Goal: Information Seeking & Learning: Learn about a topic

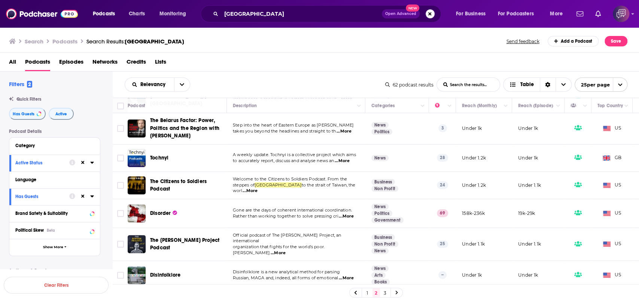
scroll to position [395, 0]
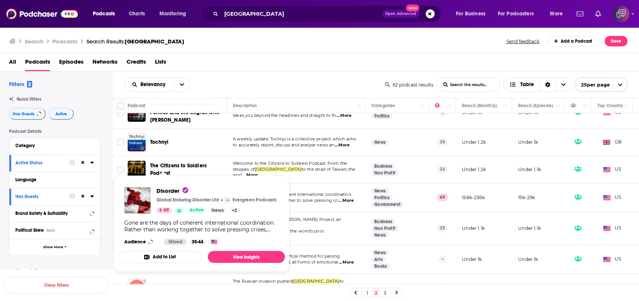
drag, startPoint x: 157, startPoint y: 178, endPoint x: 350, endPoint y: 52, distance: 231.3
click at [350, 52] on div "Search Podcasts Search Results: ukraine Send feedback Add a Podcast Save" at bounding box center [320, 40] width 640 height 26
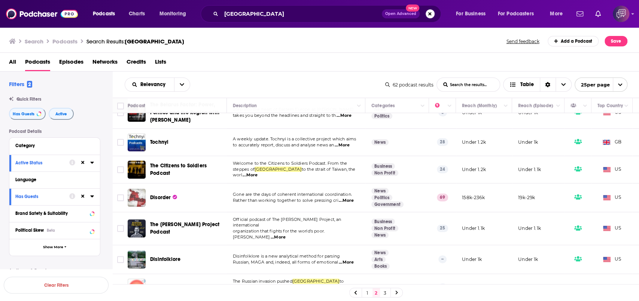
drag, startPoint x: 161, startPoint y: 176, endPoint x: 139, endPoint y: 184, distance: 24.1
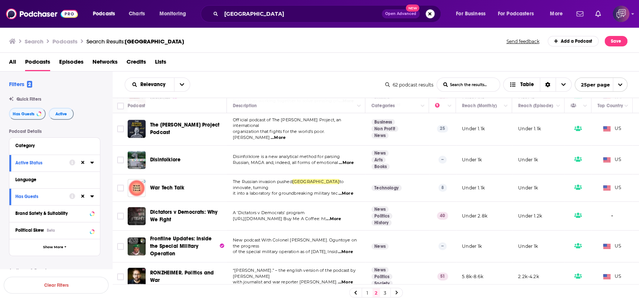
scroll to position [545, 0]
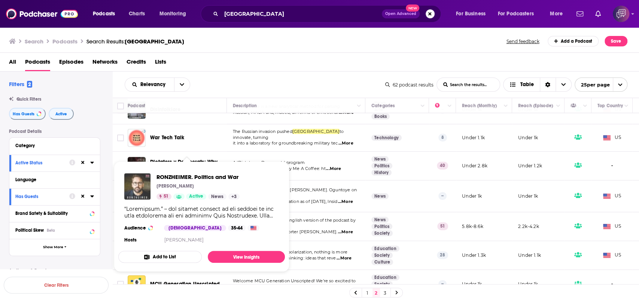
drag, startPoint x: 207, startPoint y: 205, endPoint x: 134, endPoint y: 187, distance: 74.9
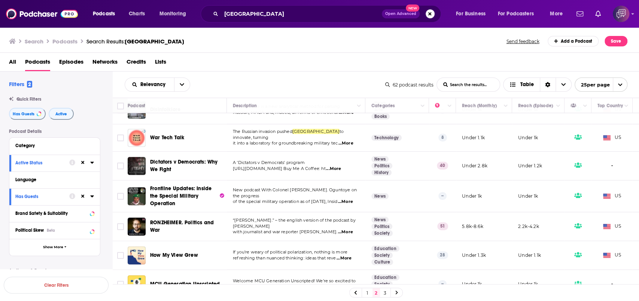
click at [382, 291] on link "3" at bounding box center [385, 292] width 7 height 9
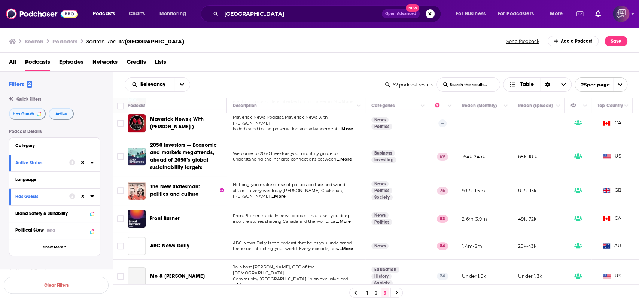
scroll to position [150, 0]
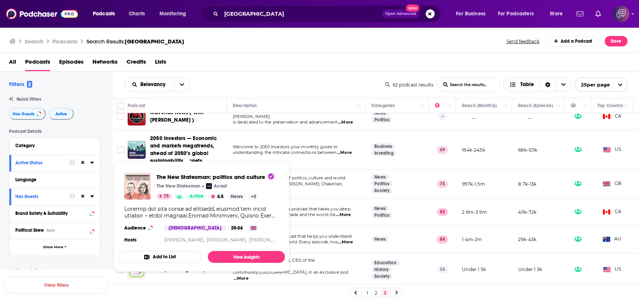
drag, startPoint x: 177, startPoint y: 182, endPoint x: 138, endPoint y: 193, distance: 40.3
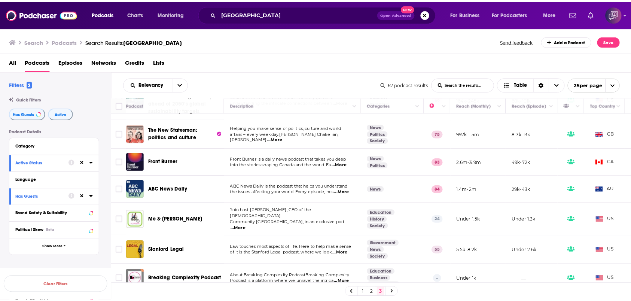
scroll to position [211, 0]
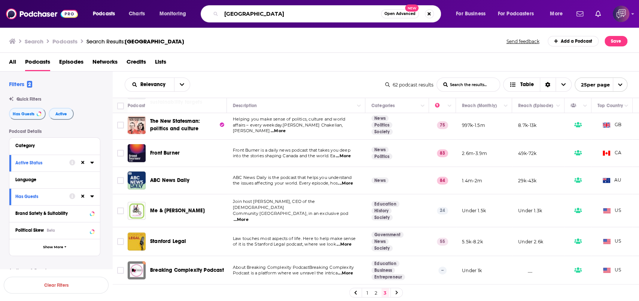
drag, startPoint x: 254, startPoint y: 13, endPoint x: 184, endPoint y: 14, distance: 70.4
click at [184, 14] on div "Podcasts Charts Monitoring ukraine Open Advanced New For Business For Podcaster…" at bounding box center [329, 13] width 482 height 17
paste input "SaaS Backwards - Reverse Engineering SaaS Success"
type input "SaaS Backwards - Reverse Engineering SaaS Success"
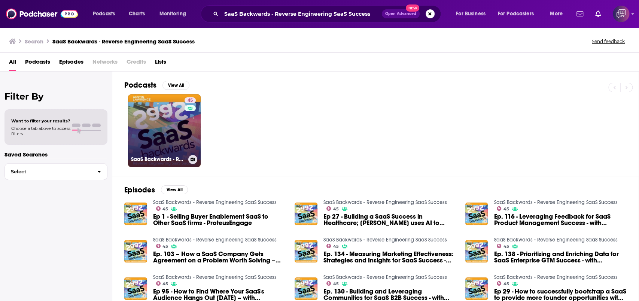
click at [182, 130] on link "45 SaaS Backwards - Reverse Engineering SaaS Success" at bounding box center [164, 130] width 73 height 73
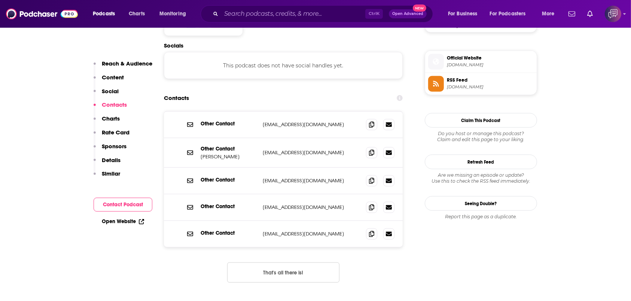
scroll to position [649, 0]
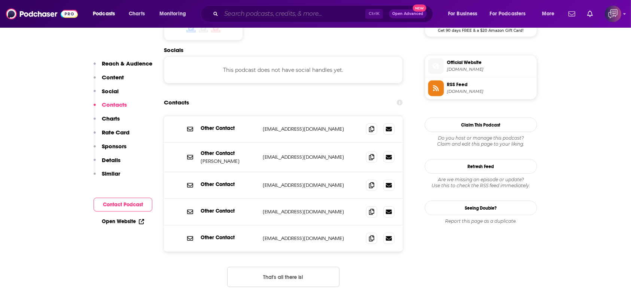
click at [281, 15] on input "Search podcasts, credits, & more..." at bounding box center [293, 14] width 144 height 12
paste input "SaaS Connection"
type input "SaaS Connection"
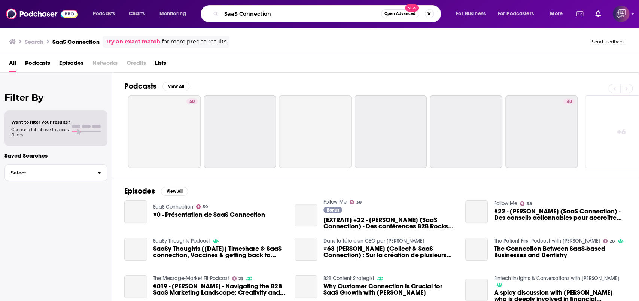
drag, startPoint x: 248, startPoint y: 13, endPoint x: 152, endPoint y: 7, distance: 95.6
click at [152, 7] on div "Podcasts Charts Monitoring SaaS Connection Open Advanced New For Business For P…" at bounding box center [329, 13] width 482 height 17
paste input "Innovators"
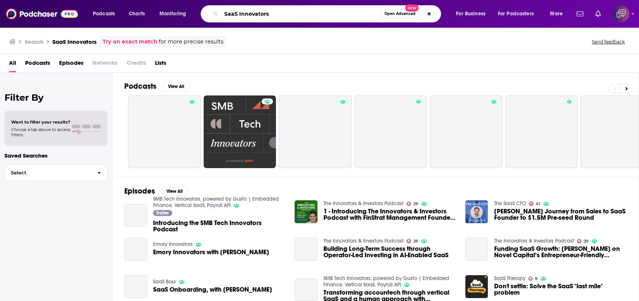
drag, startPoint x: 227, startPoint y: 21, endPoint x: 188, endPoint y: 22, distance: 38.6
click at [188, 22] on div "Podcasts Charts Monitoring SaaS Innovators Open Advanced New For Business For P…" at bounding box center [319, 14] width 639 height 28
paste input "The SaaS Revolution Show"
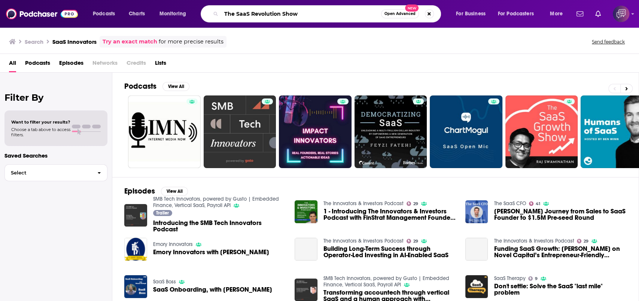
type input "The SaaS Revolution Show"
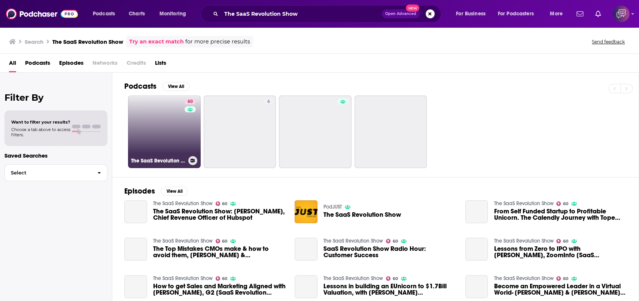
click at [152, 127] on link "60 The SaaS Revolution Show" at bounding box center [164, 131] width 73 height 73
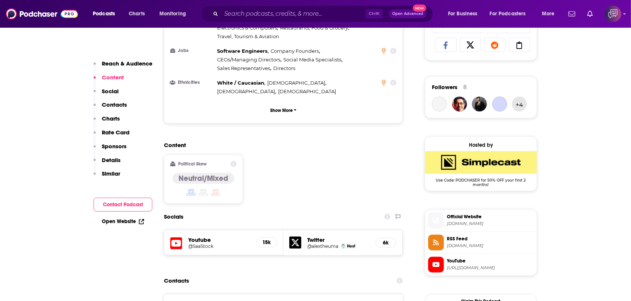
scroll to position [649, 0]
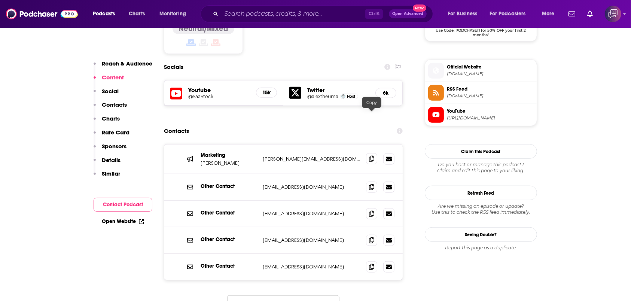
click at [374, 156] on icon at bounding box center [371, 159] width 5 height 6
click at [371, 184] on icon at bounding box center [371, 187] width 5 height 6
click at [368, 234] on span at bounding box center [371, 239] width 11 height 11
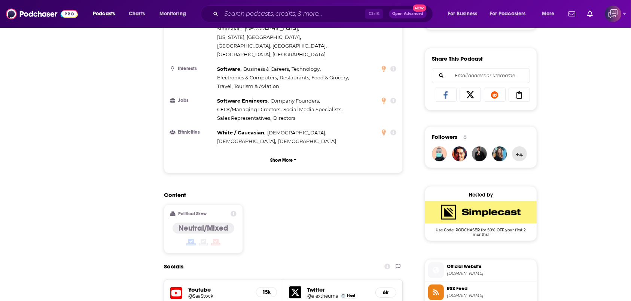
scroll to position [100, 0]
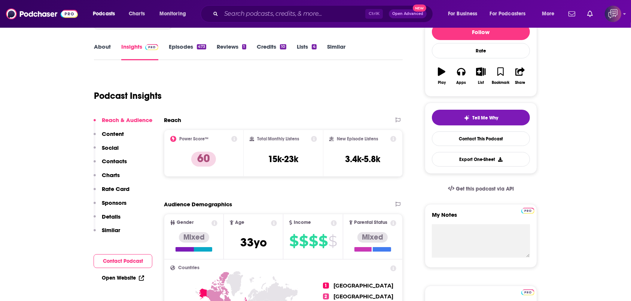
click at [266, 6] on div "Ctrl K Open Advanced New" at bounding box center [317, 13] width 233 height 17
click at [267, 15] on input "Search podcasts, credits, & more..." at bounding box center [293, 14] width 144 height 12
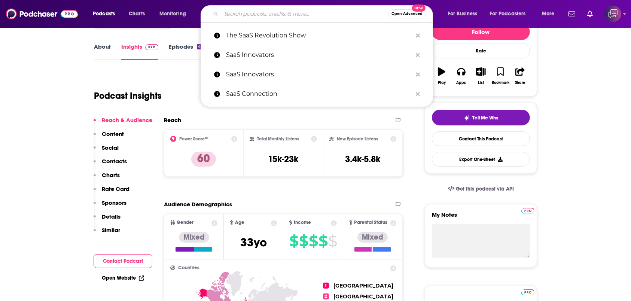
paste input "Build Your SaaS"
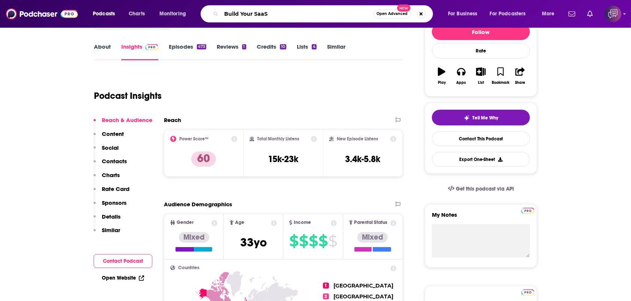
type input "Build Your SaaS"
click at [219, 12] on div "Build Your SaaS Open Advanced New" at bounding box center [317, 13] width 233 height 17
click at [215, 14] on icon "Search podcasts, credits, & more..." at bounding box center [215, 14] width 4 height 4
click at [276, 7] on div "Build Your SaaS Open Advanced New" at bounding box center [317, 13] width 233 height 17
click at [276, 16] on input "Build Your SaaS" at bounding box center [297, 14] width 152 height 12
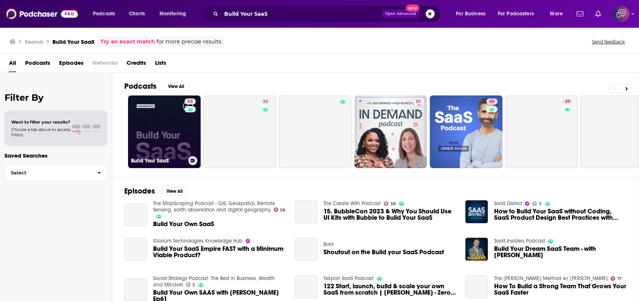
click at [181, 128] on link "53 Build Your SaaS" at bounding box center [164, 131] width 73 height 73
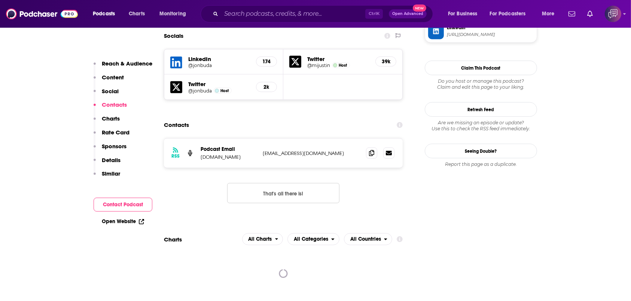
scroll to position [749, 0]
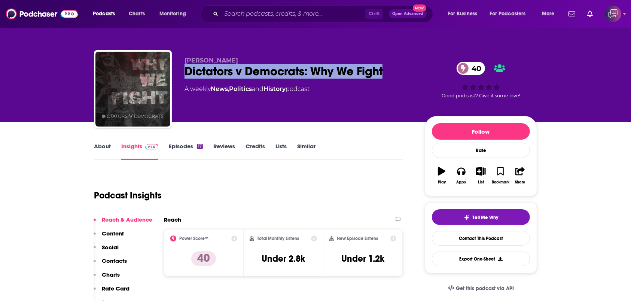
drag, startPoint x: 315, startPoint y: 66, endPoint x: 381, endPoint y: 64, distance: 66.3
click at [387, 65] on div "TA Mullis Dictators v Democrats: Why We Fight 40 A weekly News , Politics and H…" at bounding box center [315, 90] width 443 height 81
copy h2 "Dictators v Democrats: Why We Fight"
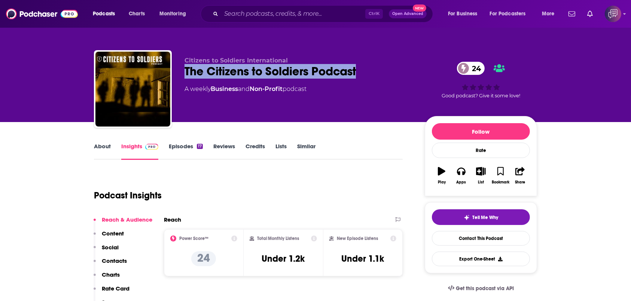
drag, startPoint x: 263, startPoint y: 68, endPoint x: 255, endPoint y: 1, distance: 67.6
click at [380, 78] on div "Citizens to Soldiers International The Citizens to Soldiers Podcast 24 A weekly…" at bounding box center [315, 90] width 443 height 81
copy h2 "The Citizens to Soldiers Podcast"
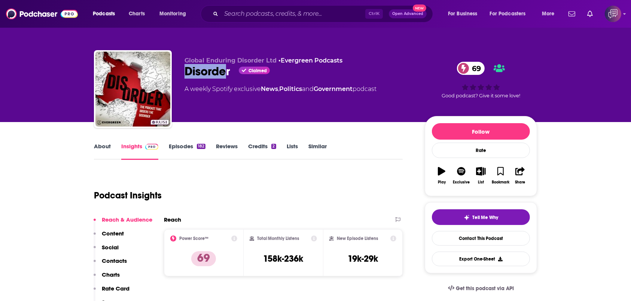
drag, startPoint x: 190, startPoint y: 69, endPoint x: 228, endPoint y: 70, distance: 37.8
click at [228, 70] on div "Disorder Claimed 69" at bounding box center [299, 71] width 228 height 15
click at [231, 72] on div "Disorder Claimed 69" at bounding box center [299, 71] width 228 height 15
drag, startPoint x: 227, startPoint y: 73, endPoint x: 174, endPoint y: 72, distance: 52.8
click at [174, 72] on div "Global Enduring Disorder Ltd • Evergreen Podcasts Disorder Claimed 69 A weekly …" at bounding box center [315, 90] width 443 height 81
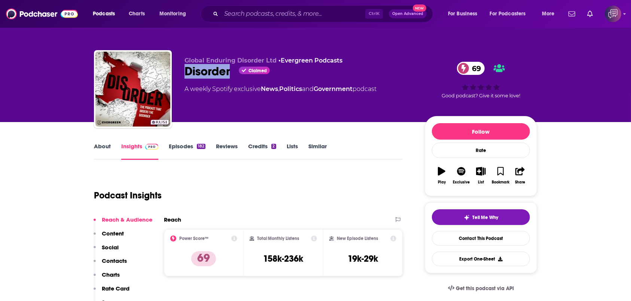
copy h2 "Disorder"
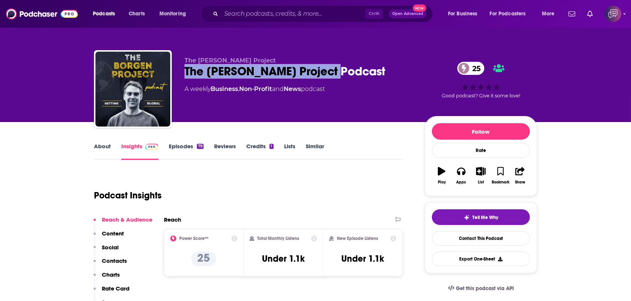
drag, startPoint x: 186, startPoint y: 71, endPoint x: 341, endPoint y: 67, distance: 155.1
click at [344, 67] on div "The Borgen Project Podcast 25" at bounding box center [299, 71] width 228 height 15
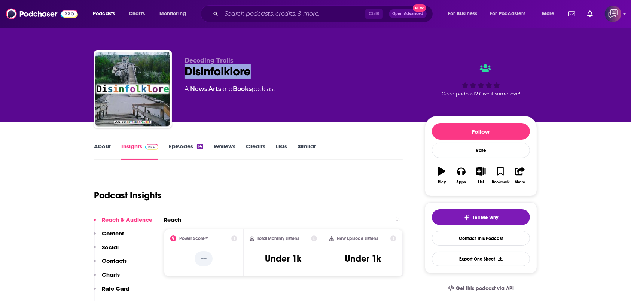
drag, startPoint x: 183, startPoint y: 64, endPoint x: 263, endPoint y: 67, distance: 80.5
click at [263, 67] on div "Decoding Trolls Disinfolklore A News , Arts and Books podcast Good podcast? Giv…" at bounding box center [315, 90] width 443 height 81
click at [102, 152] on link "About" at bounding box center [102, 151] width 17 height 17
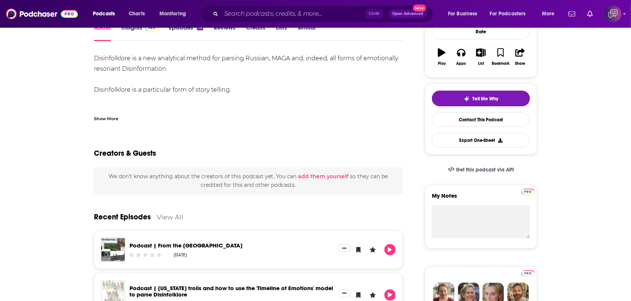
scroll to position [50, 0]
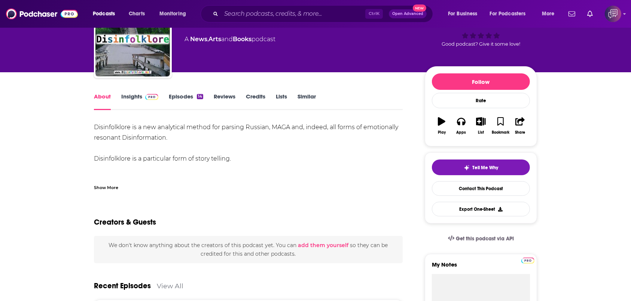
click at [139, 104] on link "Insights" at bounding box center [139, 101] width 37 height 17
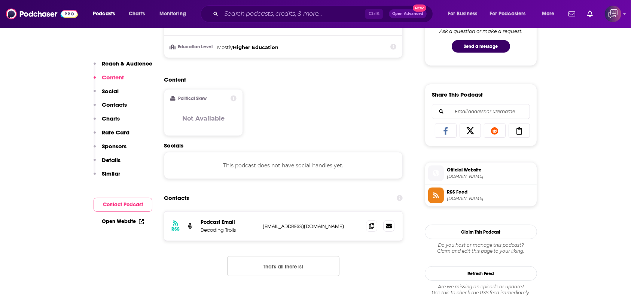
scroll to position [449, 0]
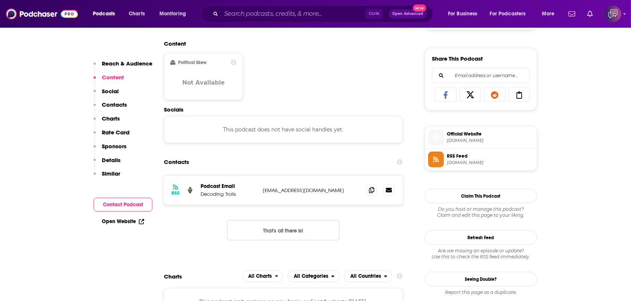
click at [375, 195] on div at bounding box center [380, 190] width 28 height 11
click at [372, 190] on icon at bounding box center [371, 190] width 5 height 6
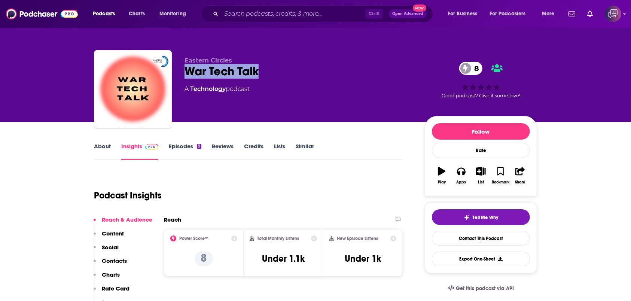
drag, startPoint x: 203, startPoint y: 68, endPoint x: 263, endPoint y: 61, distance: 61.0
click at [264, 67] on div "Eastern Circles War Tech Talk 8 A Technology podcast 8 Good podcast? Give it so…" at bounding box center [315, 90] width 443 height 81
copy h2 "War Tech Talk"
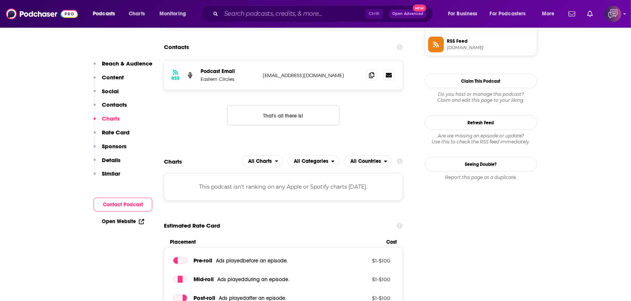
scroll to position [549, 0]
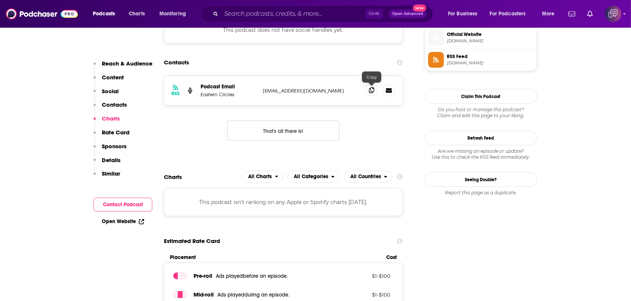
click at [373, 89] on icon at bounding box center [371, 90] width 5 height 6
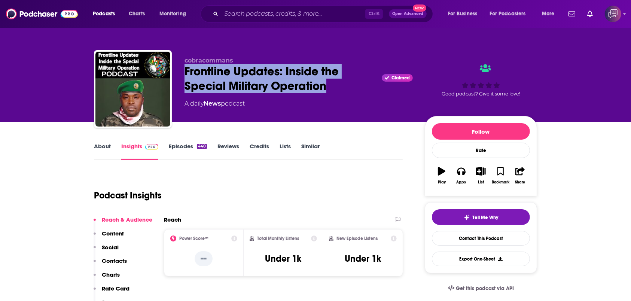
drag, startPoint x: 180, startPoint y: 70, endPoint x: 344, endPoint y: 88, distance: 165.0
click at [344, 88] on div "cobracommans Frontline Updates: Inside the Special Military Operation Claimed A…" at bounding box center [315, 90] width 443 height 81
click at [101, 154] on link "About" at bounding box center [102, 151] width 17 height 17
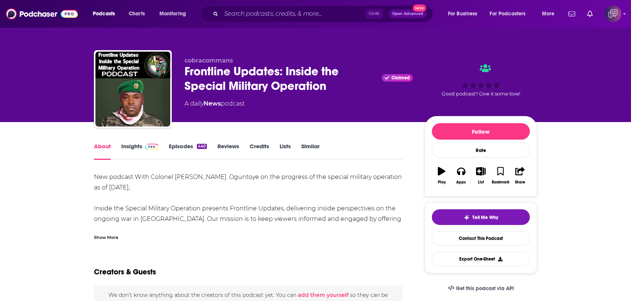
click at [141, 156] on link "Insights" at bounding box center [139, 151] width 37 height 17
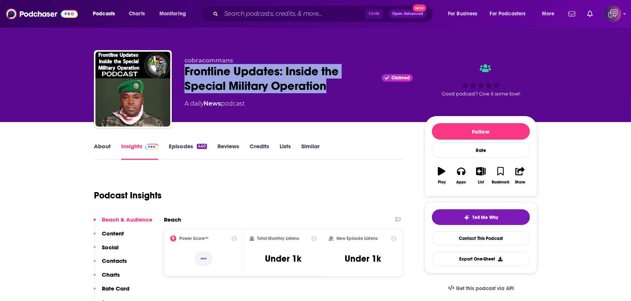
drag, startPoint x: 182, startPoint y: 69, endPoint x: 343, endPoint y: 83, distance: 160.9
click at [343, 83] on div "cobracommans Frontline Updates: Inside the Special Military Operation Claimed A…" at bounding box center [315, 90] width 443 height 81
copy h2 "Frontline Updates: Inside the Special Military Operation"
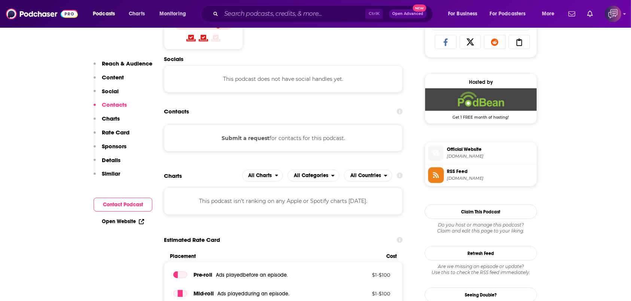
scroll to position [499, 0]
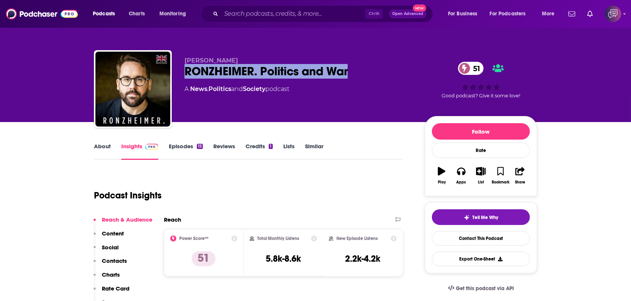
drag, startPoint x: 209, startPoint y: 70, endPoint x: 364, endPoint y: 76, distance: 155.1
click at [364, 76] on div "Paul Ronzheimer RONZHEIMER. Politics and War 51 A News , Politics and Society p…" at bounding box center [315, 90] width 443 height 81
copy h2 "RONZHEIMER. Politics and War"
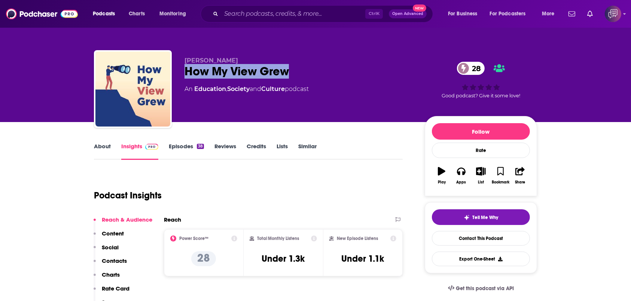
drag, startPoint x: 182, startPoint y: 75, endPoint x: 314, endPoint y: 78, distance: 131.5
click at [314, 78] on div "[PERSON_NAME] How My View Grew 28 An Education , Society and Culture podcast 28…" at bounding box center [315, 90] width 443 height 81
copy h2 "How My View Grew"
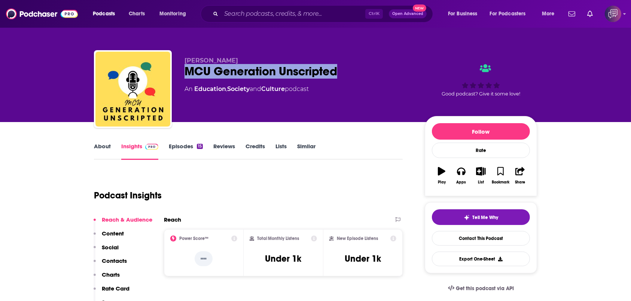
drag, startPoint x: 180, startPoint y: 73, endPoint x: 301, endPoint y: 4, distance: 138.5
click at [349, 75] on div "Jeanette Yuen MCU Generation Unscripted An Education , Society and Culture podc…" at bounding box center [315, 90] width 443 height 81
copy h2 "MCU Generation Unscripted"
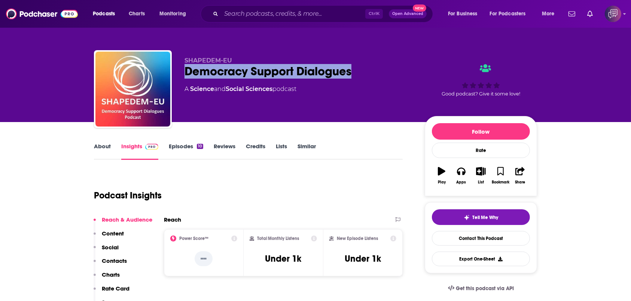
drag, startPoint x: 217, startPoint y: 62, endPoint x: 384, endPoint y: 72, distance: 167.3
click at [392, 71] on div "SHAPEDEM-EU Democracy Support Dialogues A Science and Social Sciences podcast G…" at bounding box center [315, 90] width 443 height 81
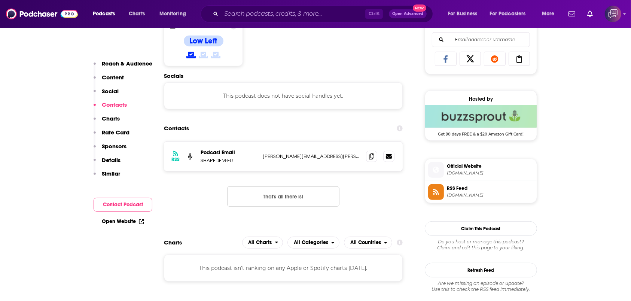
scroll to position [549, 0]
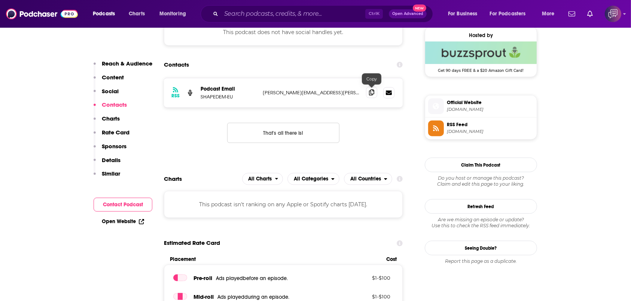
click at [369, 96] on span at bounding box center [371, 92] width 11 height 11
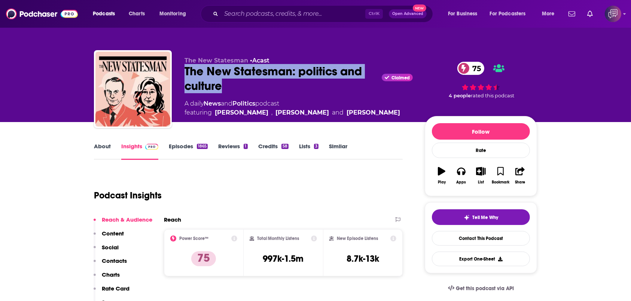
drag, startPoint x: 180, startPoint y: 71, endPoint x: 233, endPoint y: 90, distance: 55.9
click at [233, 90] on div "The New Statesman • Acast The New Statesman: politics and culture Claimed 75 A …" at bounding box center [315, 90] width 443 height 81
copy h2 "The New Statesman: politics and culture"
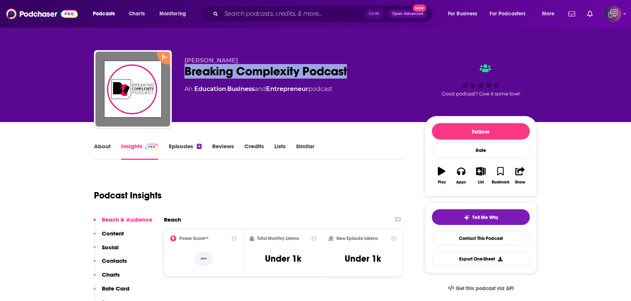
drag, startPoint x: 182, startPoint y: 68, endPoint x: 397, endPoint y: 78, distance: 215.2
click at [397, 78] on div "[PERSON_NAME] Breaking Complexity Podcast An Education , Business and Entrepren…" at bounding box center [315, 90] width 443 height 81
click at [98, 151] on link "About" at bounding box center [102, 151] width 17 height 17
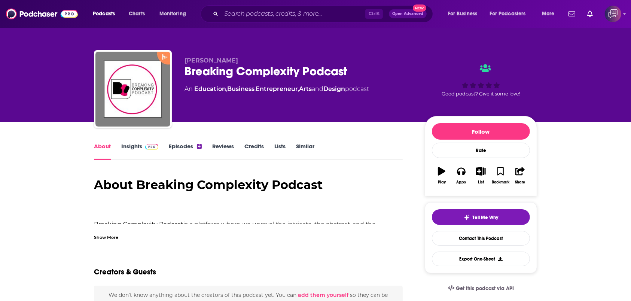
click at [109, 234] on div "Show More" at bounding box center [106, 236] width 24 height 7
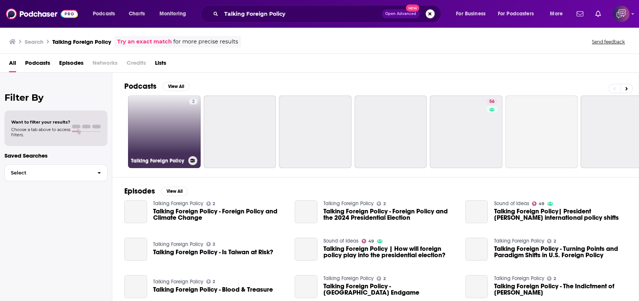
click at [181, 132] on link "2 Talking Foreign Policy" at bounding box center [164, 131] width 73 height 73
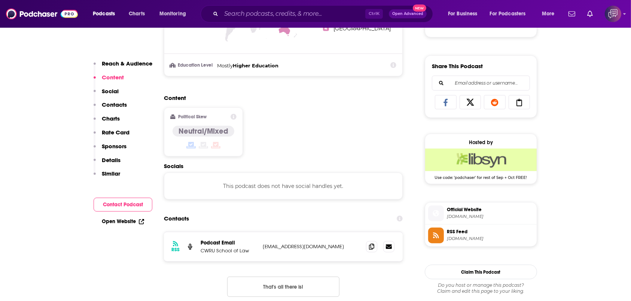
scroll to position [499, 0]
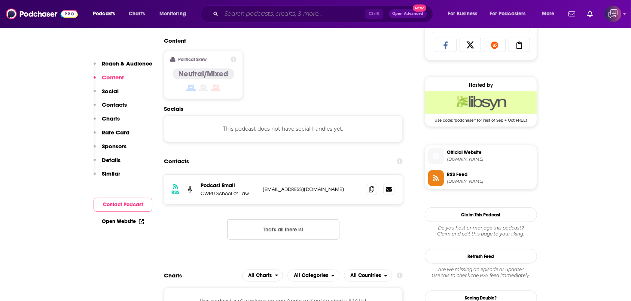
click at [238, 15] on input "Search podcasts, credits, & more..." at bounding box center [293, 14] width 144 height 12
paste input "One CA Podcast"
type input "One CA Podcast"
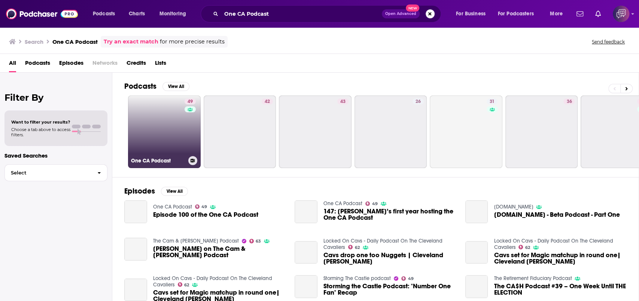
click at [141, 136] on link "49 One CA Podcast" at bounding box center [164, 131] width 73 height 73
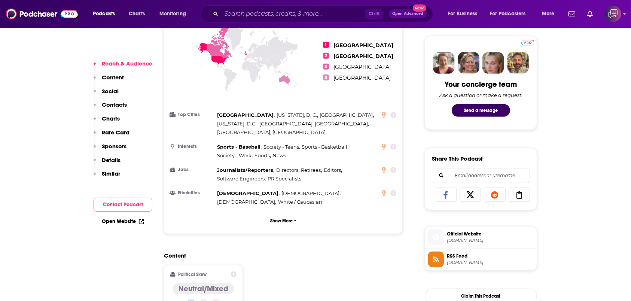
scroll to position [549, 0]
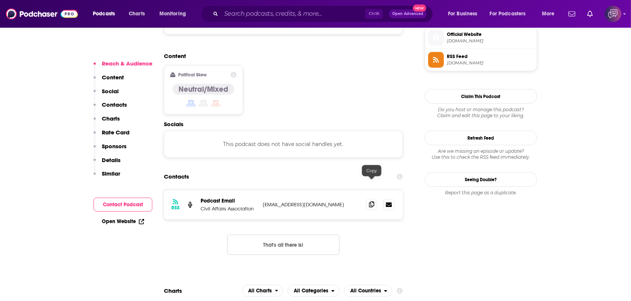
click at [374, 201] on icon at bounding box center [371, 204] width 5 height 6
click at [251, 17] on input "Search podcasts, credits, & more..." at bounding box center [293, 14] width 144 height 12
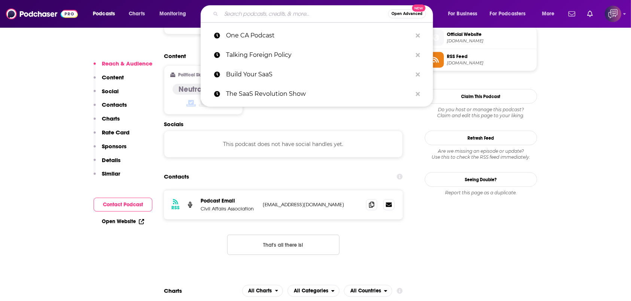
paste input "Fareed Zakaria GPS"
type input "Fareed Zakaria GPS"
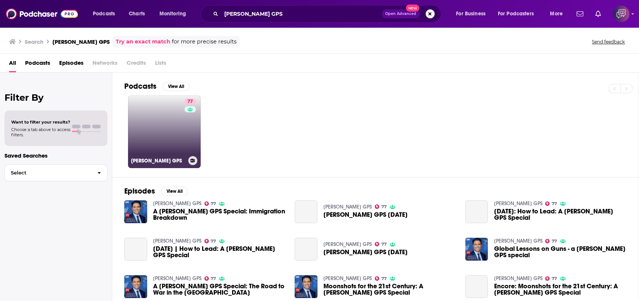
click at [148, 131] on link "77 Fareed Zakaria GPS" at bounding box center [164, 131] width 73 height 73
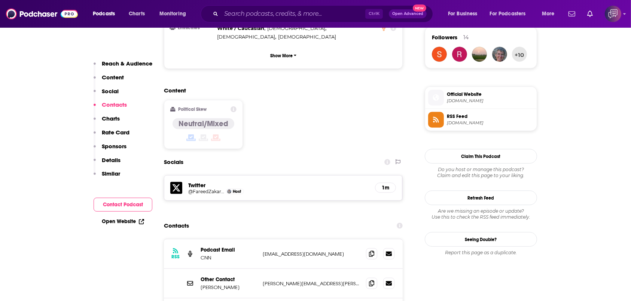
scroll to position [599, 0]
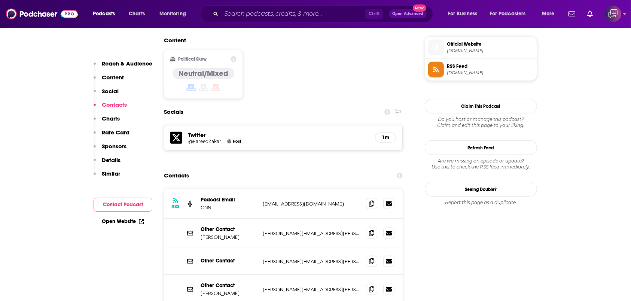
drag, startPoint x: 256, startPoint y: 177, endPoint x: 333, endPoint y: 262, distance: 114.0
click at [332, 262] on div "RSS Podcast Email CNN podcasts@cnn.com podcasts@cnn.com Other Contact Jennifer …" at bounding box center [283, 261] width 239 height 145
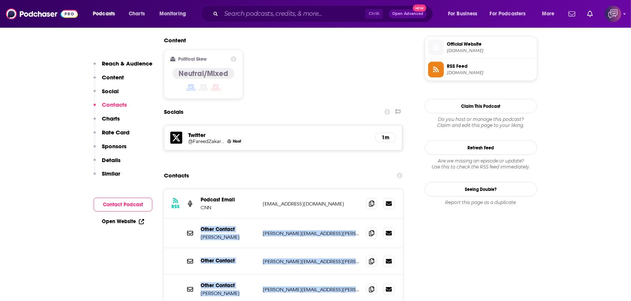
drag, startPoint x: 315, startPoint y: 263, endPoint x: 201, endPoint y: 171, distance: 145.7
click at [201, 189] on div "RSS Podcast Email CNN podcasts@cnn.com podcasts@cnn.com Other Contact Jennifer …" at bounding box center [283, 261] width 239 height 145
copy div "Other Contact Jennifer Scoggins jennifer.scoggins@cnn.com jennifer.scoggins@cnn…"
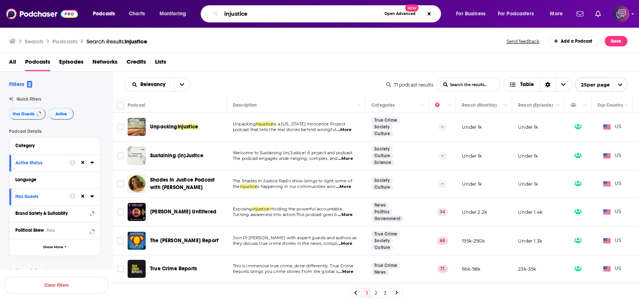
drag, startPoint x: 237, startPoint y: 24, endPoint x: 177, endPoint y: 25, distance: 59.9
click at [177, 25] on div "Podcasts Charts Monitoring injustice Open Advanced New For Business For Podcast…" at bounding box center [319, 14] width 639 height 28
paste input "Resistance Radio Truth Matters"
type input "Resistance Radio Truth Matters"
click at [214, 13] on icon "Search podcasts, credits, & more..." at bounding box center [215, 14] width 4 height 4
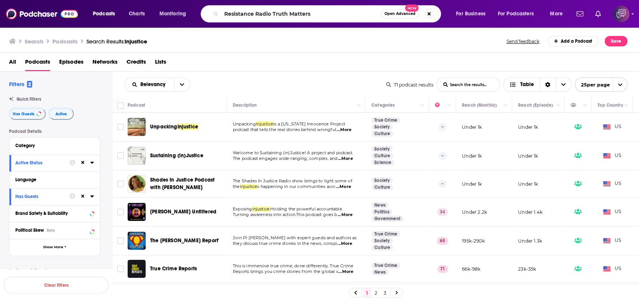
click at [214, 13] on icon "Search podcasts, credits, & more..." at bounding box center [215, 14] width 4 height 4
click at [347, 15] on input "Resistance Radio Truth Matters" at bounding box center [301, 14] width 160 height 12
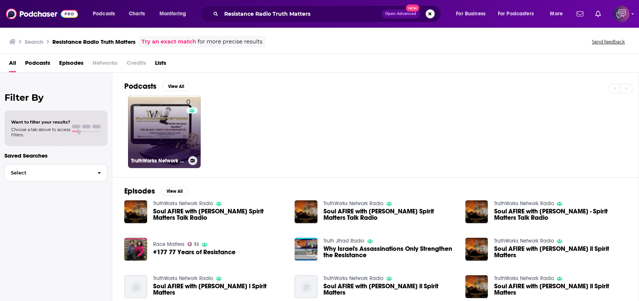
click at [187, 119] on div "0" at bounding box center [191, 127] width 11 height 58
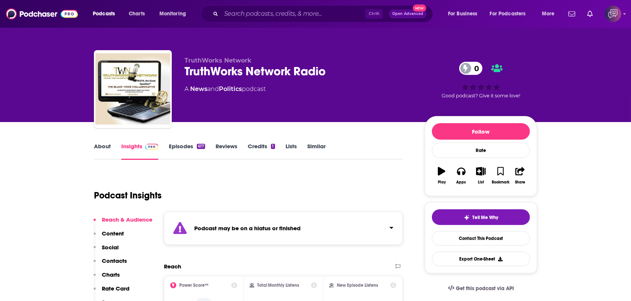
click at [300, 21] on div "Ctrl K Open Advanced New" at bounding box center [317, 13] width 233 height 17
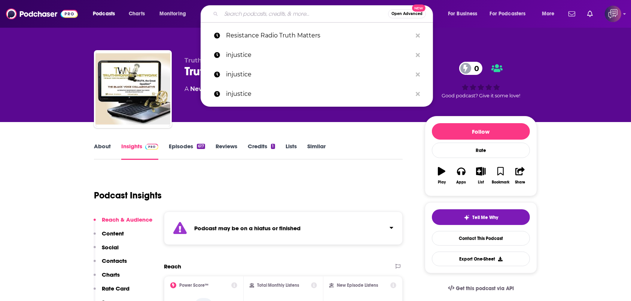
click at [303, 14] on input "Search podcasts, credits, & more..." at bounding box center [304, 14] width 167 height 12
paste input "Friends with Politics"
type input "Friends with Politics"
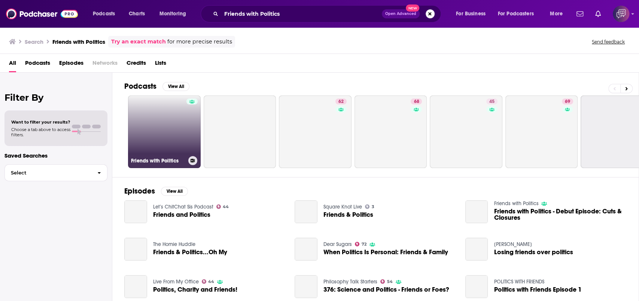
click at [165, 128] on link "Friends with Politics" at bounding box center [164, 131] width 73 height 73
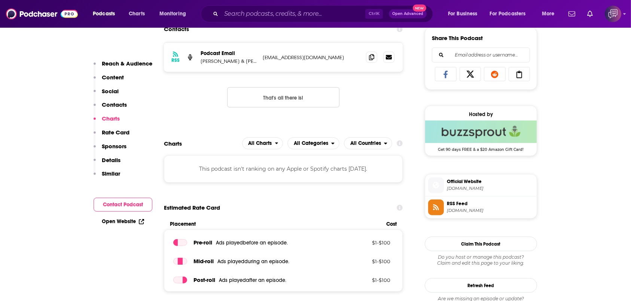
scroll to position [449, 0]
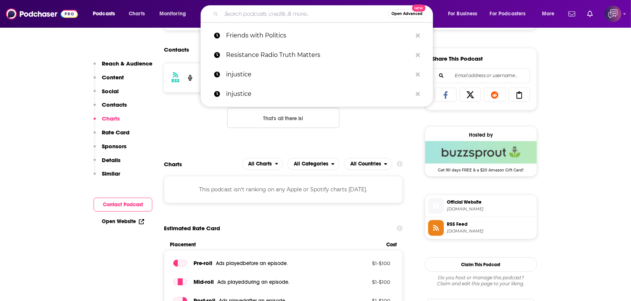
click at [262, 18] on input "Search podcasts, credits, & more..." at bounding box center [304, 14] width 167 height 12
paste input "How Is This Better?"
type input "How Is This Better?"
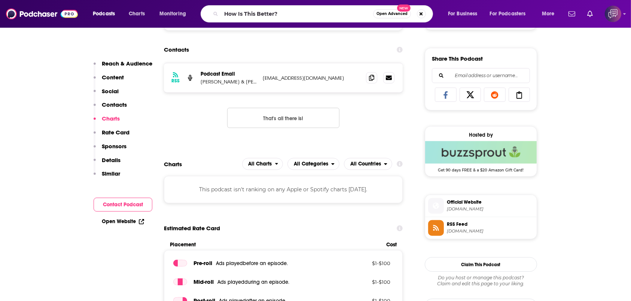
click at [392, 13] on span "Open Advanced" at bounding box center [392, 14] width 31 height 4
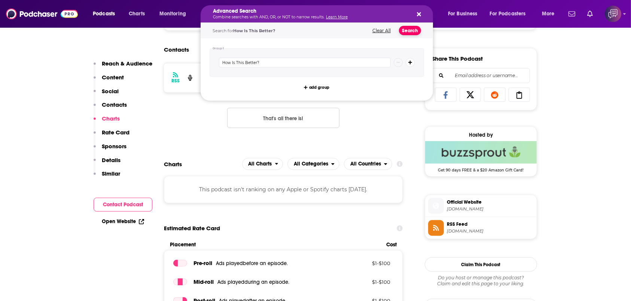
click at [406, 32] on button "Search" at bounding box center [410, 30] width 22 height 9
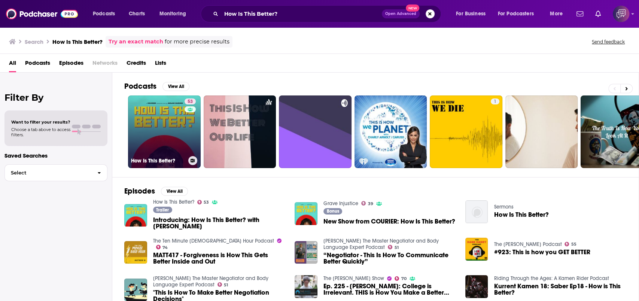
click at [156, 135] on link "53 How Is This Better?" at bounding box center [164, 131] width 73 height 73
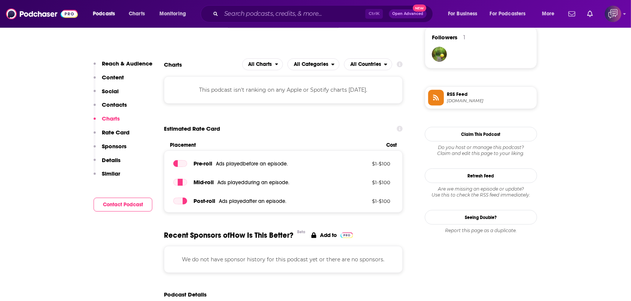
scroll to position [449, 0]
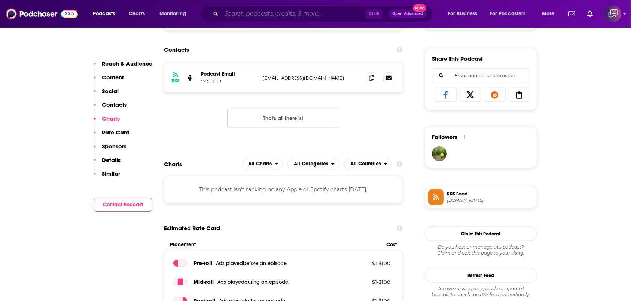
click at [248, 11] on input "Search podcasts, credits, & more..." at bounding box center [293, 14] width 144 height 12
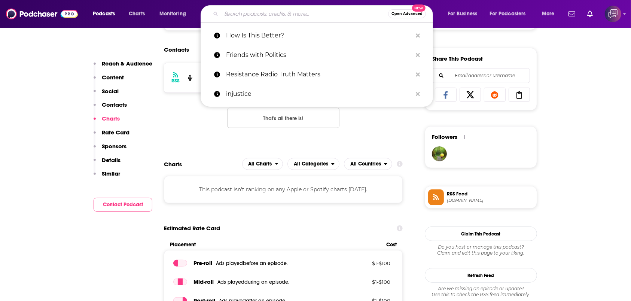
paste input "The B2B Sales & Marketing Hotline"
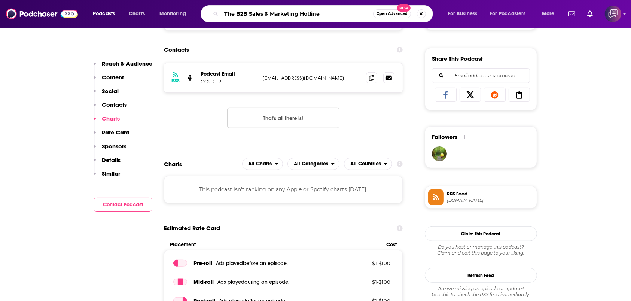
type input "The B2B Sales & Marketing Hotline"
click at [379, 8] on div "The B2B Sales & Marketing Hotline Open Advanced New" at bounding box center [317, 13] width 233 height 17
click at [388, 16] on button "Open Advanced New" at bounding box center [392, 13] width 38 height 9
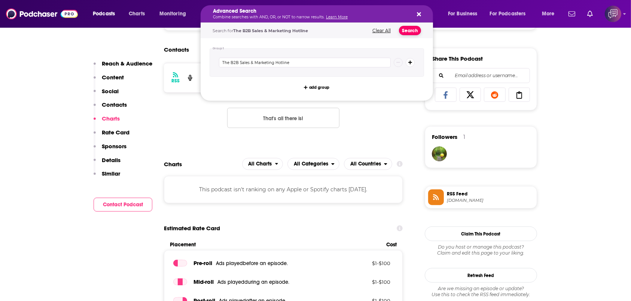
click at [411, 28] on button "Search" at bounding box center [410, 30] width 22 height 9
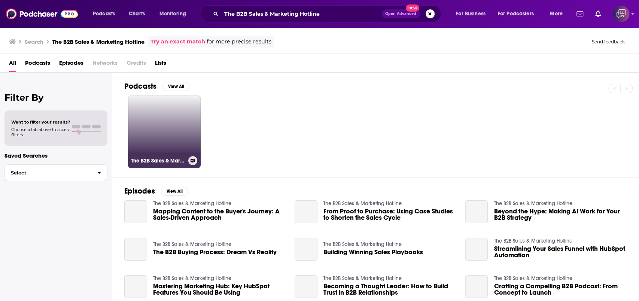
click at [174, 111] on link "The B2B Sales & Marketing Hotline" at bounding box center [164, 131] width 73 height 73
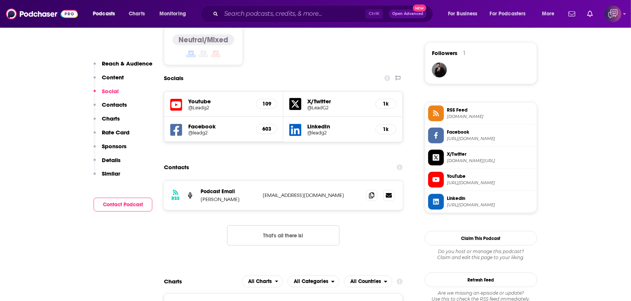
scroll to position [549, 0]
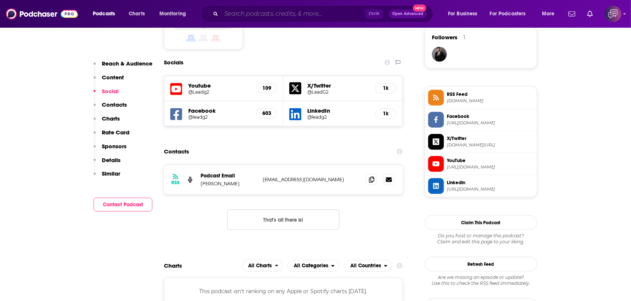
click at [237, 15] on input "Search podcasts, credits, & more..." at bounding box center [293, 14] width 144 height 12
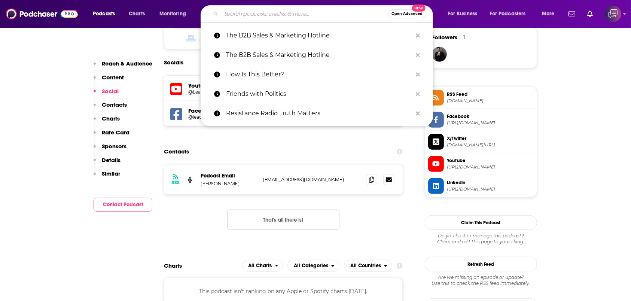
paste input "Higgle: The B2B Sales Club"
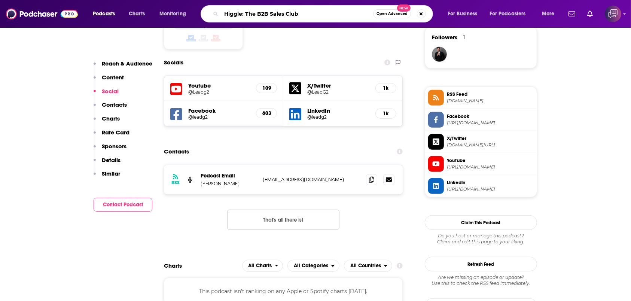
type input "Higgle: The B2B Sales Club"
click at [400, 12] on span "Open Advanced" at bounding box center [392, 14] width 31 height 4
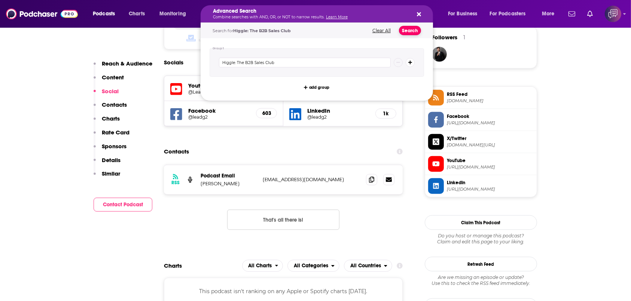
click at [413, 29] on button "Search" at bounding box center [410, 30] width 22 height 9
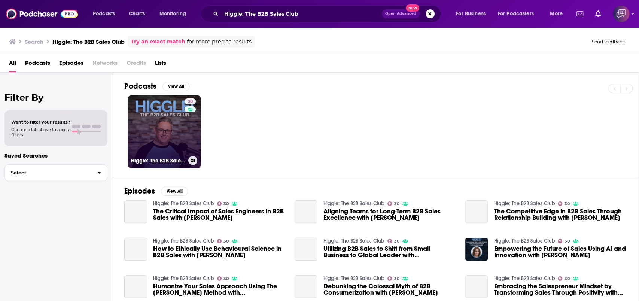
click at [177, 135] on link "30 Higgle: The B2B Sales Club" at bounding box center [164, 131] width 73 height 73
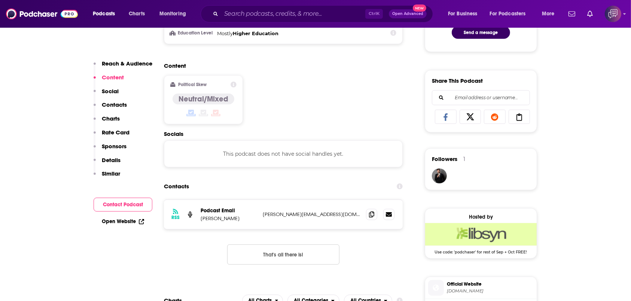
scroll to position [449, 0]
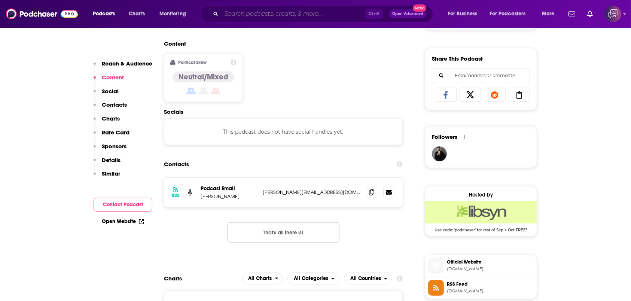
click at [260, 17] on input "Search podcasts, credits, & more..." at bounding box center [293, 14] width 144 height 12
paste input "Master B2B Sales & Revenue Growth"
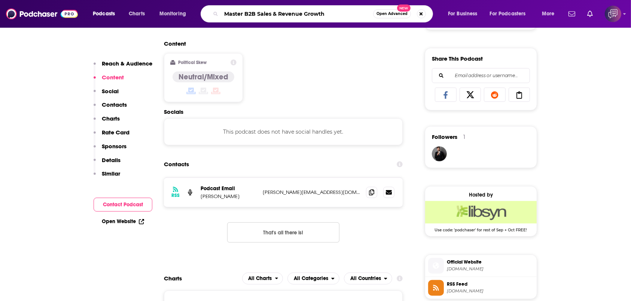
type input "Master B2B Sales & Revenue Growth"
click at [404, 12] on span "Open Advanced" at bounding box center [392, 14] width 31 height 4
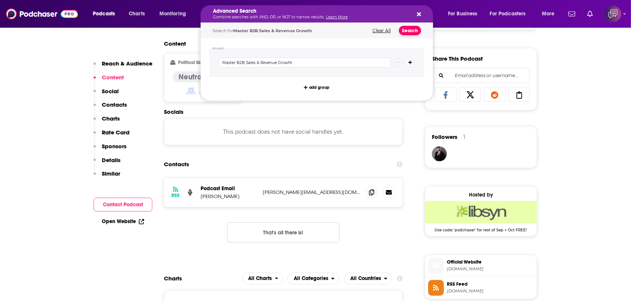
click at [405, 30] on button "Search" at bounding box center [410, 30] width 22 height 9
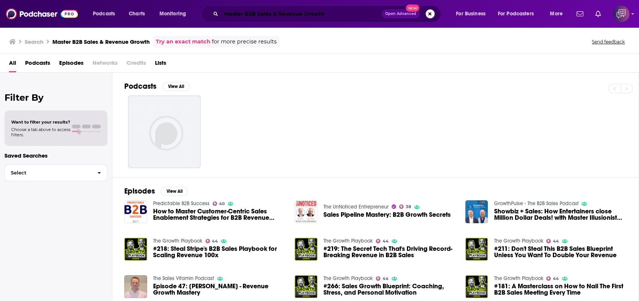
click at [247, 18] on input "Master B2B Sales & Revenue Growth" at bounding box center [301, 14] width 161 height 12
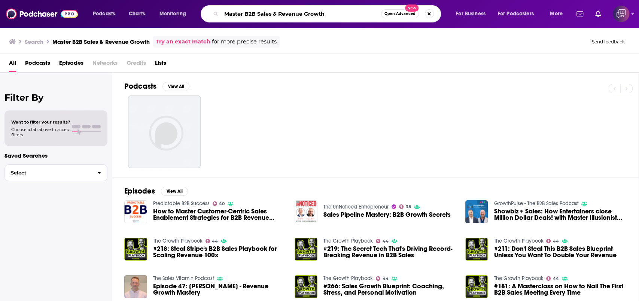
paste input "Fintech Daydreaming"
type input "Fintech Daydreaming"
click at [391, 16] on button "Open Advanced New" at bounding box center [400, 13] width 38 height 9
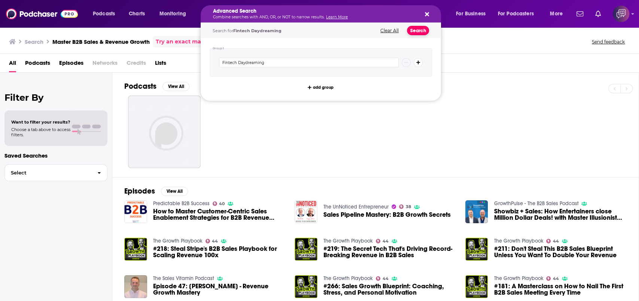
click at [417, 30] on button "Search" at bounding box center [418, 30] width 22 height 9
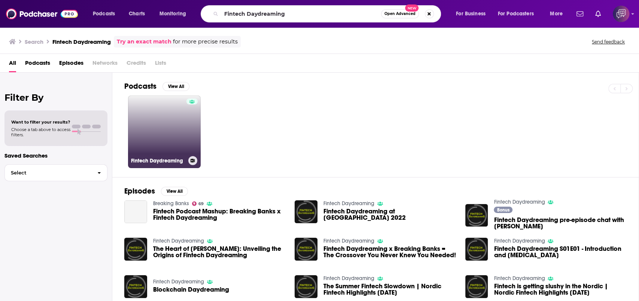
click at [173, 146] on link "Fintech Daydreaming" at bounding box center [164, 131] width 73 height 73
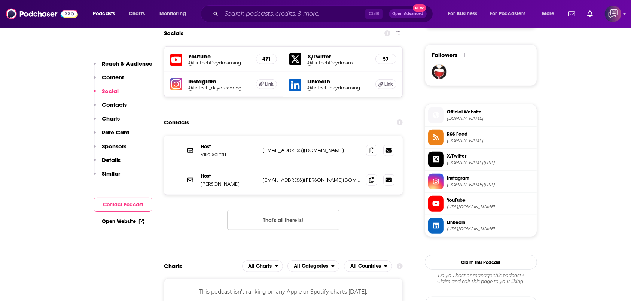
scroll to position [599, 0]
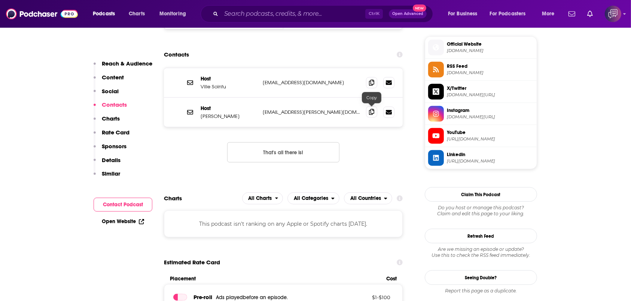
click at [367, 107] on span at bounding box center [371, 111] width 11 height 11
click at [374, 110] on span at bounding box center [371, 111] width 11 height 11
click at [377, 82] on span at bounding box center [371, 82] width 11 height 11
click at [258, 15] on input "Search podcasts, credits, & more..." at bounding box center [293, 14] width 144 height 12
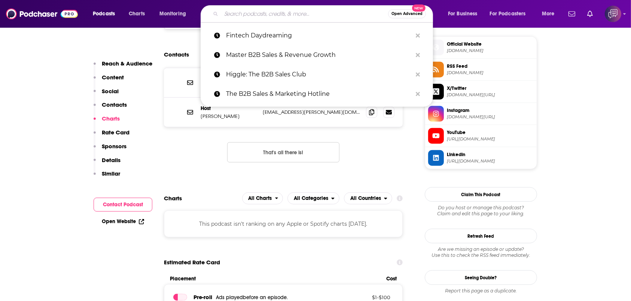
paste input "FinTech Newscast"
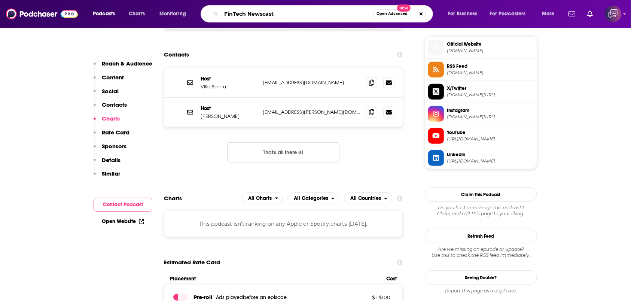
type input "FinTech Newscast"
click at [401, 17] on button "Open Advanced New" at bounding box center [392, 13] width 38 height 9
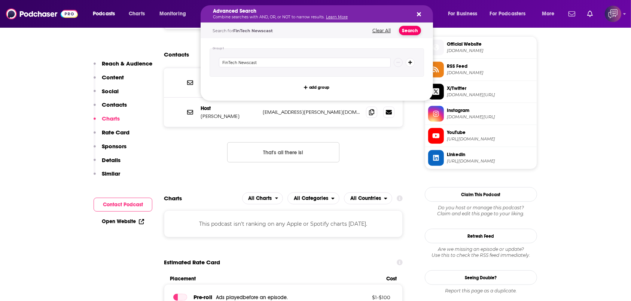
click at [413, 33] on button "Search" at bounding box center [410, 30] width 22 height 9
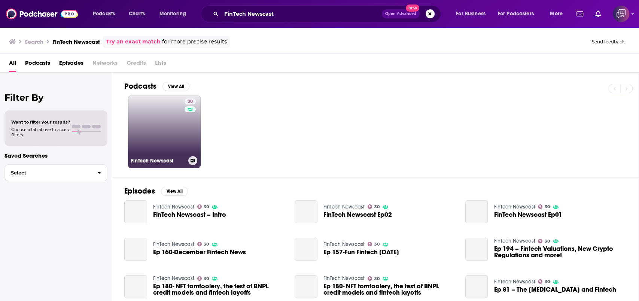
click at [195, 140] on div "30" at bounding box center [191, 127] width 13 height 58
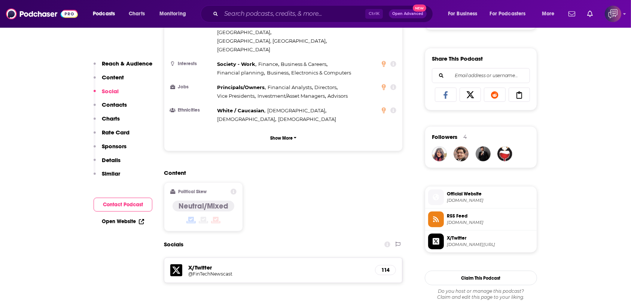
scroll to position [649, 0]
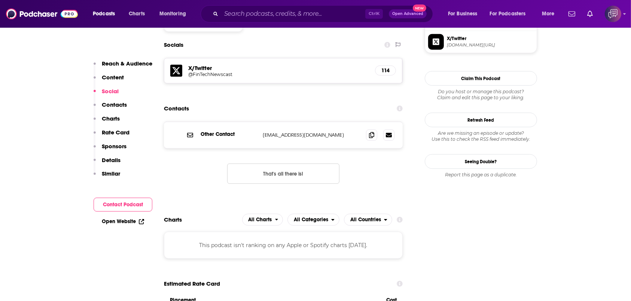
click at [243, 20] on div "Ctrl K Open Advanced New" at bounding box center [317, 13] width 233 height 17
click at [247, 16] on input "Search podcasts, credits, & more..." at bounding box center [293, 14] width 144 height 12
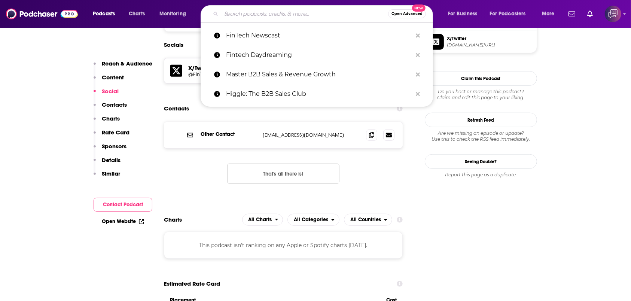
paste input "Fintech Impact"
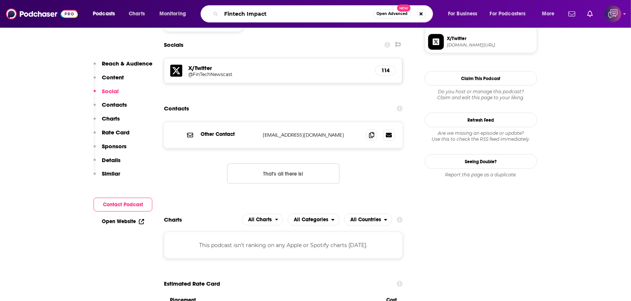
type input "Fintech Impact"
click at [384, 15] on span "Open Advanced" at bounding box center [392, 14] width 31 height 4
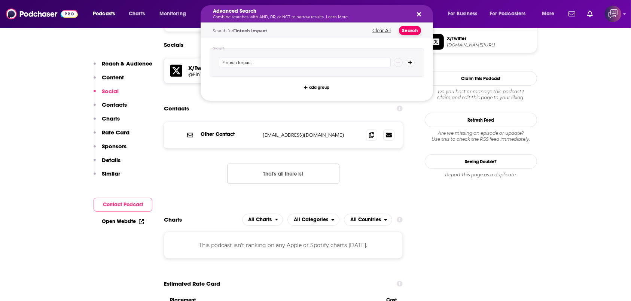
click at [407, 31] on button "Search" at bounding box center [410, 30] width 22 height 9
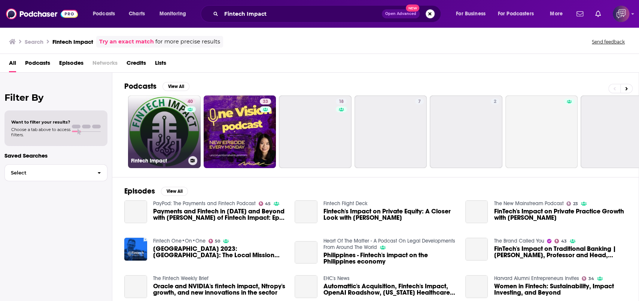
click at [157, 142] on link "40 Fintech Impact" at bounding box center [164, 131] width 73 height 73
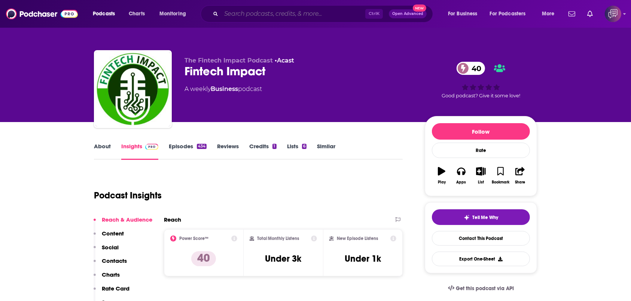
click at [240, 15] on input "Search podcasts, credits, & more..." at bounding box center [293, 14] width 144 height 12
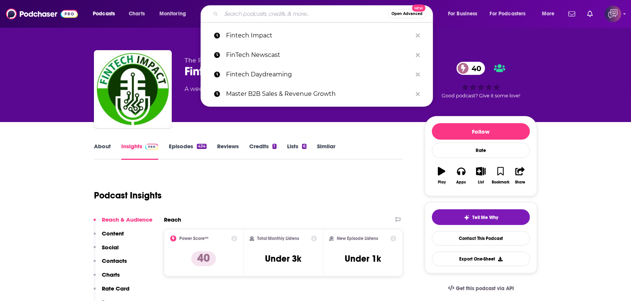
paste input "Payment & Banking Fintech Podcast"
type input "Payment & Banking Fintech Podcast"
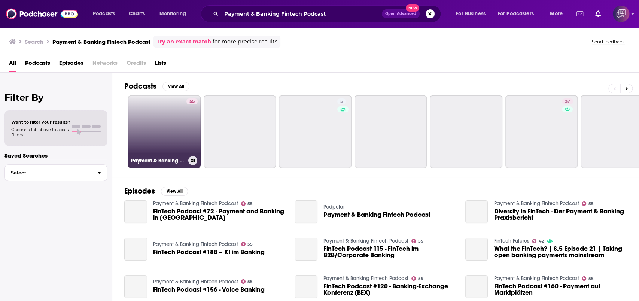
click at [153, 142] on link "55 Payment & Banking Fintech Podcast" at bounding box center [164, 131] width 73 height 73
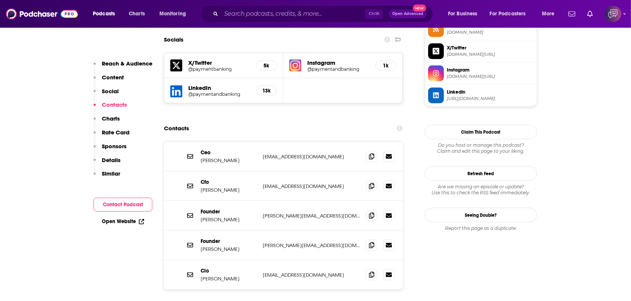
scroll to position [649, 0]
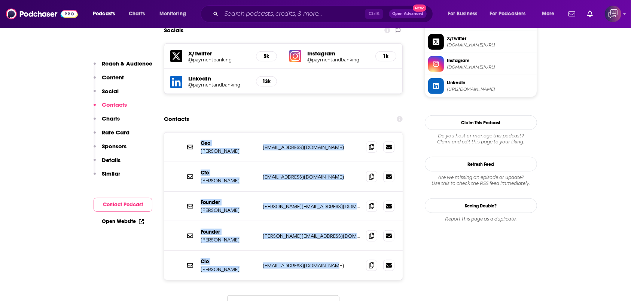
drag, startPoint x: 199, startPoint y: 121, endPoint x: 342, endPoint y: 244, distance: 189.0
click at [342, 244] on div "Ceo Andre Figo andre@paymentandbanking.com andre@paymentandbanking.com Cfo Joch…" at bounding box center [283, 207] width 239 height 148
copy div "Ceo Andre Figo andre@paymentandbanking.com andre@paymentandbanking.com Cfo Joch…"
click at [241, 9] on input "Search podcasts, credits, & more..." at bounding box center [293, 14] width 144 height 12
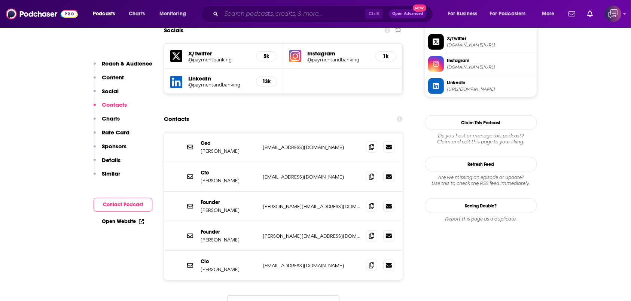
paste input "Connection Cure | Overcoming Loneliness"
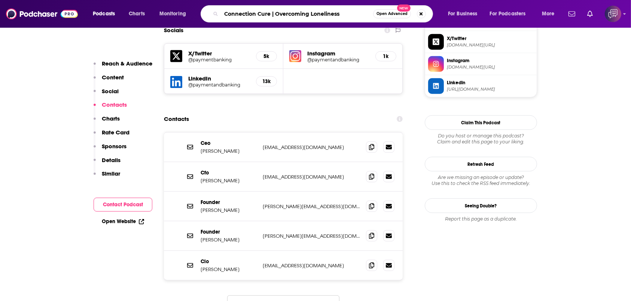
type input "Connection Cure | Overcoming Loneliness"
click at [400, 15] on span "Open Advanced" at bounding box center [392, 14] width 31 height 4
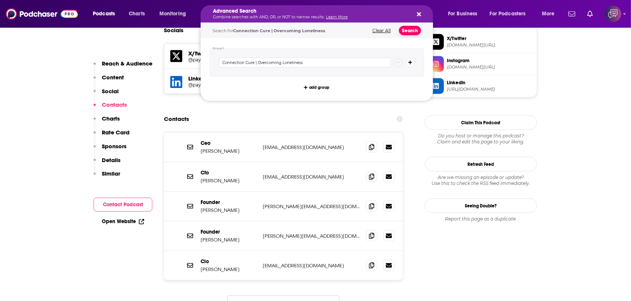
click at [417, 30] on button "Search" at bounding box center [410, 30] width 22 height 9
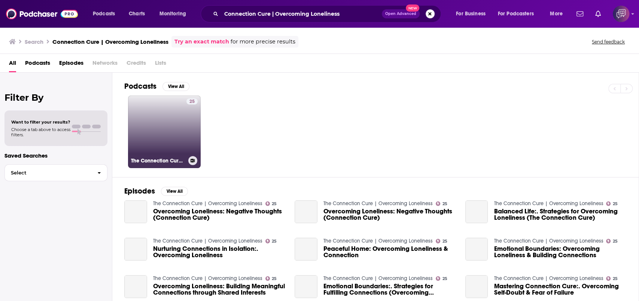
click at [164, 136] on link "25 The Connection Cure | Overcoming Loneliness" at bounding box center [164, 131] width 73 height 73
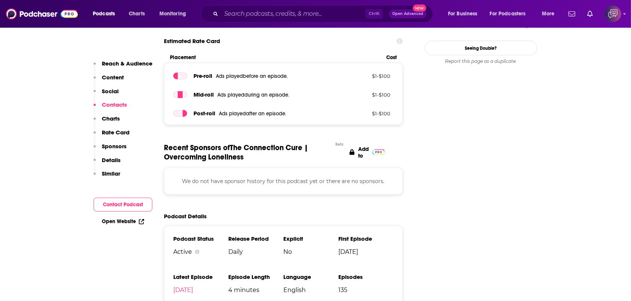
scroll to position [549, 0]
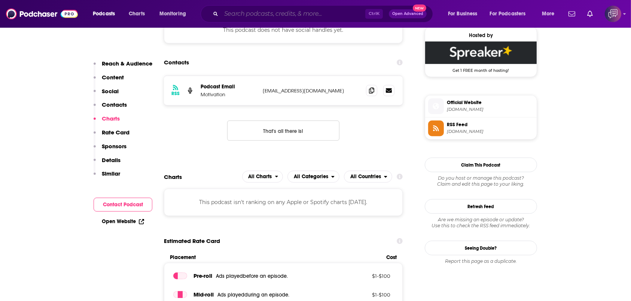
click at [258, 12] on input "Search podcasts, credits, & more..." at bounding box center [293, 14] width 144 height 12
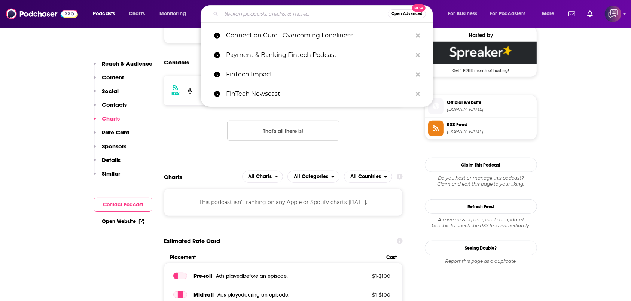
paste input "The Digital Detox"
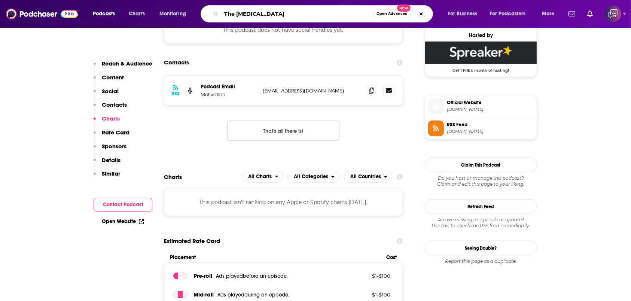
type input "The Digital Detox"
click at [393, 16] on button "Open Advanced New" at bounding box center [392, 13] width 38 height 9
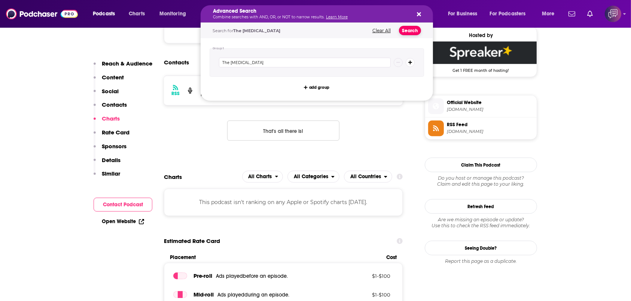
click at [401, 31] on button "Search" at bounding box center [410, 30] width 22 height 9
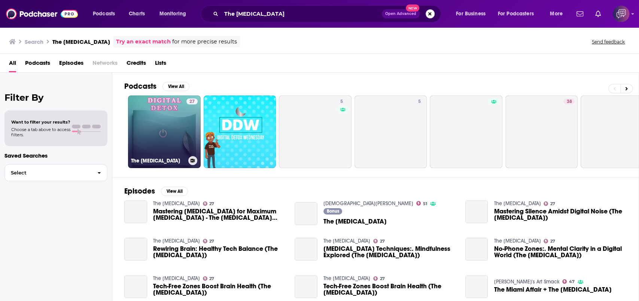
click at [168, 136] on link "27 The Digital Detox" at bounding box center [164, 131] width 73 height 73
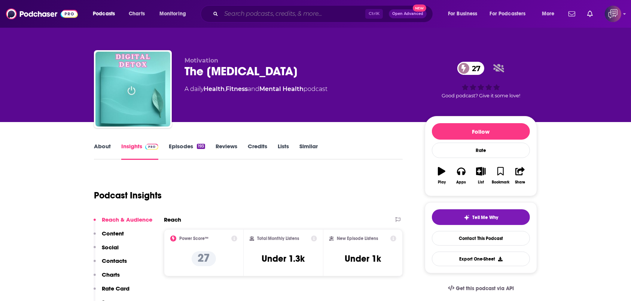
click at [258, 16] on input "Search podcasts, credits, & more..." at bounding box center [293, 14] width 144 height 12
paste input "Mindset Reset | Daily Motivation"
type input "Mindset Reset | Daily Motivation"
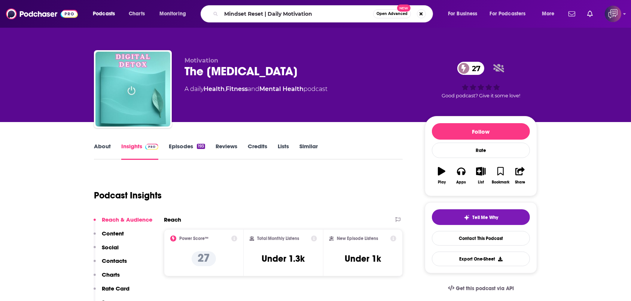
click at [392, 14] on span "Open Advanced" at bounding box center [392, 14] width 31 height 4
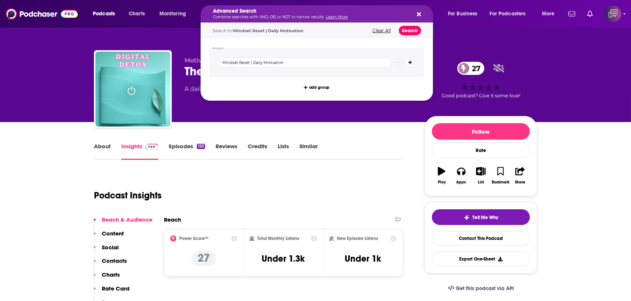
click at [403, 31] on button "Search" at bounding box center [410, 30] width 22 height 9
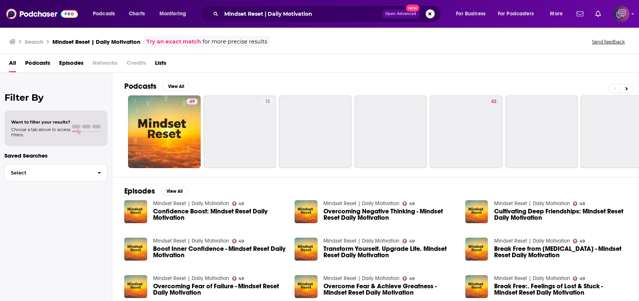
click at [305, 21] on div "Mindset Reset | Daily Motivation Open Advanced New" at bounding box center [321, 13] width 240 height 17
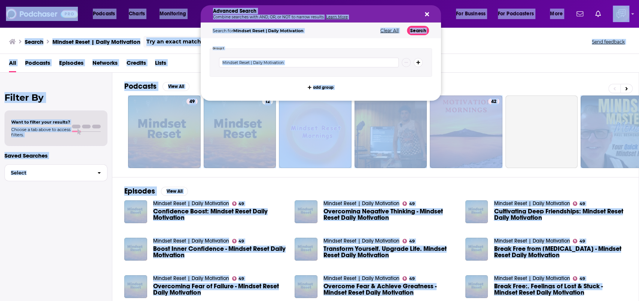
drag, startPoint x: 477, startPoint y: 54, endPoint x: 356, endPoint y: 29, distance: 123.8
click at [477, 54] on div "All Podcasts Episodes Networks Credits Lists" at bounding box center [319, 63] width 639 height 19
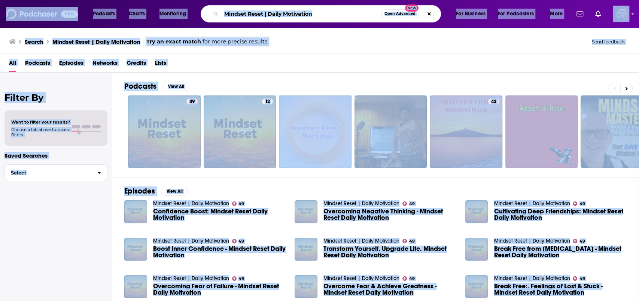
click at [508, 75] on div "Podcasts View All 49 12 42 + 13" at bounding box center [381, 125] width 515 height 104
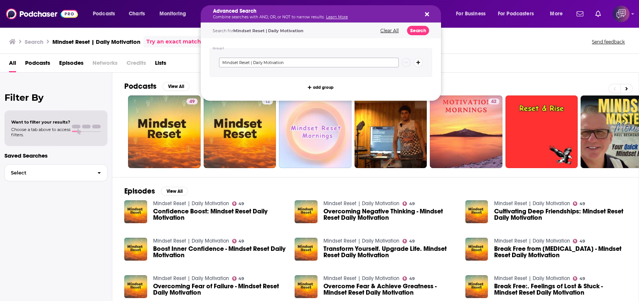
click at [308, 58] on input "Mindset Reset | Daily Motivation" at bounding box center [309, 63] width 180 height 10
paste input "The Shaina Kennedy Podcast"
type input "The Shaina Kennedy Podcast"
click at [415, 31] on button "Search" at bounding box center [418, 30] width 22 height 9
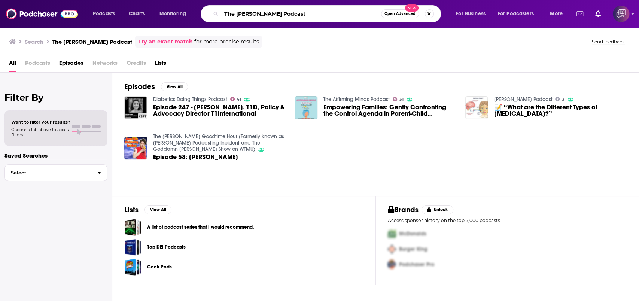
click at [258, 13] on input "The Shaina Kennedy Podcast" at bounding box center [301, 14] width 160 height 12
paste input "Happiness Solved"
type input "Happiness Solved"
click at [409, 14] on span "Open Advanced" at bounding box center [400, 14] width 31 height 4
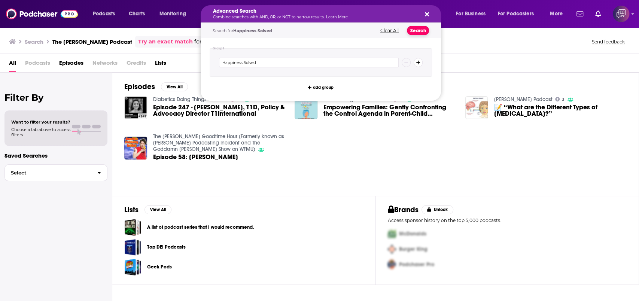
click at [420, 31] on button "Search" at bounding box center [418, 30] width 22 height 9
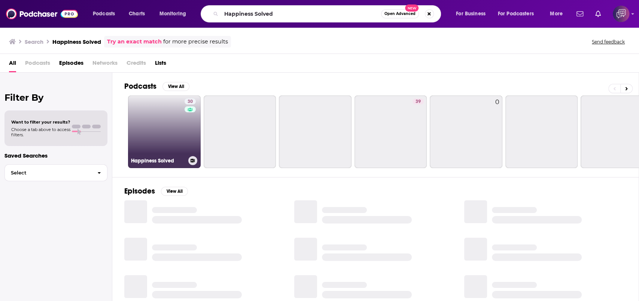
click at [166, 134] on link "30 Happiness Solved" at bounding box center [164, 131] width 73 height 73
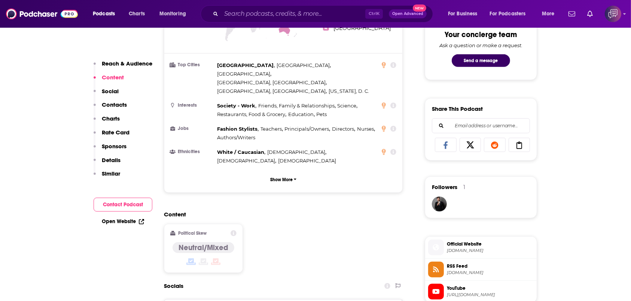
scroll to position [499, 0]
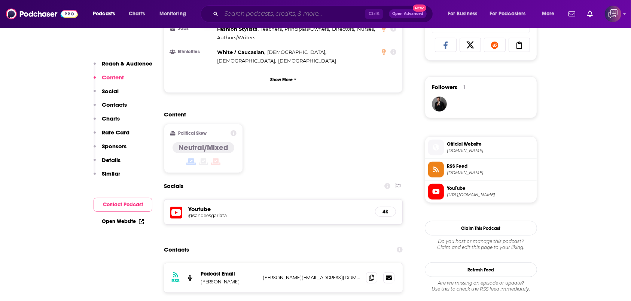
click at [236, 16] on input "Search podcasts, credits, & more..." at bounding box center [293, 14] width 144 height 12
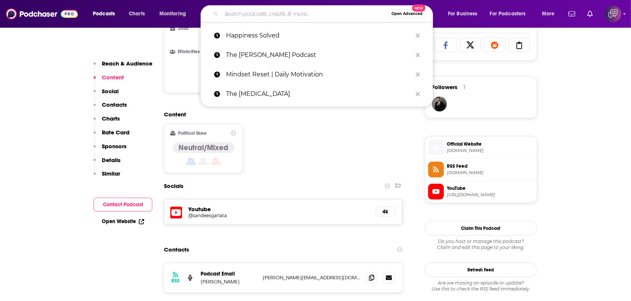
click at [398, 16] on button "Open Advanced New" at bounding box center [407, 13] width 38 height 9
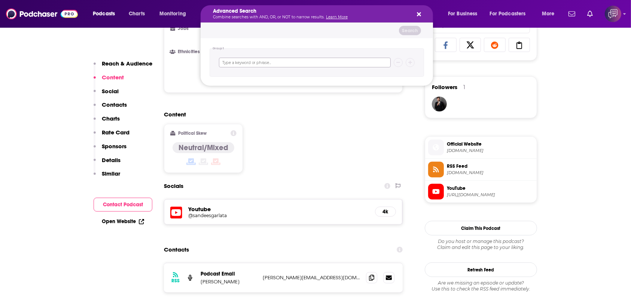
click at [297, 60] on input "Search podcasts, credits, & more..." at bounding box center [305, 63] width 172 height 10
paste input "The Confidence Project Podcast"
type input "The Confidence Project Podcast"
click at [404, 29] on button "Search" at bounding box center [410, 30] width 22 height 9
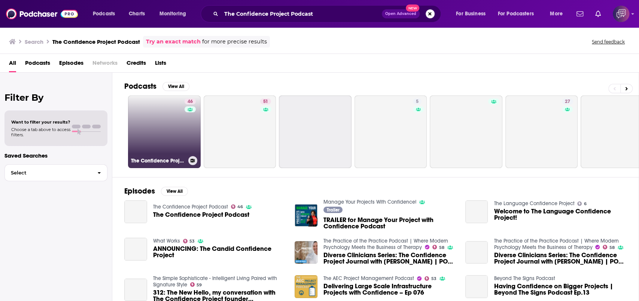
click at [177, 137] on link "46 The Confidence Project Podcast" at bounding box center [164, 131] width 73 height 73
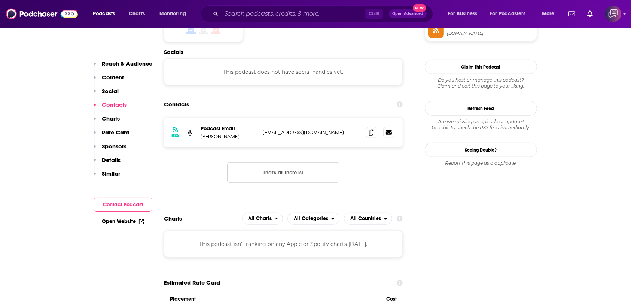
scroll to position [649, 0]
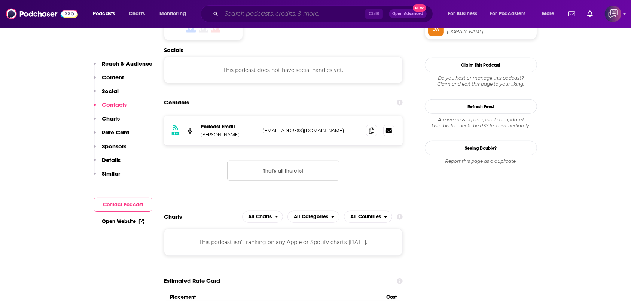
click at [274, 16] on input "Search podcasts, credits, & more..." at bounding box center [293, 14] width 144 height 12
paste input "THE CHANGEMAKER’S PLAYBOOK"
type input "THE CHANGEMAKER’S PLAYBOOK"
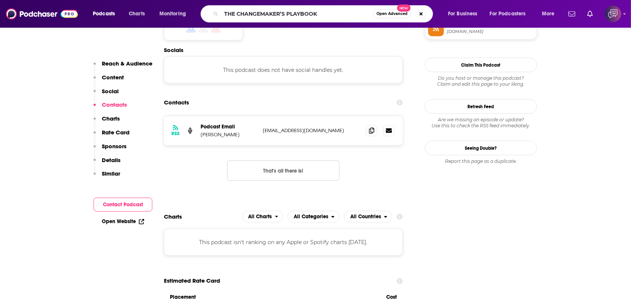
click at [398, 16] on button "Open Advanced New" at bounding box center [392, 13] width 38 height 9
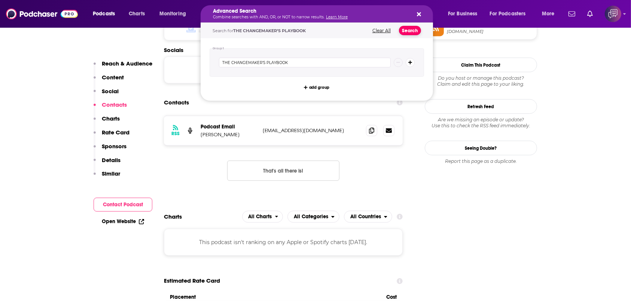
click at [408, 27] on button "Search" at bounding box center [410, 30] width 22 height 9
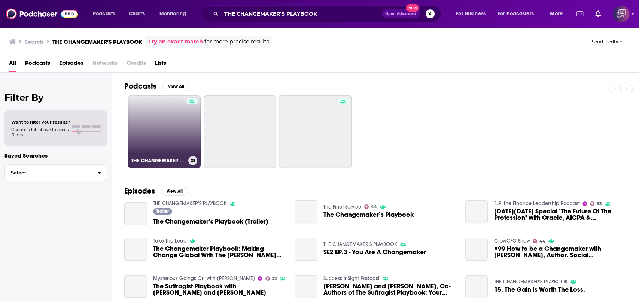
click at [145, 121] on link "THE CHANGEMAKER’S PLAYBOOK" at bounding box center [164, 131] width 73 height 73
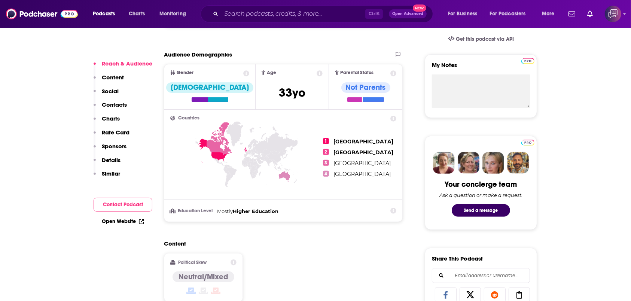
scroll to position [449, 0]
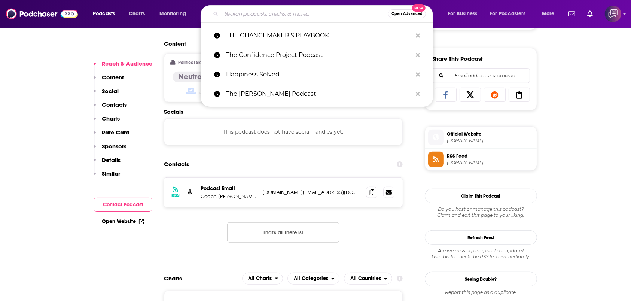
click at [291, 13] on input "Search podcasts, credits, & more..." at bounding box center [304, 14] width 167 height 12
paste input "Changemaker Q&A"
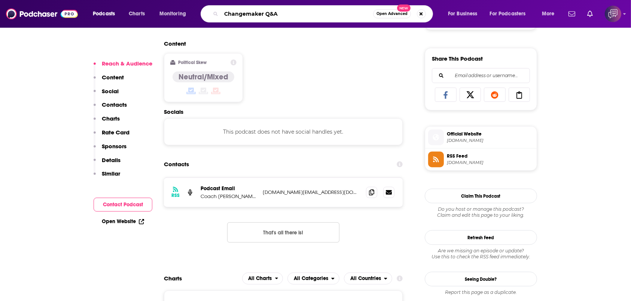
type input "Changemaker Q&A"
click at [389, 15] on span "Open Advanced" at bounding box center [392, 14] width 31 height 4
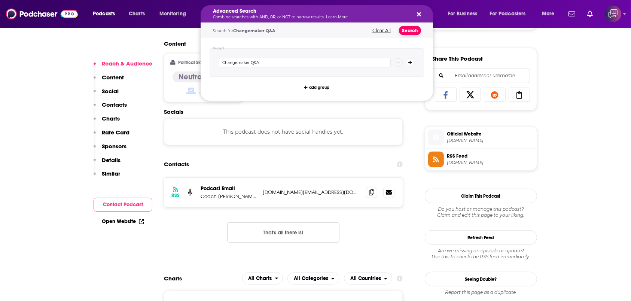
click at [403, 33] on button "Search" at bounding box center [410, 30] width 22 height 9
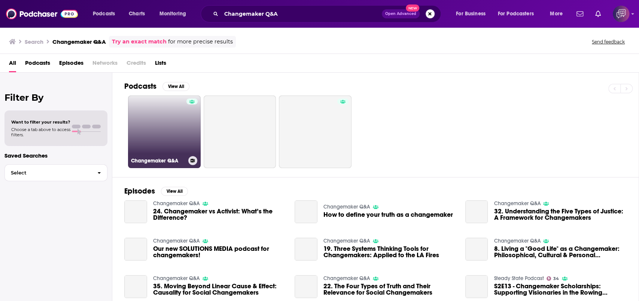
click at [143, 136] on link "Changemaker Q&A" at bounding box center [164, 131] width 73 height 73
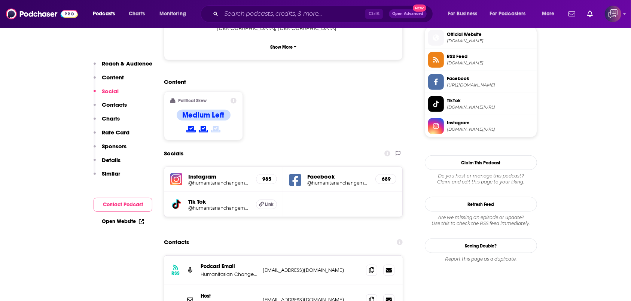
scroll to position [599, 0]
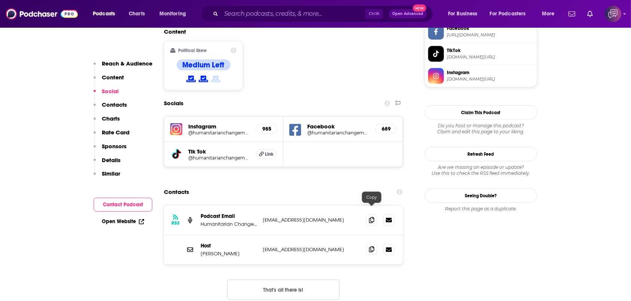
click at [370, 246] on icon at bounding box center [371, 249] width 5 height 6
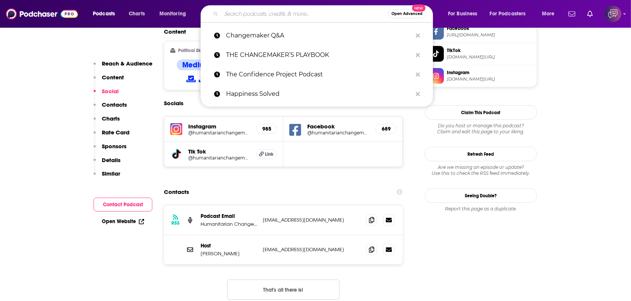
click at [261, 8] on input "Search podcasts, credits, & more..." at bounding box center [304, 14] width 167 height 12
paste input "ChangeMakers"
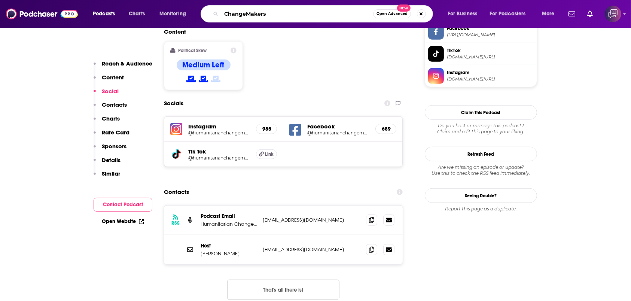
type input "ChangeMakers"
click at [374, 10] on span "Open Advanced New" at bounding box center [399, 13] width 53 height 9
click at [377, 10] on button "Open Advanced New" at bounding box center [392, 13] width 38 height 9
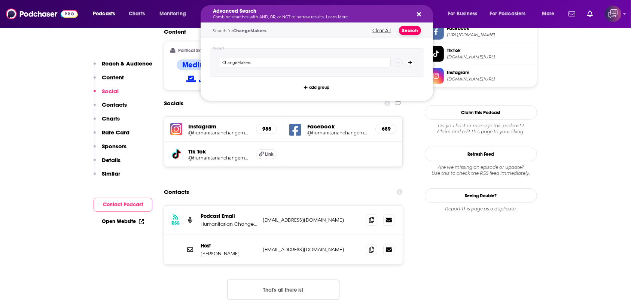
click at [408, 29] on button "Search" at bounding box center [410, 30] width 22 height 9
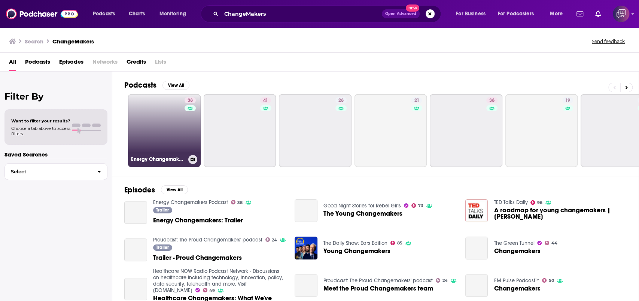
click at [173, 133] on link "38 Energy Changemakers Podcast" at bounding box center [164, 130] width 73 height 73
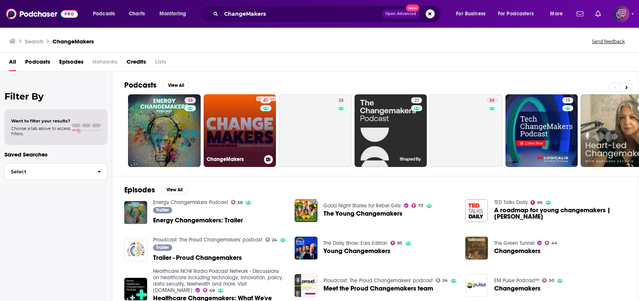
click at [254, 134] on link "41 ChangeMakers" at bounding box center [240, 130] width 73 height 73
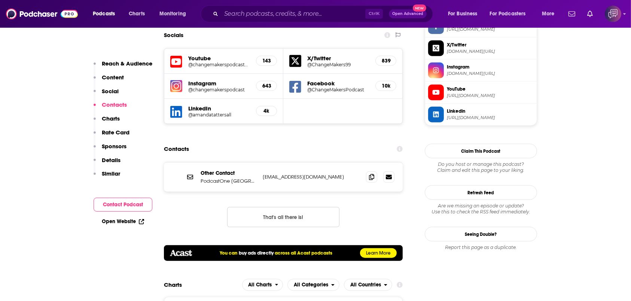
scroll to position [698, 0]
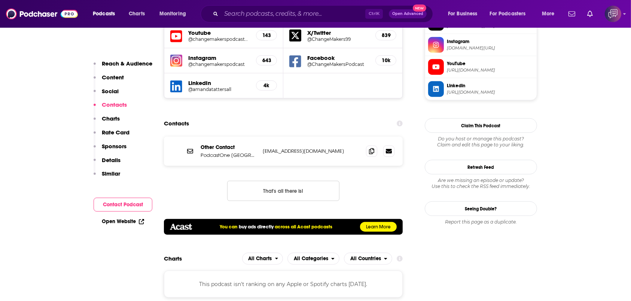
scroll to position [699, 0]
click at [372, 148] on icon at bounding box center [371, 151] width 5 height 6
click at [268, 16] on input "Search podcasts, credits, & more..." at bounding box center [293, 14] width 144 height 12
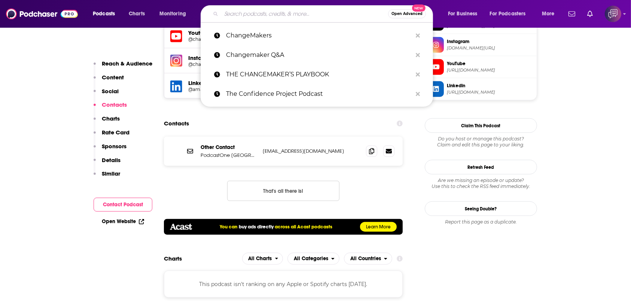
paste input "The [PERSON_NAME] Show"
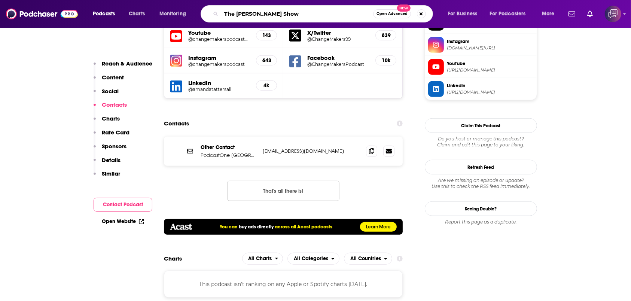
type input "The [PERSON_NAME] Show"
click at [392, 12] on span "Open Advanced" at bounding box center [392, 14] width 31 height 4
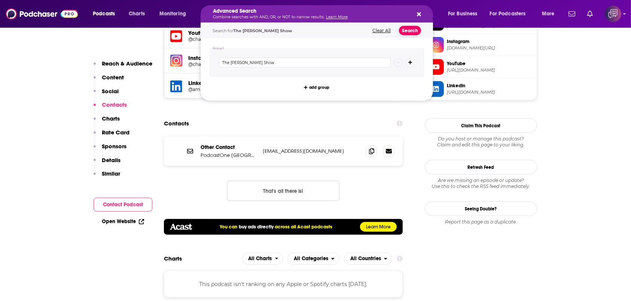
click at [404, 30] on button "Search" at bounding box center [410, 30] width 22 height 9
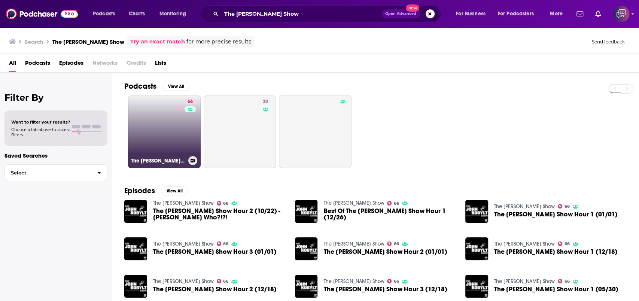
click at [183, 140] on link "66 The [PERSON_NAME] Show" at bounding box center [164, 131] width 73 height 73
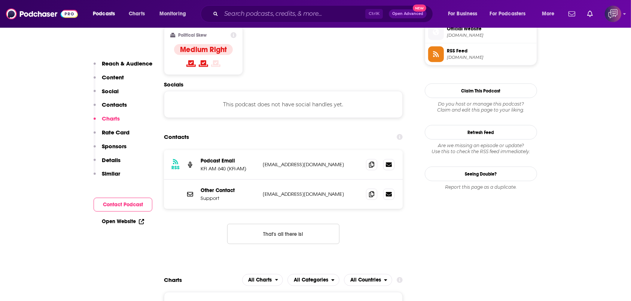
scroll to position [599, 0]
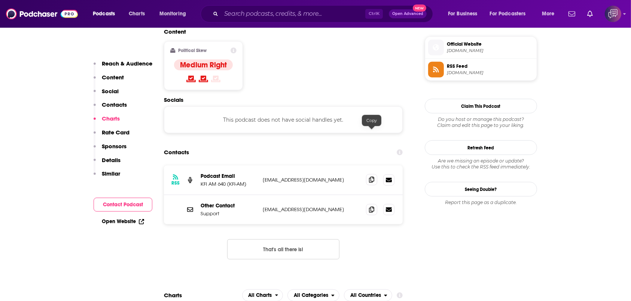
click at [371, 177] on icon at bounding box center [371, 180] width 5 height 6
click at [251, 15] on input "Search podcasts, credits, & more..." at bounding box center [293, 14] width 144 height 12
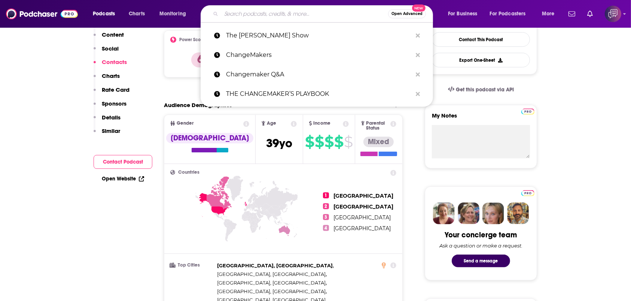
scroll to position [0, 0]
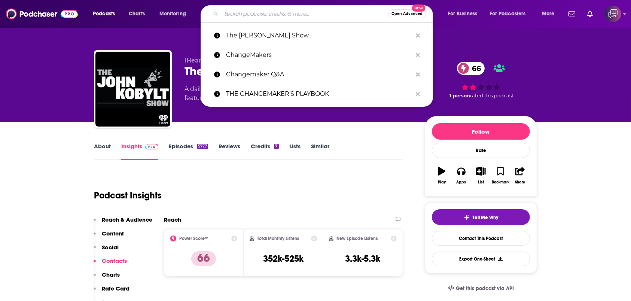
paste input "The Truth"
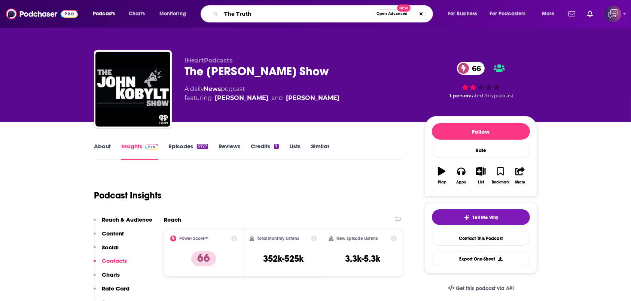
type input "The Truth"
click at [401, 15] on span "Open Advanced" at bounding box center [392, 14] width 31 height 4
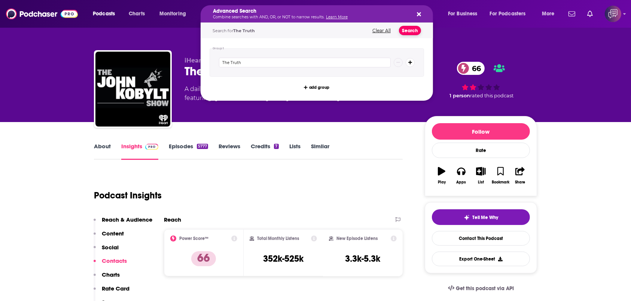
click at [415, 32] on button "Search" at bounding box center [410, 30] width 22 height 9
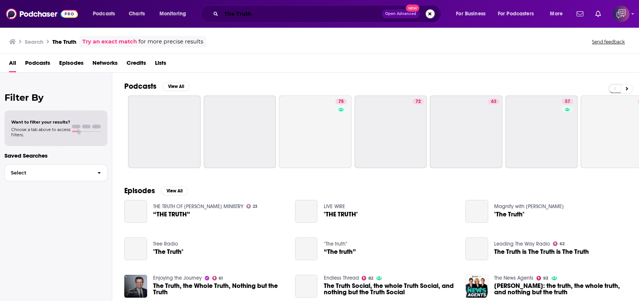
click at [338, 12] on input "The Truth" at bounding box center [301, 14] width 161 height 12
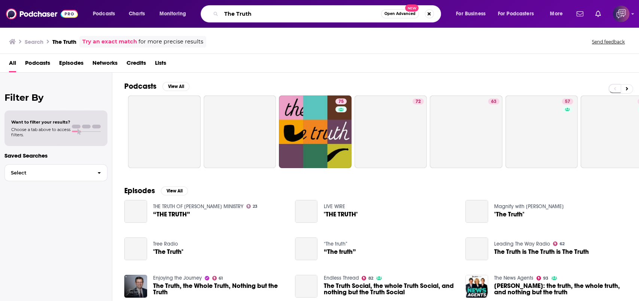
paste input "Gravity FM"
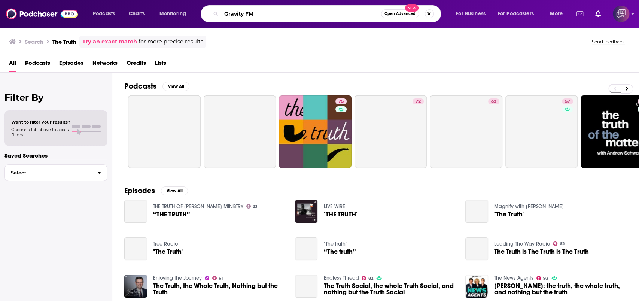
type input "Gravity FM"
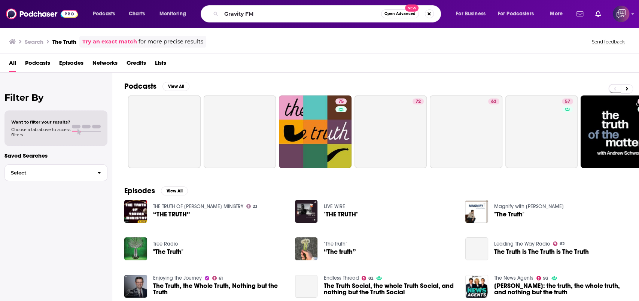
click at [410, 15] on span "Open Advanced" at bounding box center [400, 14] width 31 height 4
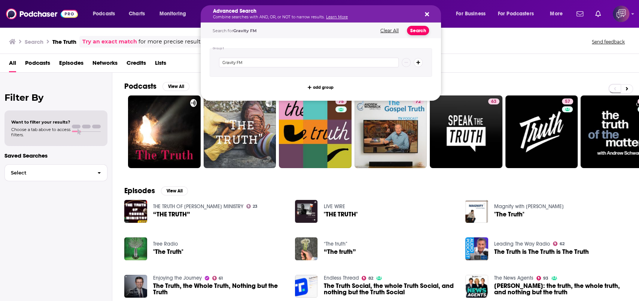
click at [419, 34] on button "Search" at bounding box center [418, 30] width 22 height 9
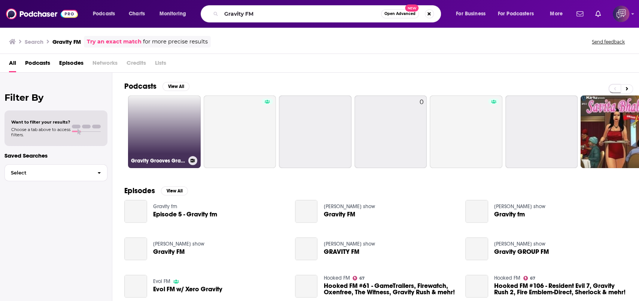
click at [159, 130] on link "Gravity Grooves Gravity Grooves / [DOMAIN_NAME] 105.3 FM" at bounding box center [164, 131] width 73 height 73
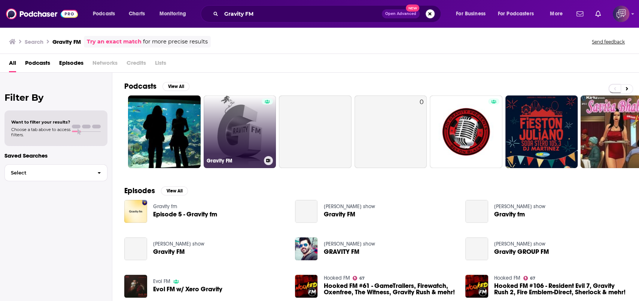
click at [255, 142] on link "Gravity FM" at bounding box center [240, 131] width 73 height 73
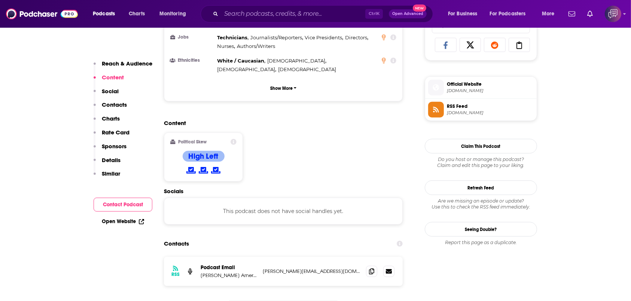
scroll to position [549, 0]
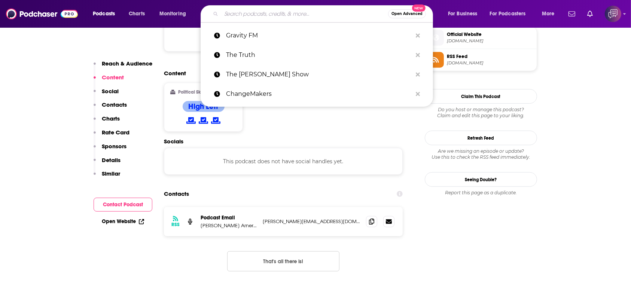
click at [234, 9] on input "Search podcasts, credits, & more..." at bounding box center [304, 14] width 167 height 12
paste input "Public Talking"
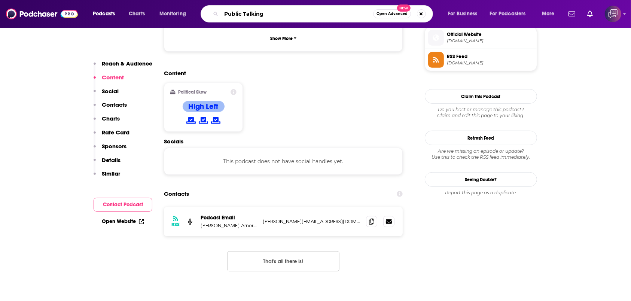
type input "Public Talking"
click at [397, 15] on span "Open Advanced" at bounding box center [392, 14] width 31 height 4
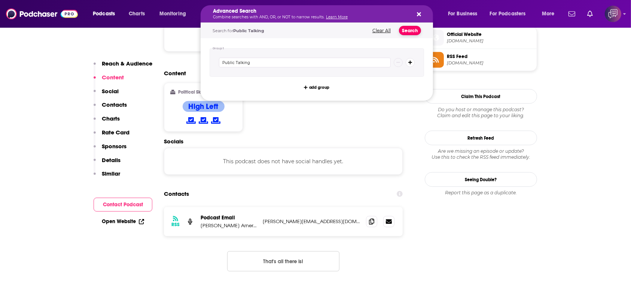
click at [411, 33] on button "Search" at bounding box center [410, 30] width 22 height 9
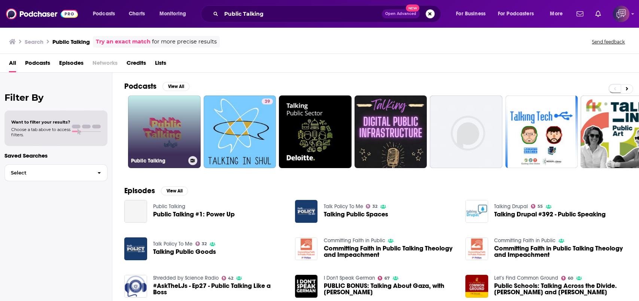
click at [173, 132] on link "Public Talking" at bounding box center [164, 131] width 73 height 73
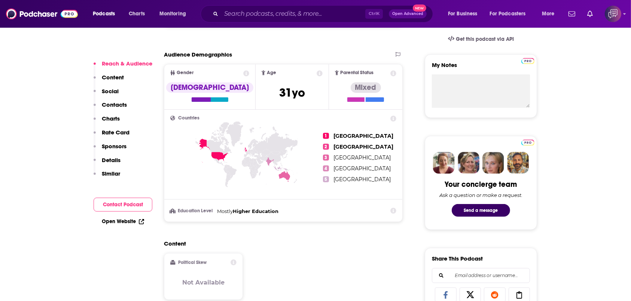
scroll to position [549, 0]
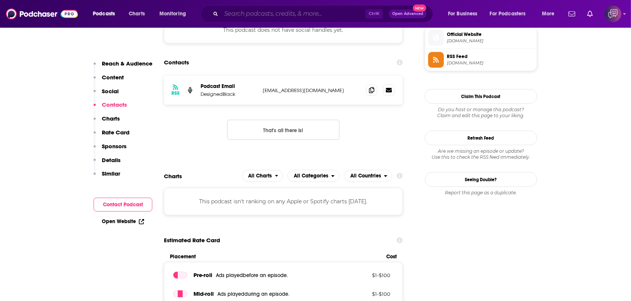
click at [298, 10] on input "Search podcasts, credits, & more..." at bounding box center [293, 14] width 144 height 12
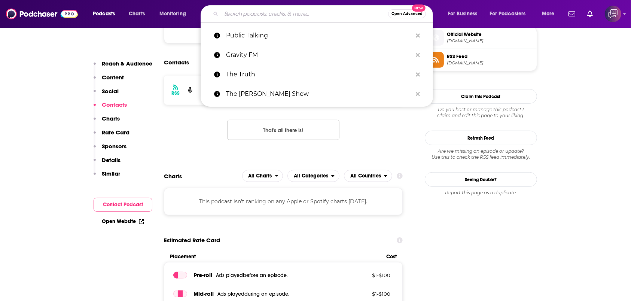
paste input "CUNY TV's [PERSON_NAME] [DOMAIN_NAME]"
type input "CUNY TV's [PERSON_NAME] [DOMAIN_NAME]"
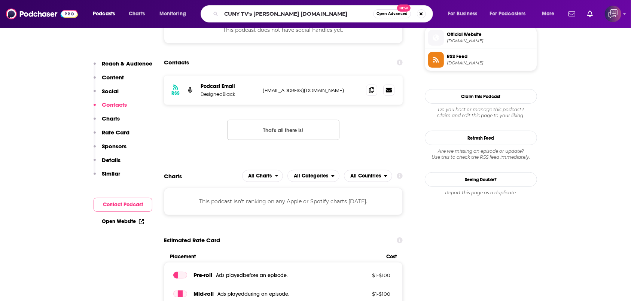
click at [395, 12] on span "Open Advanced" at bounding box center [392, 14] width 31 height 4
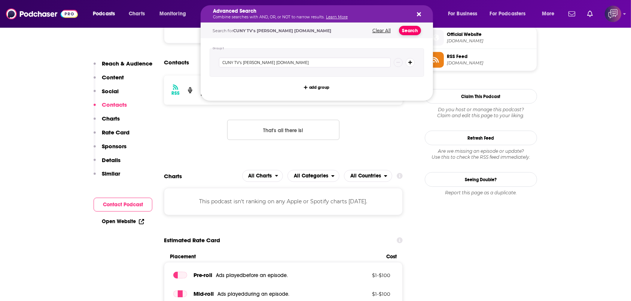
click at [414, 28] on button "Search" at bounding box center [410, 30] width 22 height 9
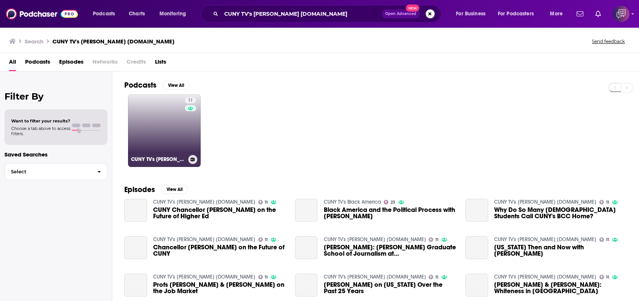
click at [177, 111] on link "11 CUNY TV's [PERSON_NAME] [DOMAIN_NAME]" at bounding box center [164, 130] width 73 height 73
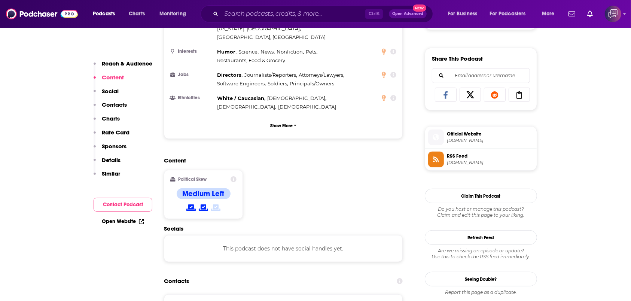
scroll to position [549, 0]
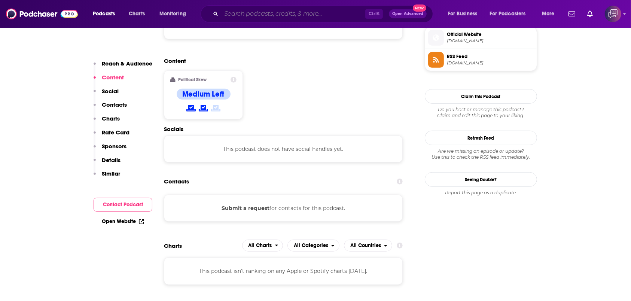
click at [288, 10] on input "Search podcasts, credits, & more..." at bounding box center [293, 14] width 144 height 12
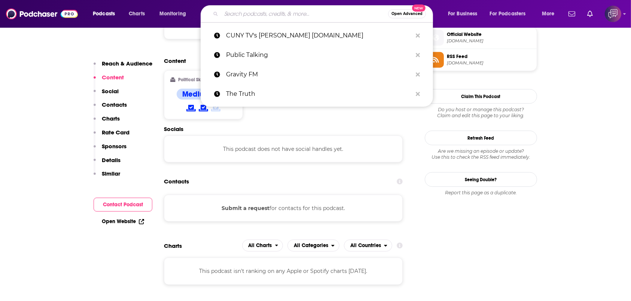
paste input "The Small Business Mindset"
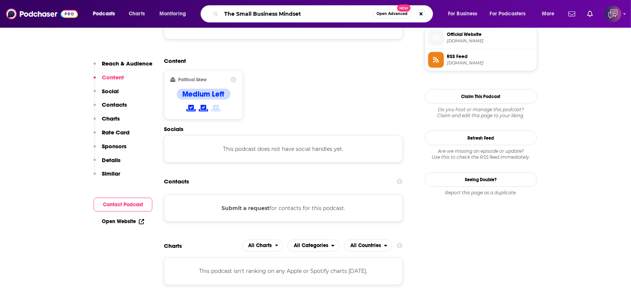
type input "The Small Business Mindset"
click at [385, 18] on button "Open Advanced New" at bounding box center [392, 13] width 38 height 9
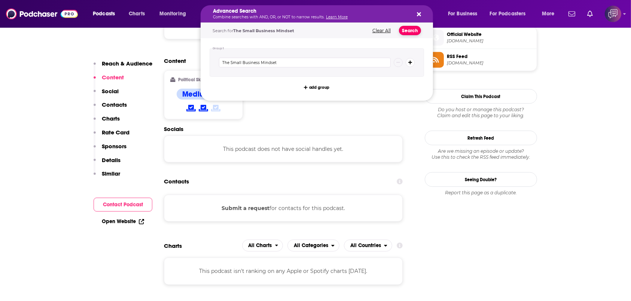
click at [412, 31] on button "Search" at bounding box center [410, 30] width 22 height 9
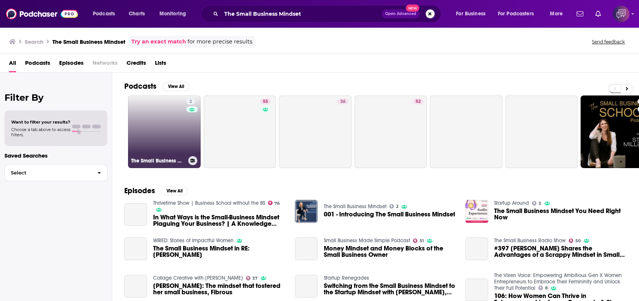
click at [174, 145] on link "2 The Small Business Mindset" at bounding box center [164, 131] width 73 height 73
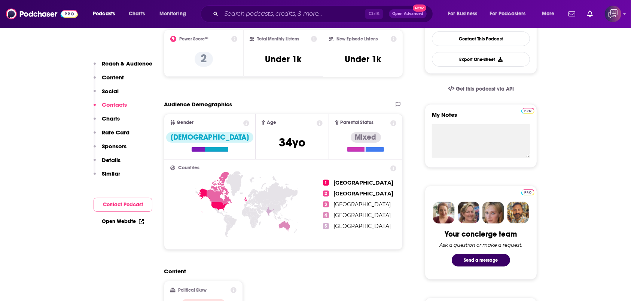
scroll to position [449, 0]
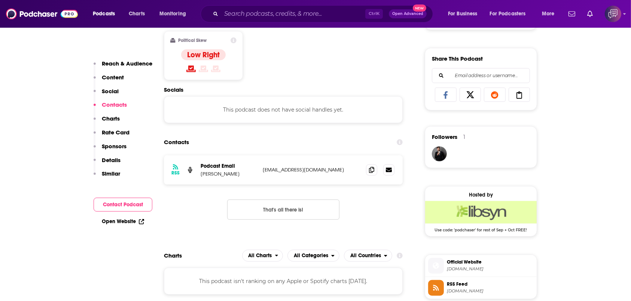
click at [320, 24] on div "Podcasts Charts Monitoring Ctrl K Open Advanced New For Business For Podcasters…" at bounding box center [315, 14] width 631 height 28
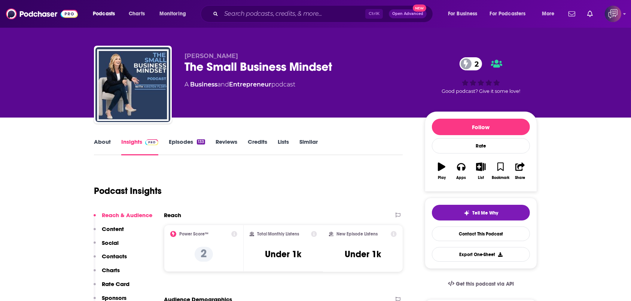
scroll to position [0, 0]
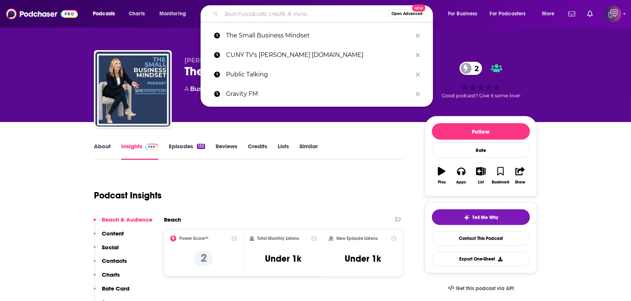
click at [273, 18] on input "Search podcasts, credits, & more..." at bounding box center [304, 14] width 167 height 12
paste input "Small Business Rundown"
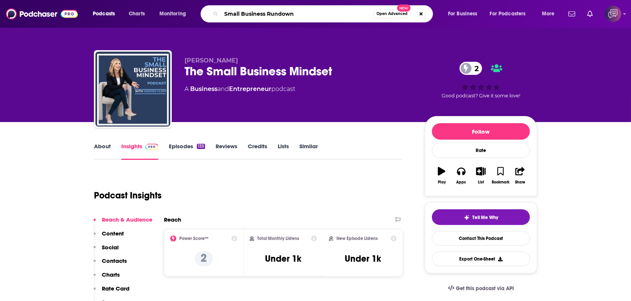
type input "Small Business Rundown"
click at [398, 18] on button "Open Advanced New" at bounding box center [392, 13] width 38 height 9
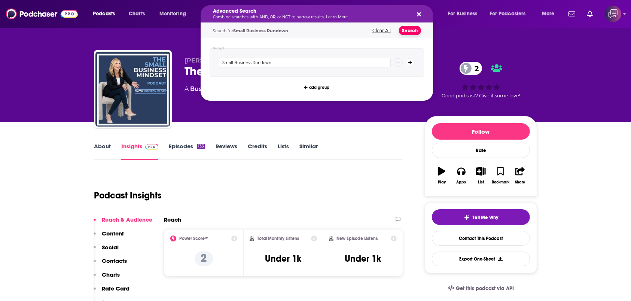
click at [409, 34] on button "Search" at bounding box center [410, 30] width 22 height 9
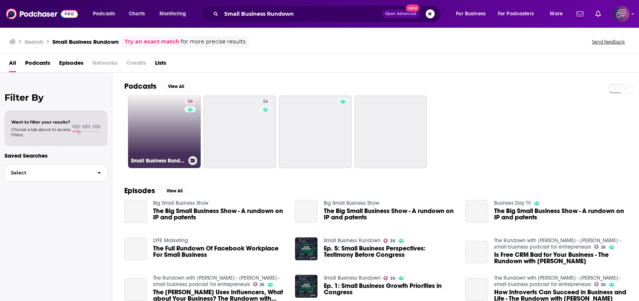
click at [163, 118] on link "36 Small Business Rundown" at bounding box center [164, 131] width 73 height 73
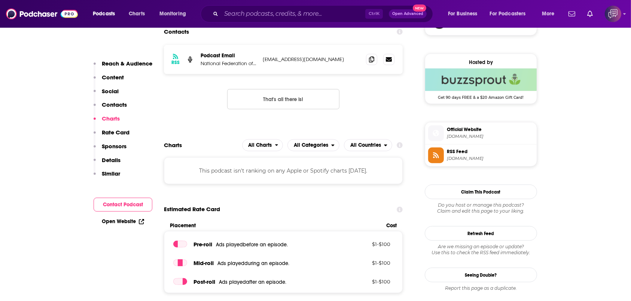
scroll to position [549, 0]
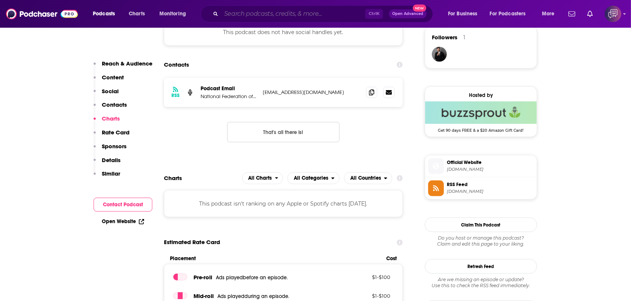
click at [273, 11] on input "Search podcasts, credits, & more..." at bounding box center [293, 14] width 144 height 12
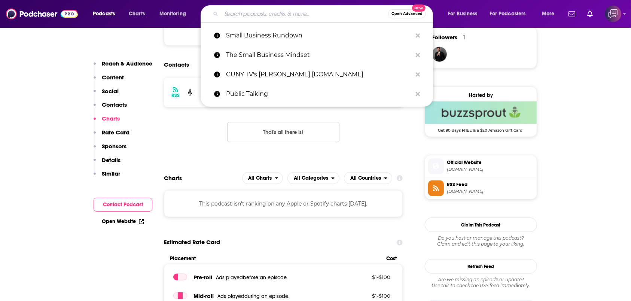
paste input "Small Business Talk with [PERSON_NAME]"
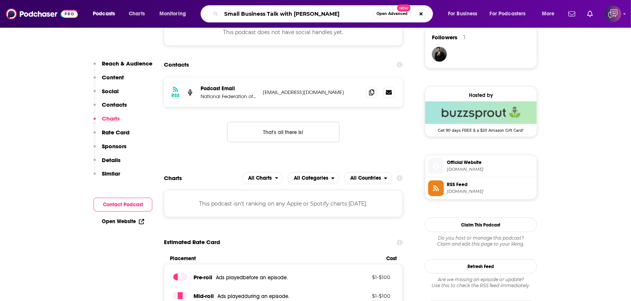
type input "Small Business Talk with [PERSON_NAME]"
click at [396, 15] on span "Open Advanced" at bounding box center [392, 14] width 31 height 4
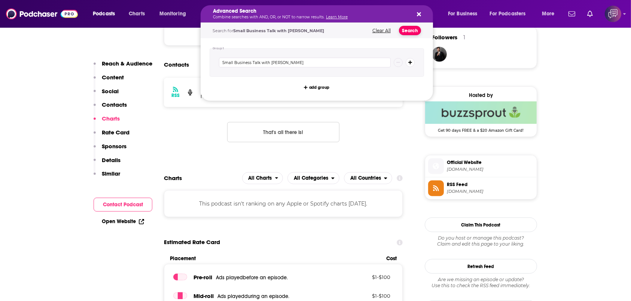
click at [413, 30] on button "Search" at bounding box center [410, 30] width 22 height 9
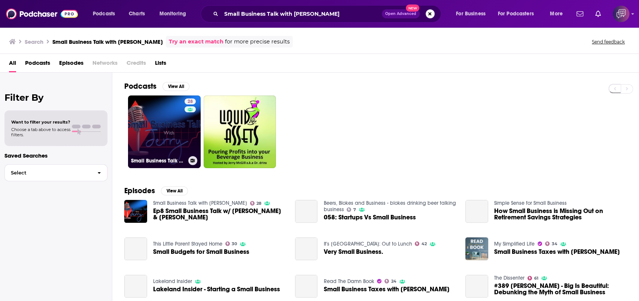
click at [132, 134] on link "28 Small Business Talk with [PERSON_NAME]" at bounding box center [164, 131] width 73 height 73
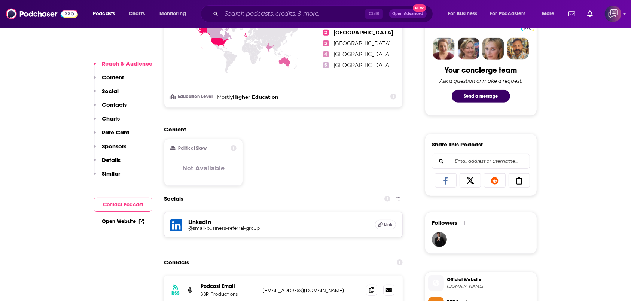
scroll to position [449, 0]
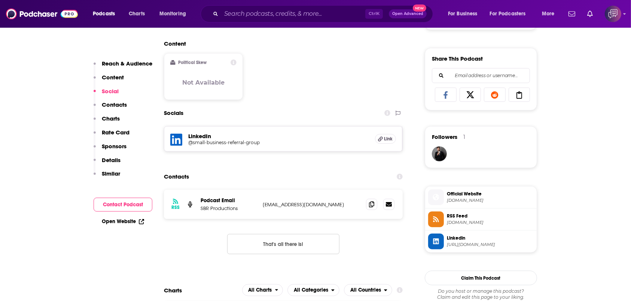
click at [261, 21] on div "Ctrl K Open Advanced New" at bounding box center [317, 13] width 233 height 17
click at [273, 6] on div "Ctrl K Open Advanced New" at bounding box center [317, 13] width 233 height 17
click at [300, 13] on input "Search podcasts, credits, & more..." at bounding box center [293, 14] width 144 height 12
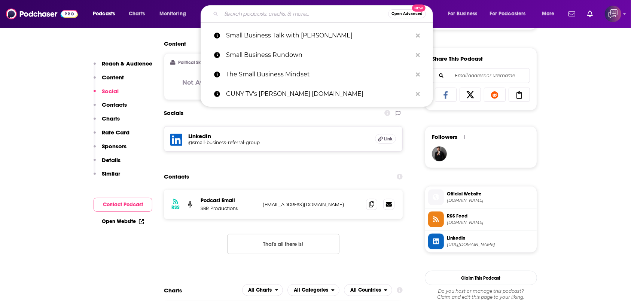
paste input "An Operator's Blog - with [PERSON_NAME]"
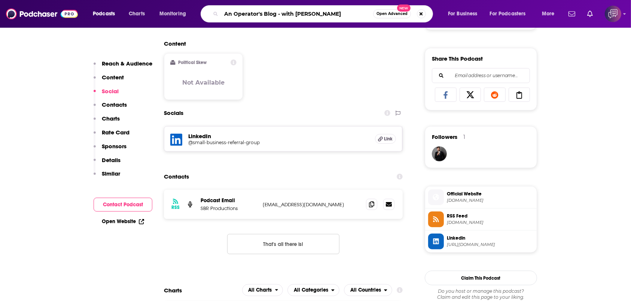
type input "An Operator's Blog - with [PERSON_NAME]"
click at [382, 16] on button "Open Advanced New" at bounding box center [392, 13] width 38 height 9
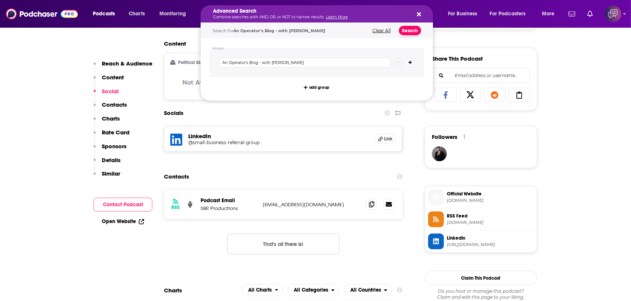
click at [408, 31] on button "Search" at bounding box center [410, 30] width 22 height 9
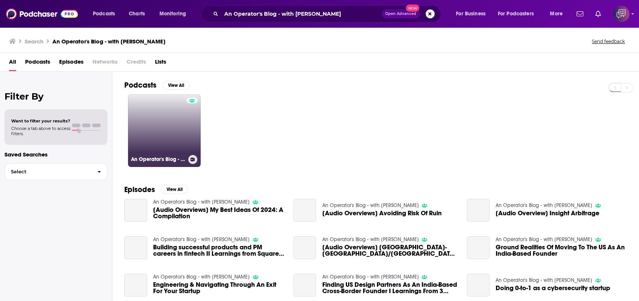
click at [148, 145] on link "An Operator's Blog - with [PERSON_NAME]" at bounding box center [164, 130] width 73 height 73
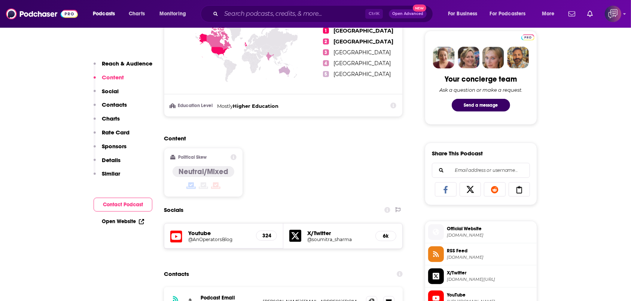
scroll to position [449, 0]
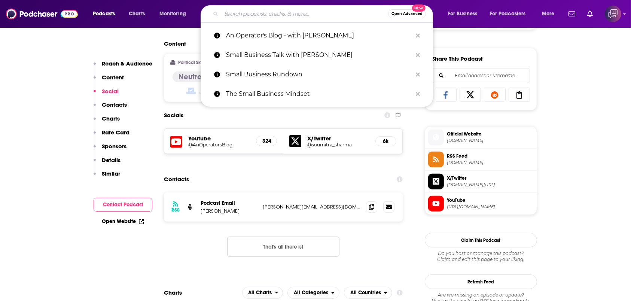
click at [247, 9] on input "Search podcasts, credits, & more..." at bounding box center [304, 14] width 167 height 12
paste input "Fund Fanatics"
type input "Fund Fanatics"
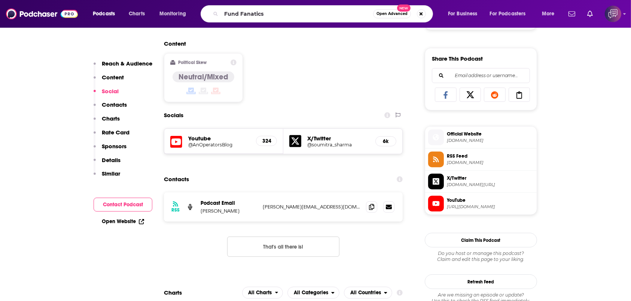
click at [394, 16] on button "Open Advanced New" at bounding box center [392, 13] width 38 height 9
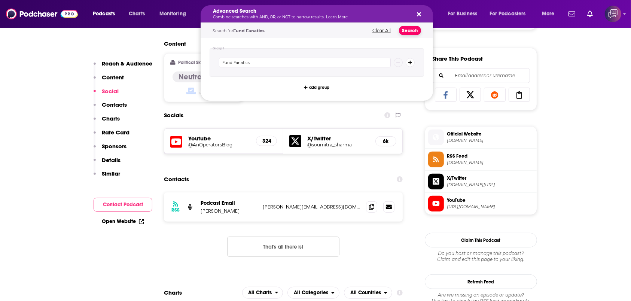
click at [410, 28] on button "Search" at bounding box center [410, 30] width 22 height 9
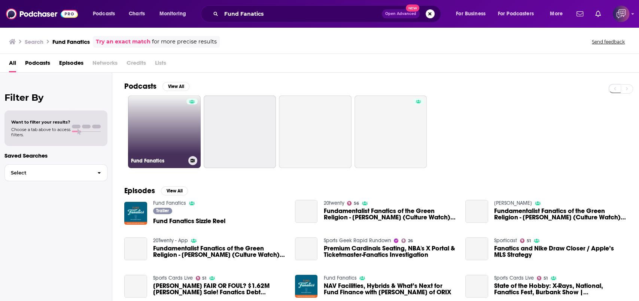
click at [177, 130] on link "Fund Fanatics" at bounding box center [164, 131] width 73 height 73
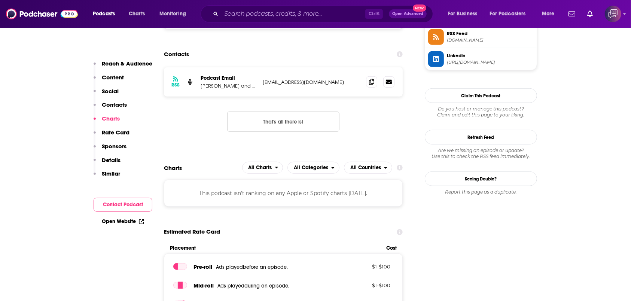
scroll to position [549, 0]
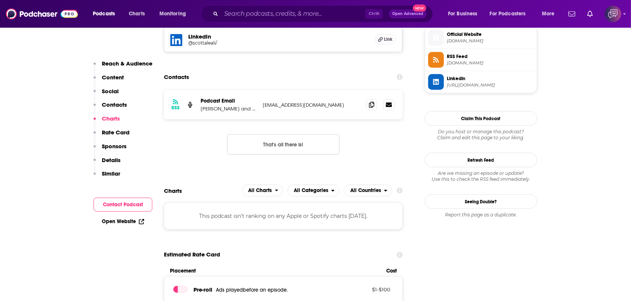
click at [267, 20] on div "Ctrl K Open Advanced New" at bounding box center [317, 13] width 233 height 17
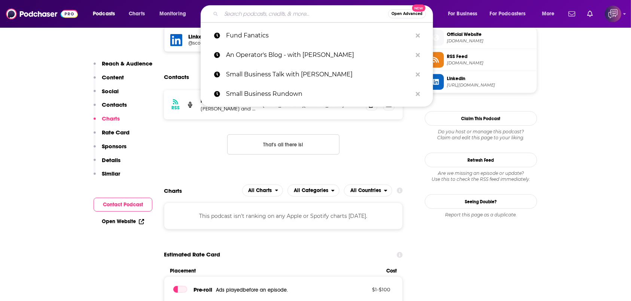
click at [268, 11] on input "Search podcasts, credits, & more..." at bounding box center [304, 14] width 167 height 12
paste input "The Impact Venture"
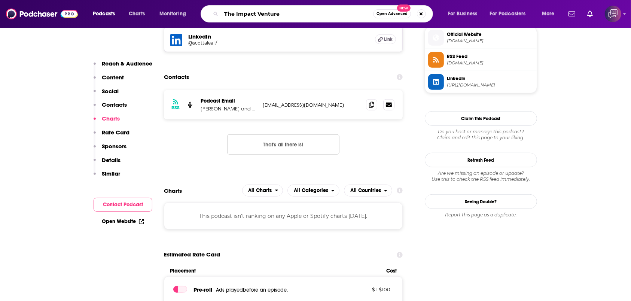
type input "The Impact Venture"
click at [395, 15] on span "Open Advanced" at bounding box center [392, 14] width 31 height 4
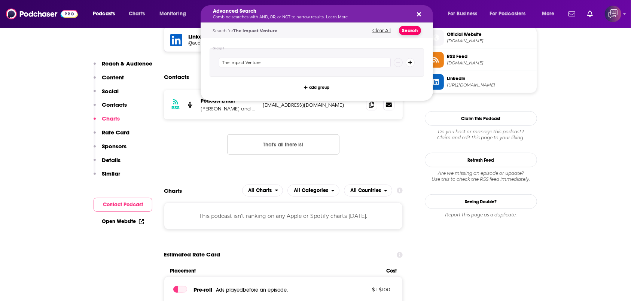
click at [405, 27] on button "Search" at bounding box center [410, 30] width 22 height 9
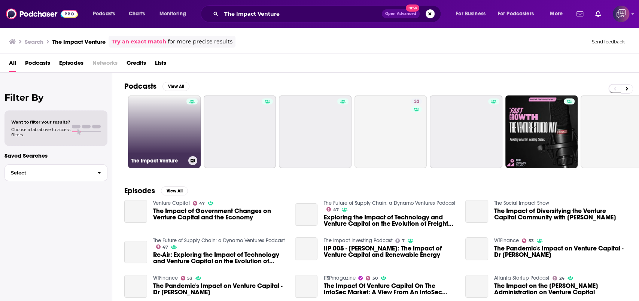
click at [152, 136] on link "The Impact Venture" at bounding box center [164, 131] width 73 height 73
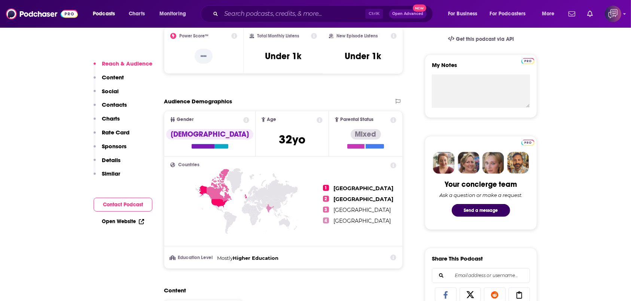
scroll to position [449, 0]
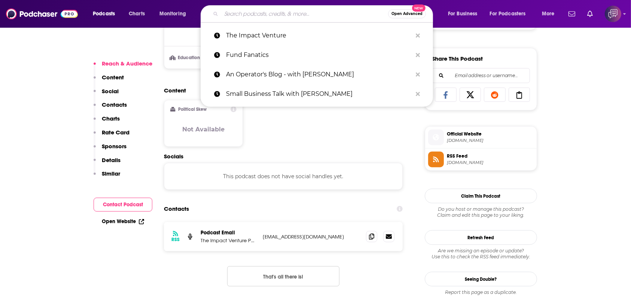
click at [275, 18] on input "Search podcasts, credits, & more..." at bounding box center [304, 14] width 167 height 12
paste input "Traveling to Consciousness with [PERSON_NAME]"
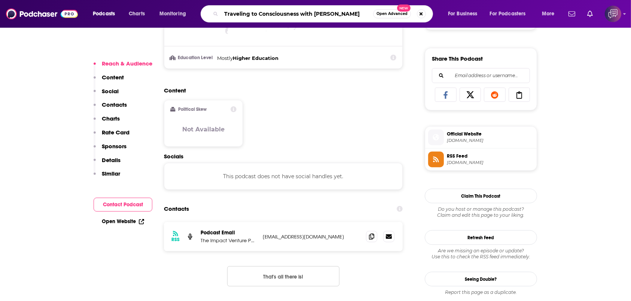
type input "Traveling to Consciousness with [PERSON_NAME]"
click at [386, 13] on span "Open Advanced" at bounding box center [392, 14] width 31 height 4
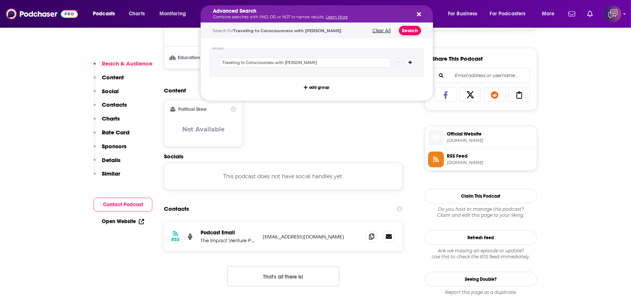
click at [407, 31] on button "Search" at bounding box center [410, 30] width 22 height 9
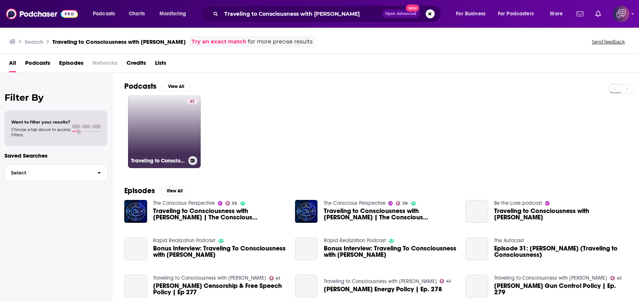
click at [134, 124] on link "41 Traveling to Consciousness with [PERSON_NAME]" at bounding box center [164, 131] width 73 height 73
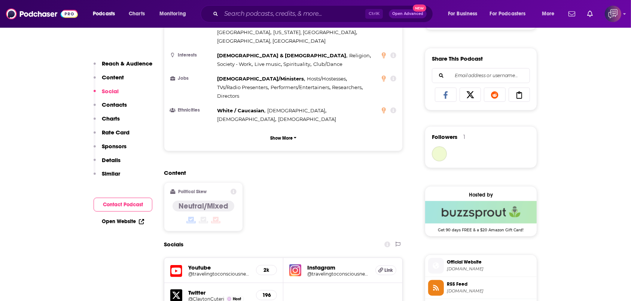
scroll to position [599, 0]
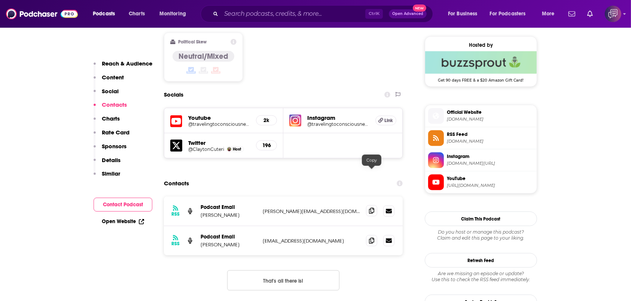
click at [370, 205] on span at bounding box center [371, 210] width 11 height 11
click at [258, 13] on input "Search podcasts, credits, & more..." at bounding box center [293, 14] width 144 height 12
paste input "[DEMOGRAPHIC_DATA] Worldview"
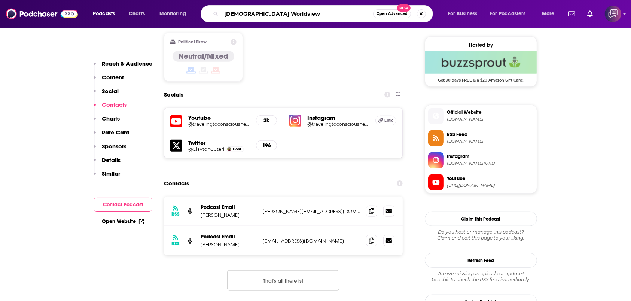
type input "[DEMOGRAPHIC_DATA] Worldview"
click at [377, 15] on button "Open Advanced New" at bounding box center [392, 13] width 38 height 9
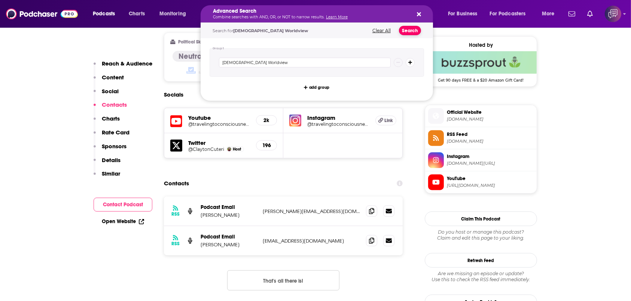
click at [412, 30] on button "Search" at bounding box center [410, 30] width 22 height 9
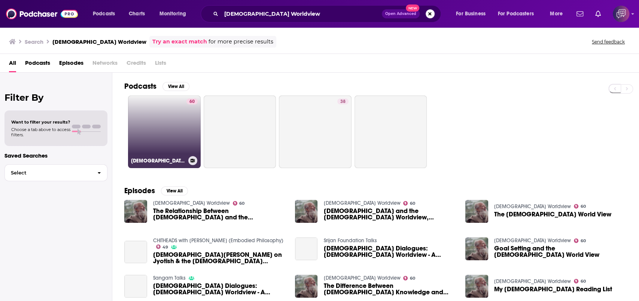
click at [181, 118] on link "60 [DEMOGRAPHIC_DATA] Worldview" at bounding box center [164, 131] width 73 height 73
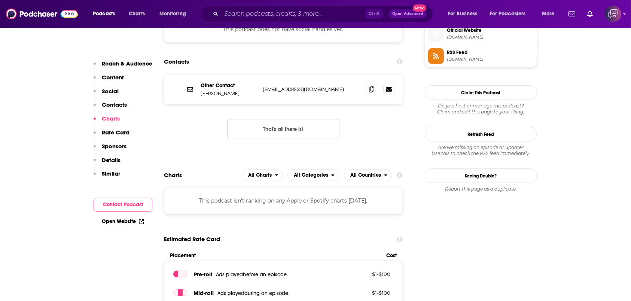
scroll to position [649, 0]
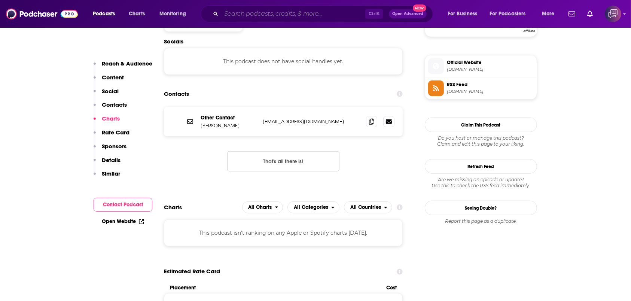
click at [309, 11] on input "Search podcasts, credits, & more..." at bounding box center [293, 14] width 144 height 12
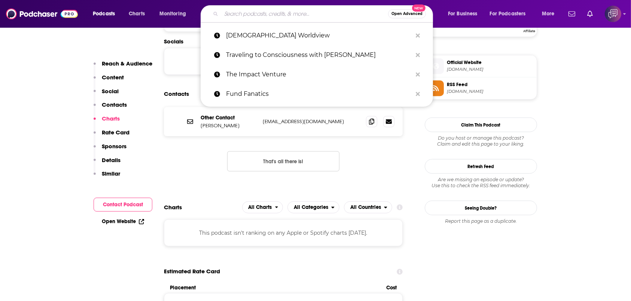
paste input "The Quantum Woman Podcast with [PERSON_NAME]"
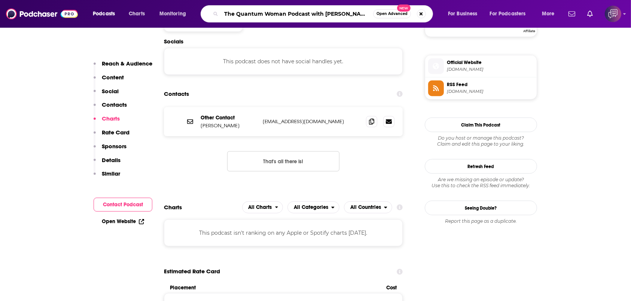
type input "The Quantum Woman Podcast with [PERSON_NAME]"
click at [383, 15] on span "Open Advanced" at bounding box center [392, 14] width 31 height 4
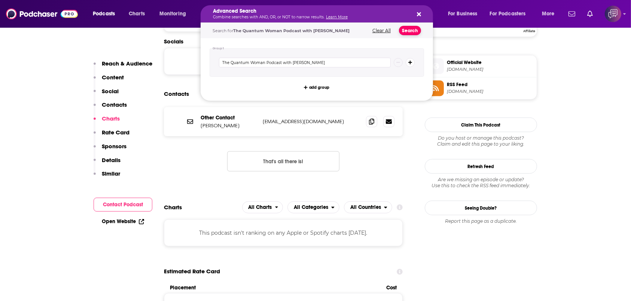
click at [401, 28] on button "Search" at bounding box center [410, 30] width 22 height 9
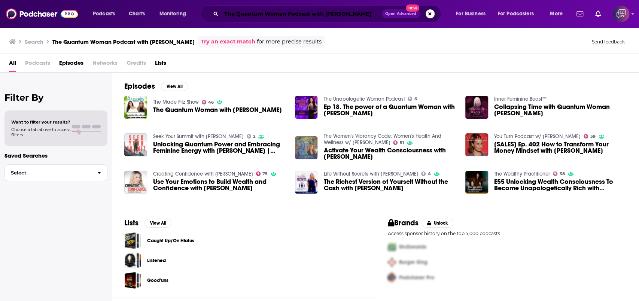
click at [333, 11] on input "The Quantum Woman Podcast with [PERSON_NAME]" at bounding box center [301, 14] width 161 height 12
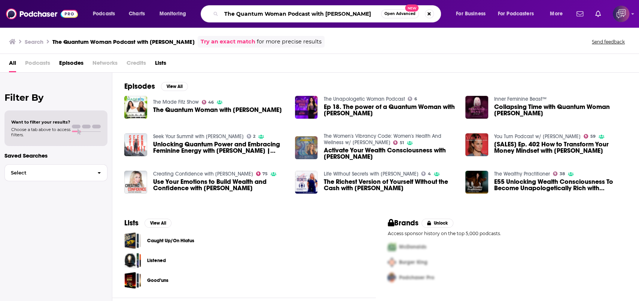
paste input "Wild & Awake with [PERSON_NAME]"
type input "Wild & Awake with [PERSON_NAME]"
click at [399, 18] on button "Open Advanced New" at bounding box center [400, 13] width 38 height 9
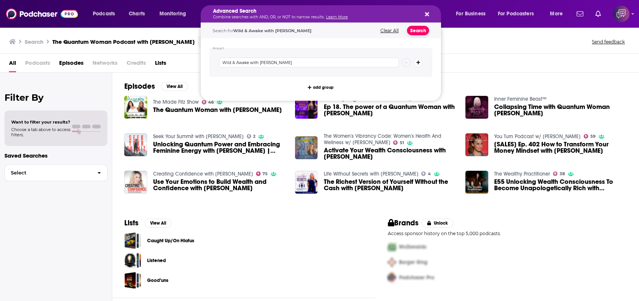
click at [421, 26] on button "Search" at bounding box center [418, 30] width 22 height 9
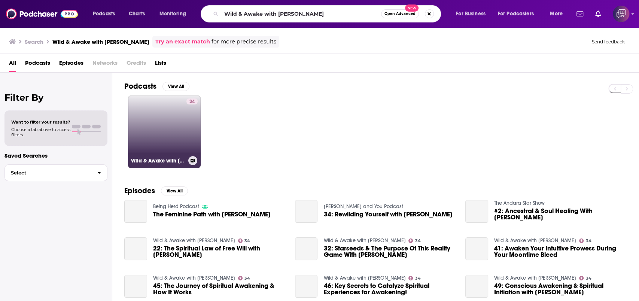
click at [193, 118] on div "34" at bounding box center [191, 127] width 11 height 58
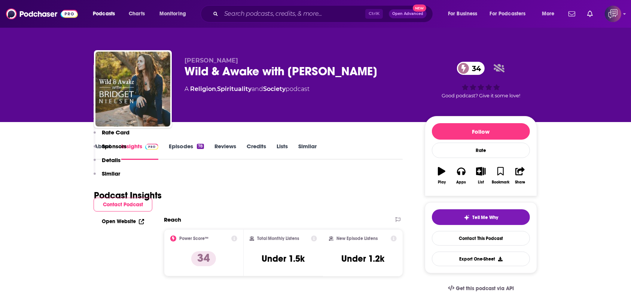
scroll to position [499, 0]
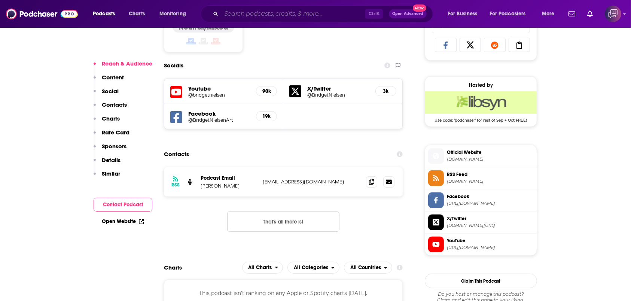
click at [231, 15] on input "Search podcasts, credits, & more..." at bounding box center [293, 14] width 144 height 12
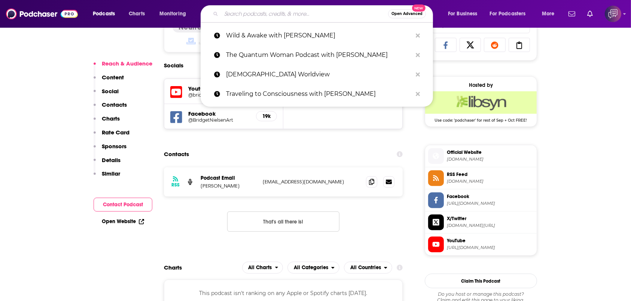
paste input "Brass Tactics"
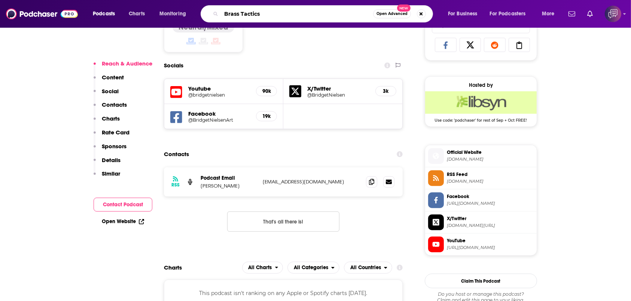
type input "Brass Tactics"
click at [399, 16] on button "Open Advanced New" at bounding box center [392, 13] width 38 height 9
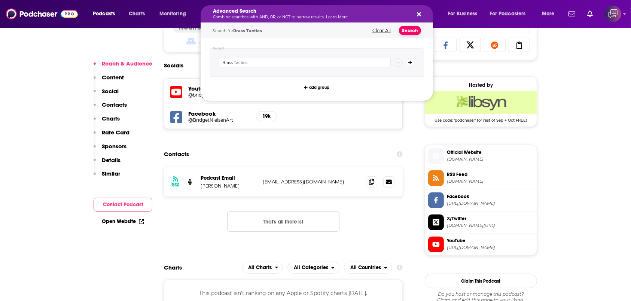
click at [408, 30] on button "Search" at bounding box center [410, 30] width 22 height 9
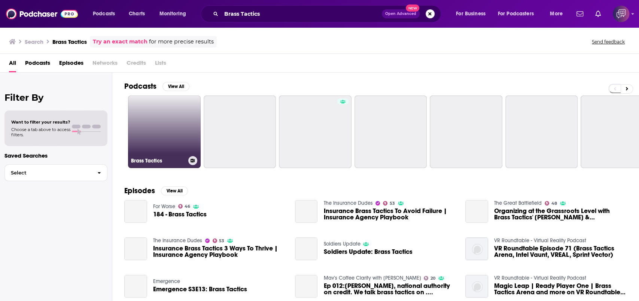
click at [143, 142] on link "Brass Tactics" at bounding box center [164, 131] width 73 height 73
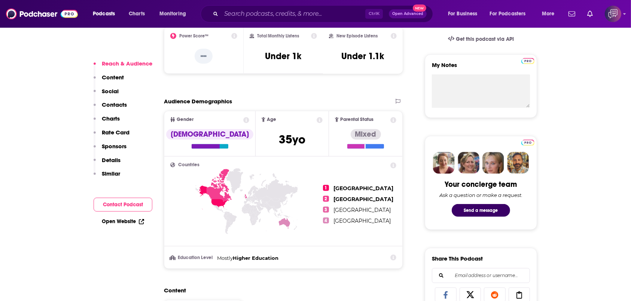
scroll to position [449, 0]
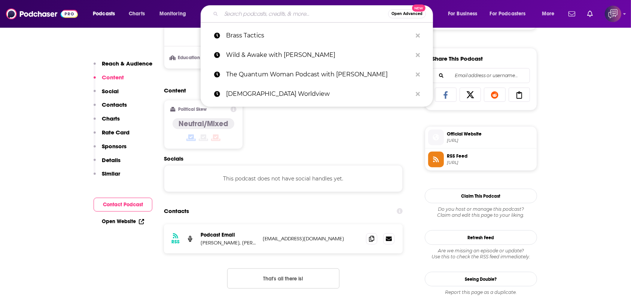
click at [274, 16] on input "Search podcasts, credits, & more..." at bounding box center [304, 14] width 167 height 12
paste input "Our [GEOGRAPHIC_DATA]: An Insider's View"
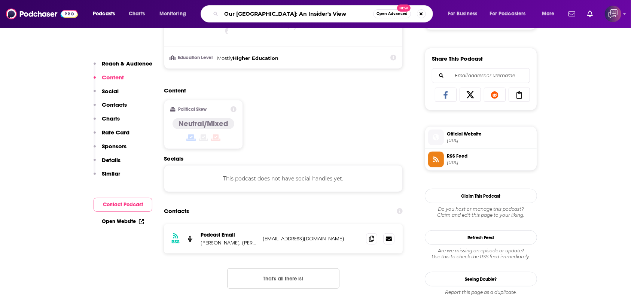
type input "Our [GEOGRAPHIC_DATA]: An Insider's View"
click at [400, 13] on span "Open Advanced" at bounding box center [392, 14] width 31 height 4
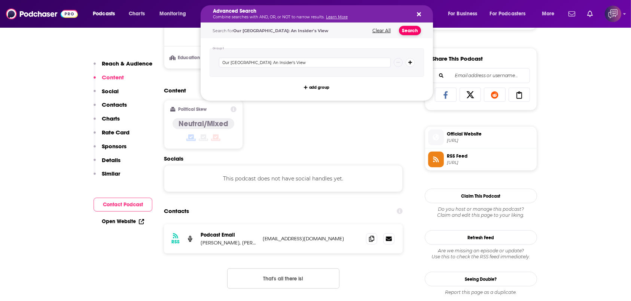
click at [410, 27] on button "Search" at bounding box center [410, 30] width 22 height 9
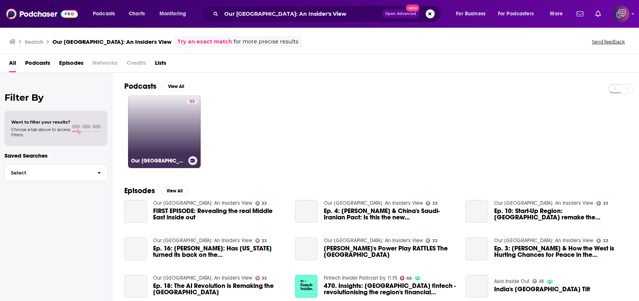
click at [186, 129] on div "33" at bounding box center [191, 127] width 11 height 58
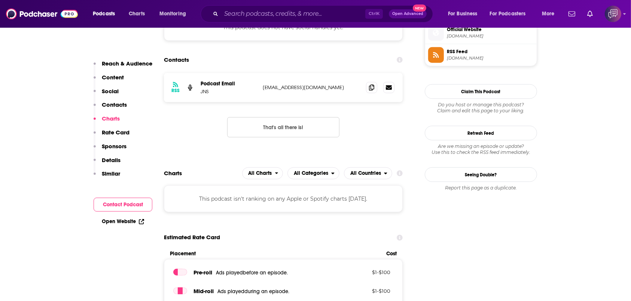
scroll to position [549, 0]
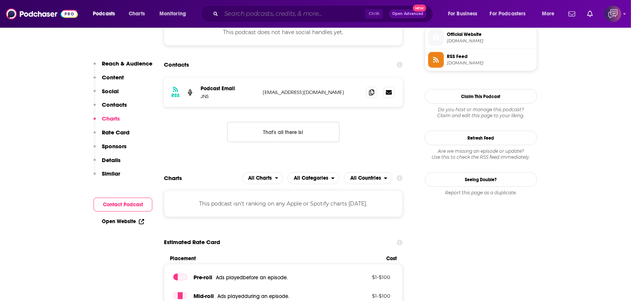
click at [240, 12] on input "Search podcasts, credits, & more..." at bounding box center [293, 14] width 144 height 12
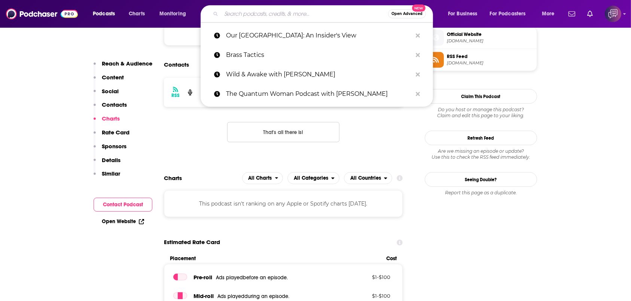
paste input "[PERSON_NAME], What? The Podcast"
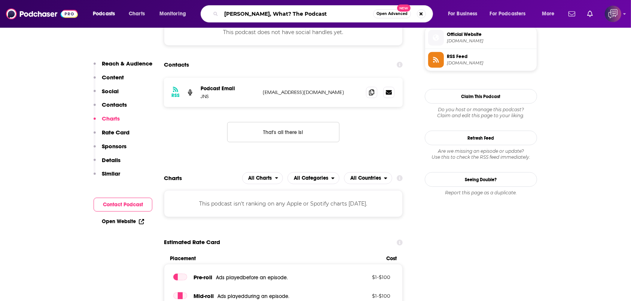
type input "[PERSON_NAME], What? The Podcast"
click at [393, 16] on button "Open Advanced New" at bounding box center [392, 13] width 38 height 9
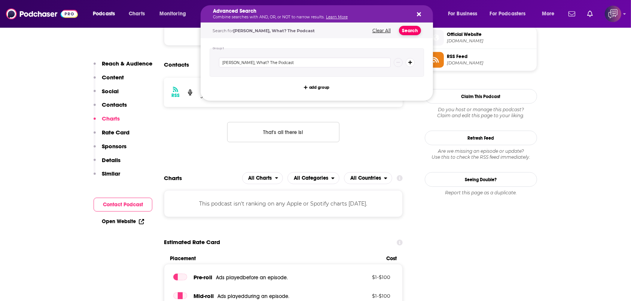
click at [407, 29] on button "Search" at bounding box center [410, 30] width 22 height 9
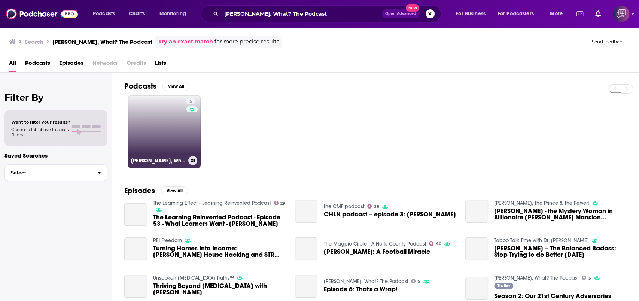
click at [143, 136] on link "5 [PERSON_NAME], What? The Podcast" at bounding box center [164, 131] width 73 height 73
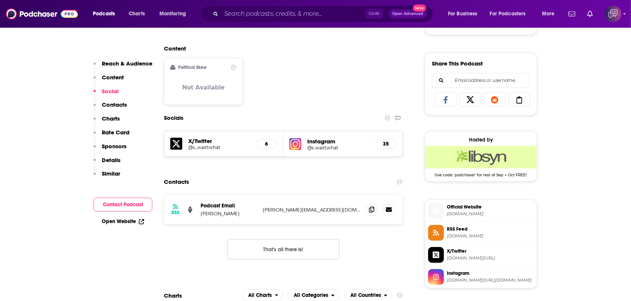
scroll to position [449, 0]
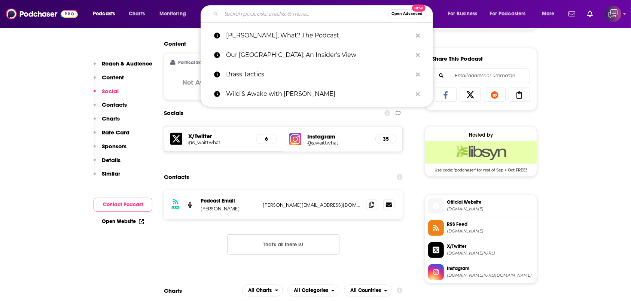
click at [291, 11] on input "Search podcasts, credits, & more..." at bounding box center [304, 14] width 167 height 12
paste input "Barbecue Earth"
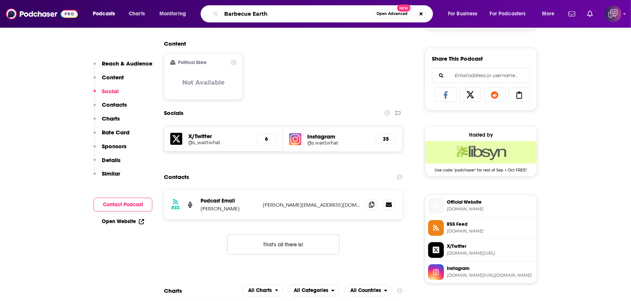
type input "Barbecue Earth"
click at [397, 14] on span "Open Advanced" at bounding box center [392, 14] width 31 height 4
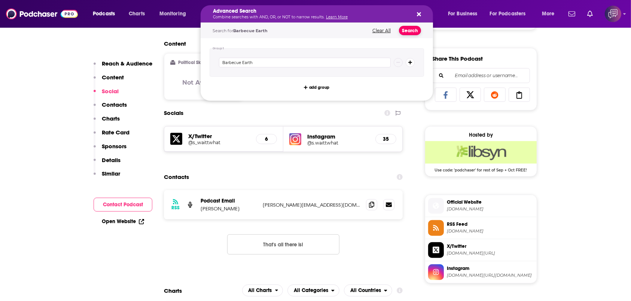
click at [407, 32] on button "Search" at bounding box center [410, 30] width 22 height 9
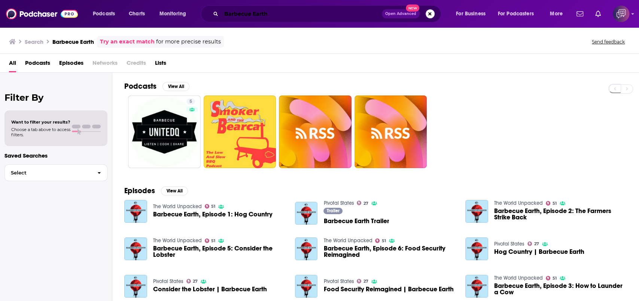
click at [323, 17] on input "Barbecue Earth" at bounding box center [301, 14] width 161 height 12
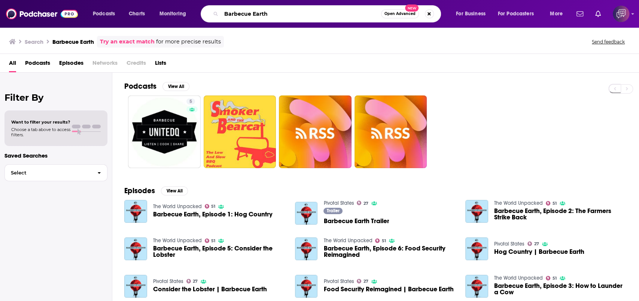
paste input "Living Good with [PERSON_NAME]"
type input "Living Good with [PERSON_NAME]"
click at [410, 12] on span "Open Advanced" at bounding box center [400, 14] width 31 height 4
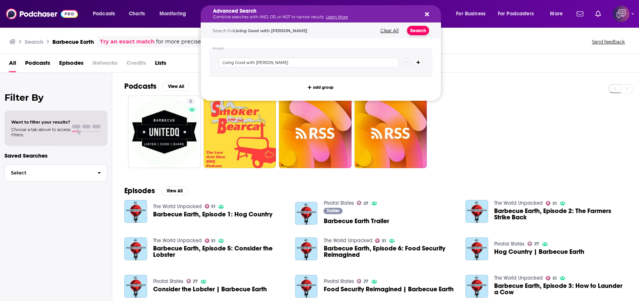
click at [421, 26] on button "Search" at bounding box center [418, 30] width 22 height 9
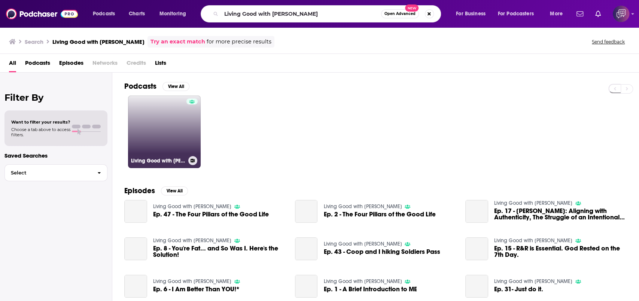
click at [174, 148] on link "Living Good with [PERSON_NAME]" at bounding box center [164, 131] width 73 height 73
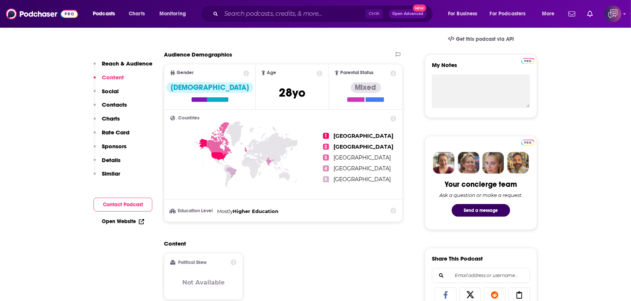
scroll to position [499, 0]
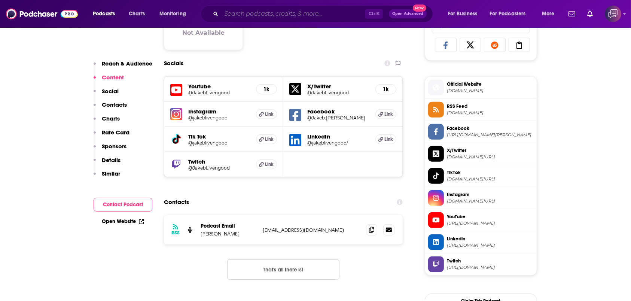
click at [319, 16] on input "Search podcasts, credits, & more..." at bounding box center [293, 14] width 144 height 12
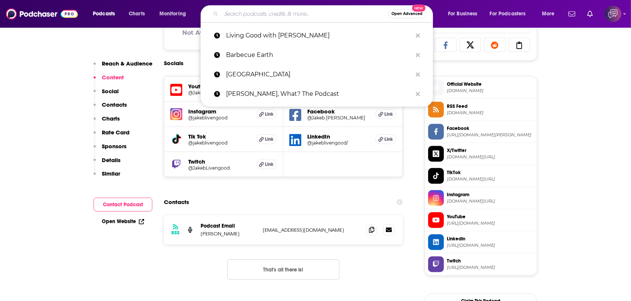
paste input "The Helsi Show"
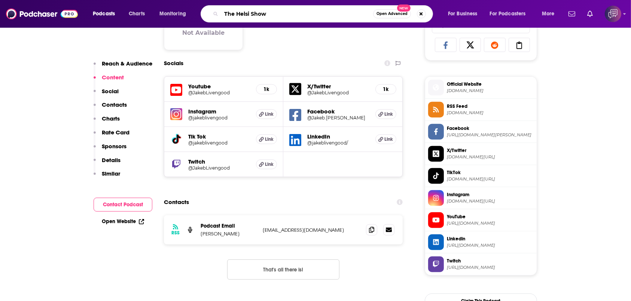
type input "The Helsi Show"
click at [398, 12] on span "Open Advanced" at bounding box center [392, 14] width 31 height 4
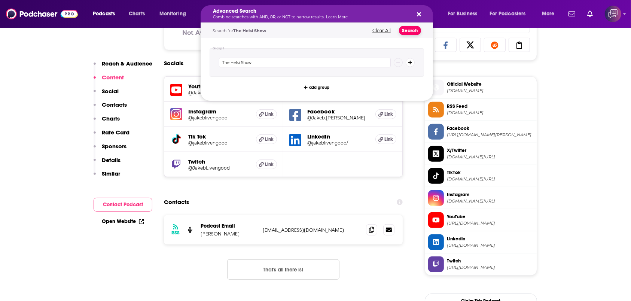
click at [411, 30] on button "Search" at bounding box center [410, 30] width 22 height 9
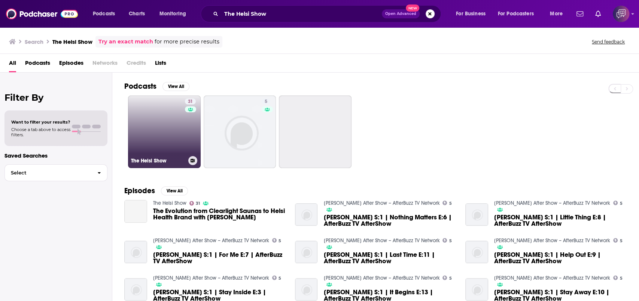
click at [172, 135] on link "31 The Helsi Show" at bounding box center [164, 131] width 73 height 73
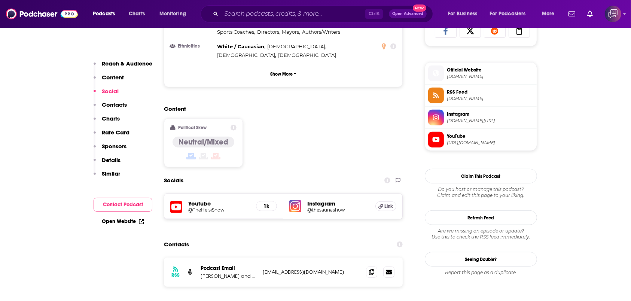
scroll to position [549, 0]
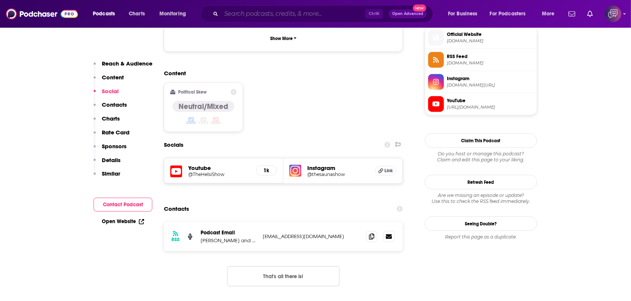
click at [291, 9] on input "Search podcasts, credits, & more..." at bounding box center [293, 14] width 144 height 12
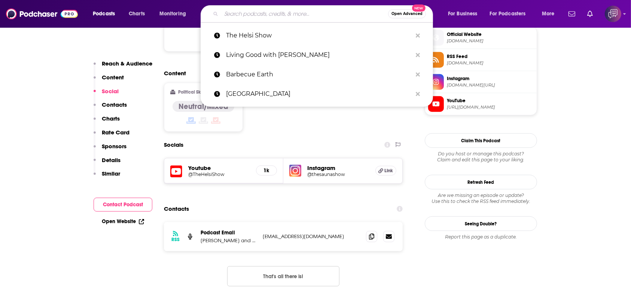
paste input "Hacked To Health"
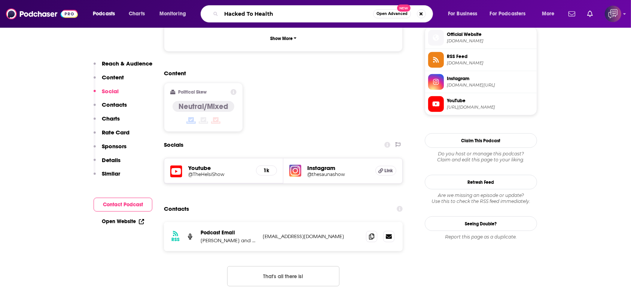
type input "Hacked To Health"
click at [398, 15] on span "Open Advanced" at bounding box center [392, 14] width 31 height 4
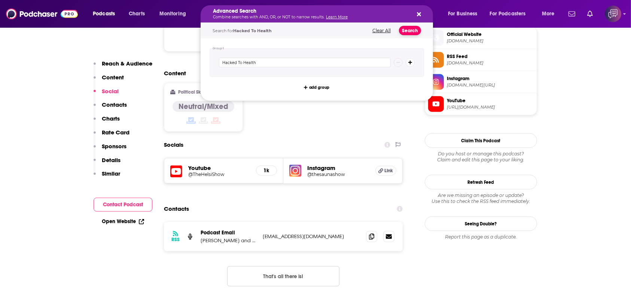
click at [409, 33] on button "Search" at bounding box center [410, 30] width 22 height 9
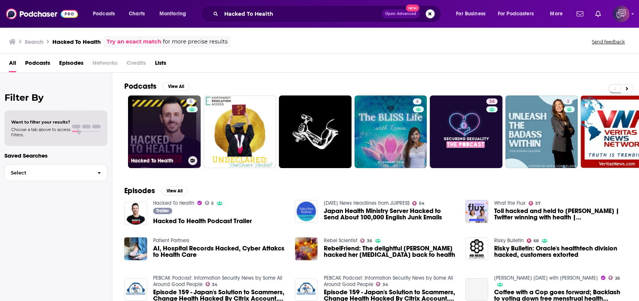
click at [153, 128] on link "5 Hacked To Health" at bounding box center [164, 131] width 73 height 73
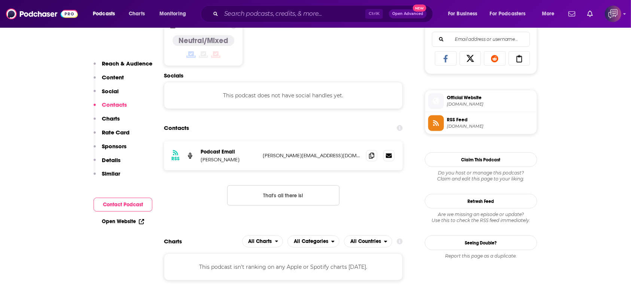
scroll to position [549, 0]
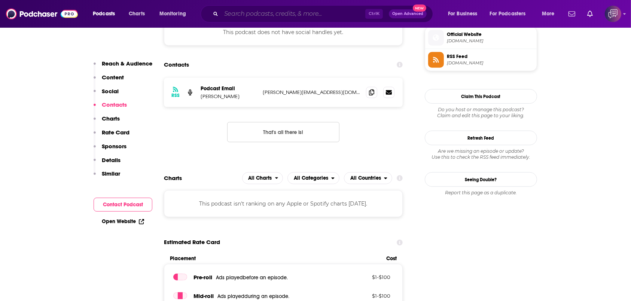
click at [267, 14] on input "Search podcasts, credits, & more..." at bounding box center [293, 14] width 144 height 12
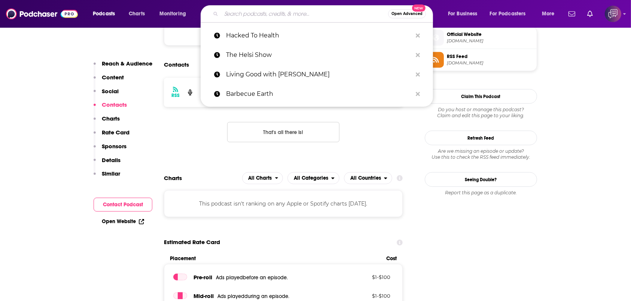
paste input "The Learning Edge - Gamification and L&D"
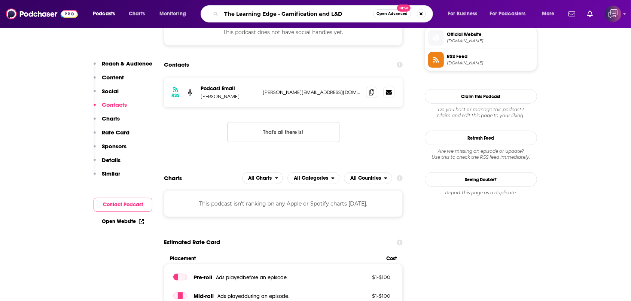
type input "The Learning Edge - Gamification and L&D"
click at [391, 12] on span "Open Advanced" at bounding box center [392, 14] width 31 height 4
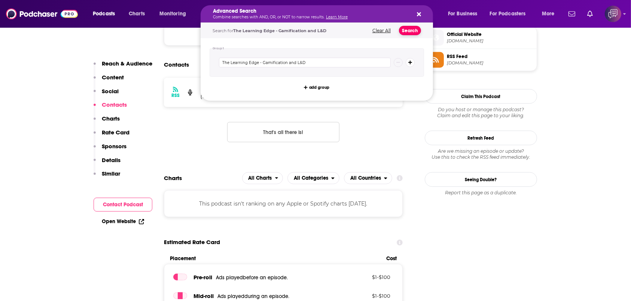
click at [414, 27] on button "Search" at bounding box center [410, 30] width 22 height 9
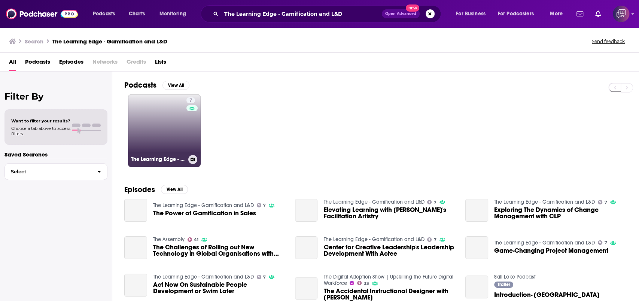
click at [160, 121] on link "7 The Learning Edge - Gamification and L&D" at bounding box center [164, 130] width 73 height 73
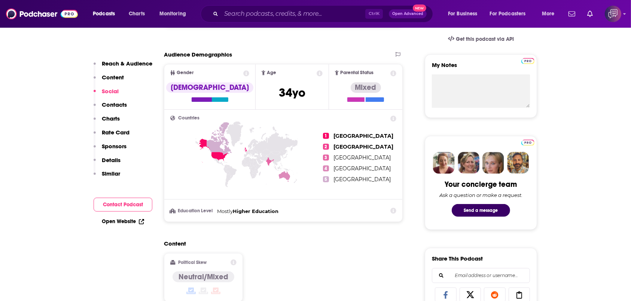
scroll to position [549, 0]
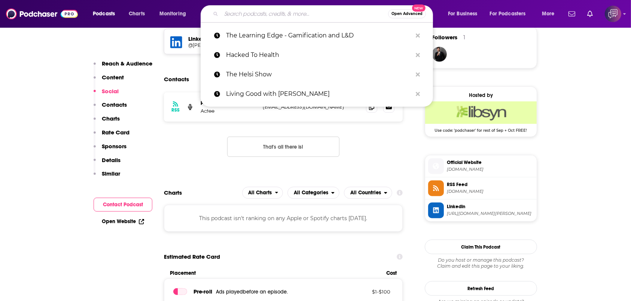
click at [335, 13] on input "Search podcasts, credits, & more..." at bounding box center [304, 14] width 167 height 12
paste input "They Learn You Win"
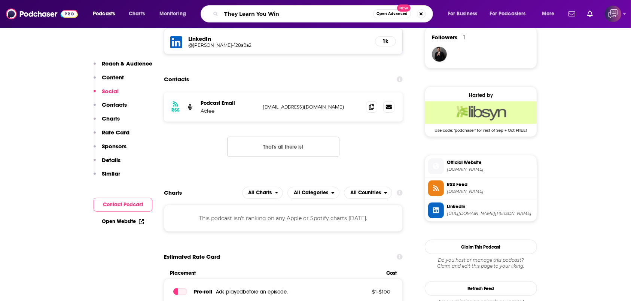
type input "They Learn You Win"
click at [402, 13] on span "Open Advanced" at bounding box center [392, 14] width 31 height 4
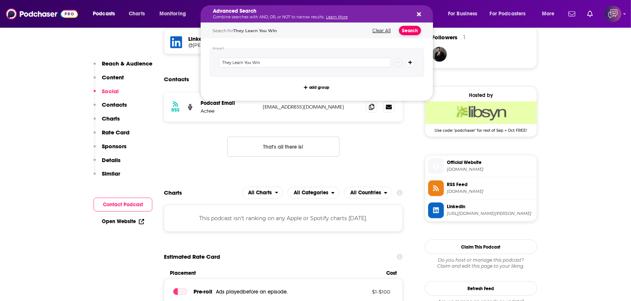
click at [405, 30] on button "Search" at bounding box center [410, 30] width 22 height 9
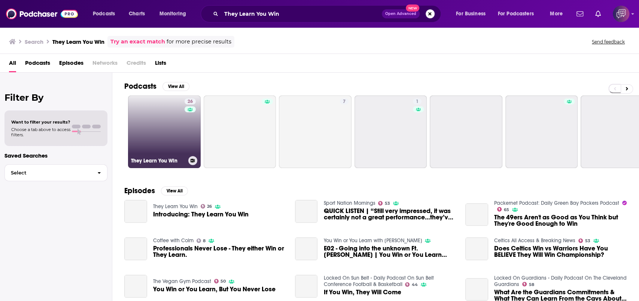
click at [178, 135] on link "26 They Learn You Win" at bounding box center [164, 131] width 73 height 73
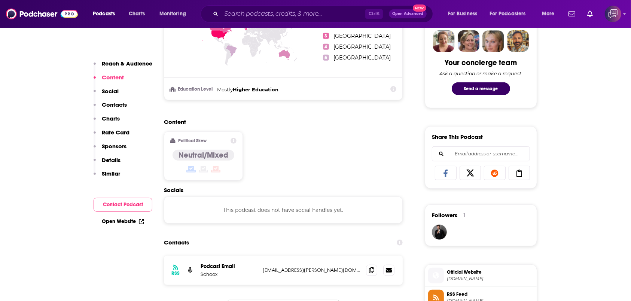
scroll to position [399, 0]
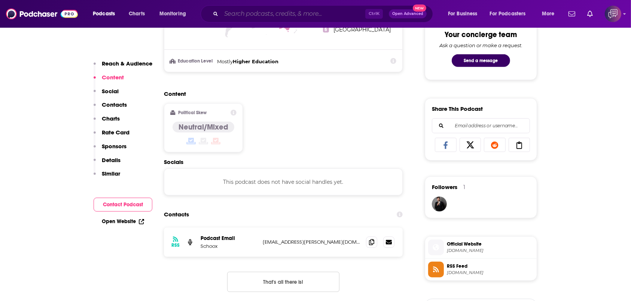
click at [313, 12] on input "Search podcasts, credits, & more..." at bounding box center [293, 14] width 144 height 12
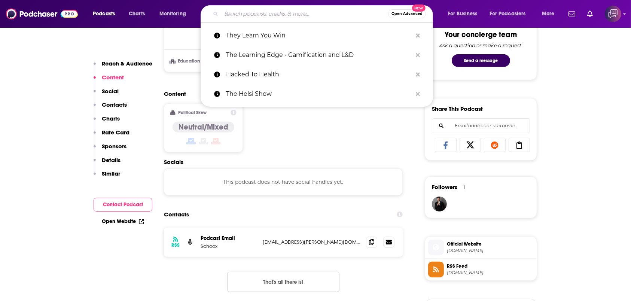
paste input "5-[GEOGRAPHIC_DATA]"
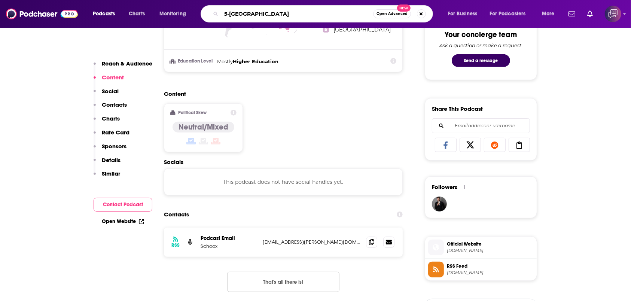
type input "5-[GEOGRAPHIC_DATA]"
click at [383, 12] on span "Open Advanced" at bounding box center [392, 14] width 31 height 4
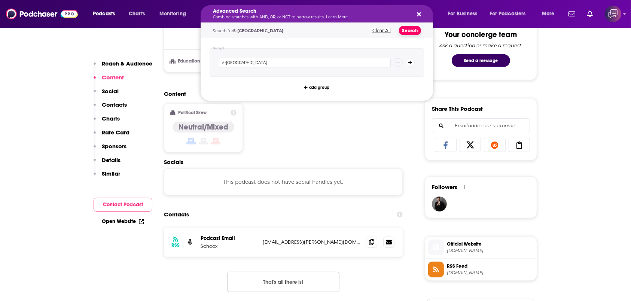
click at [417, 30] on button "Search" at bounding box center [410, 30] width 22 height 9
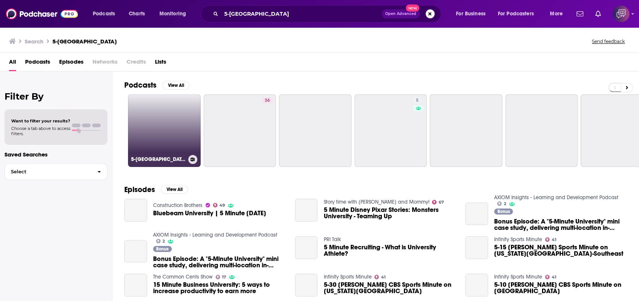
click at [157, 141] on link "5-[GEOGRAPHIC_DATA]" at bounding box center [164, 130] width 73 height 73
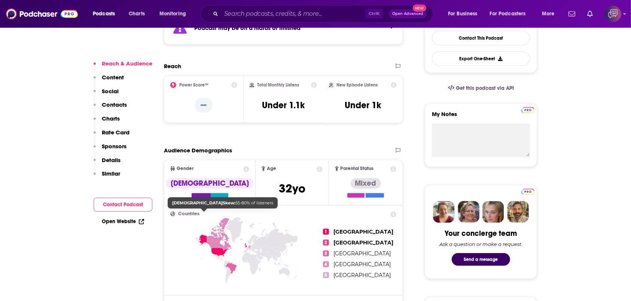
scroll to position [449, 0]
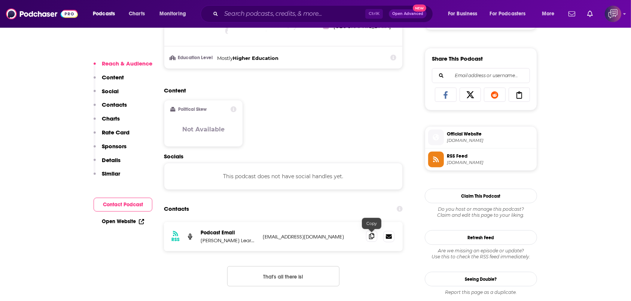
click at [369, 236] on icon at bounding box center [371, 236] width 5 height 6
drag, startPoint x: 343, startPoint y: 12, endPoint x: 350, endPoint y: 13, distance: 7.3
click at [342, 12] on input "Search podcasts, credits, & more..." at bounding box center [293, 14] width 144 height 12
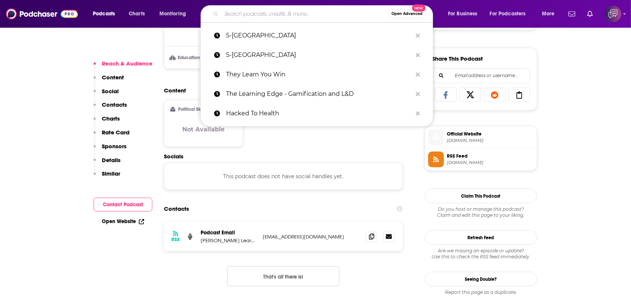
paste input "Build The Damn Thing with [PERSON_NAME]"
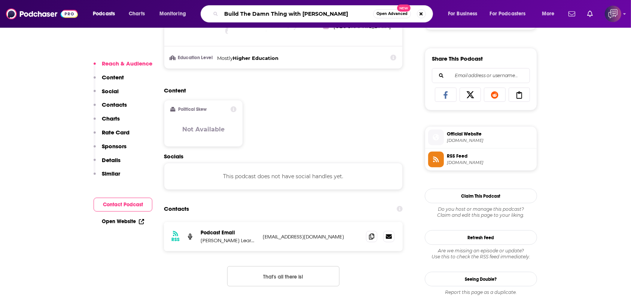
type input "Build The Damn Thing with [PERSON_NAME]"
click at [401, 12] on span "Open Advanced" at bounding box center [392, 14] width 31 height 4
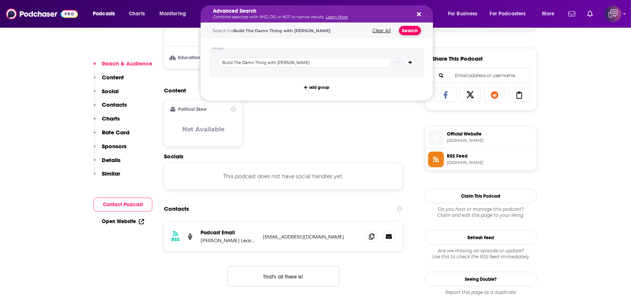
click at [404, 28] on button "Search" at bounding box center [410, 30] width 22 height 9
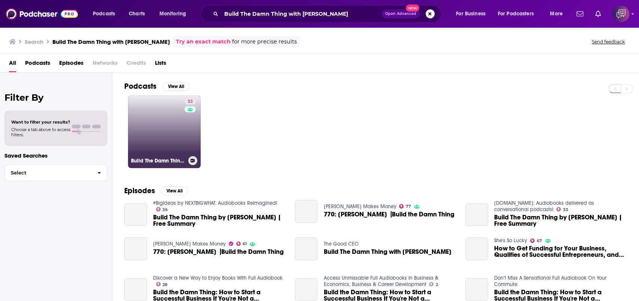
click at [171, 143] on link "33 Build The Damn Thing with [PERSON_NAME]" at bounding box center [164, 131] width 73 height 73
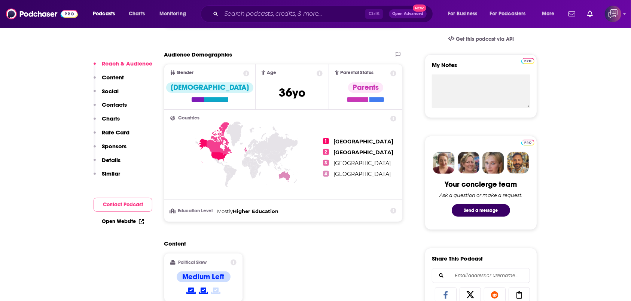
scroll to position [499, 0]
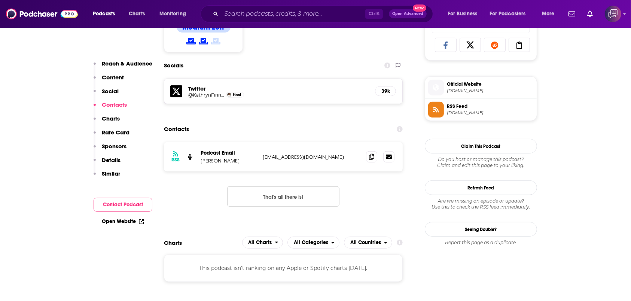
click at [297, 6] on div "Ctrl K Open Advanced New" at bounding box center [317, 13] width 233 height 17
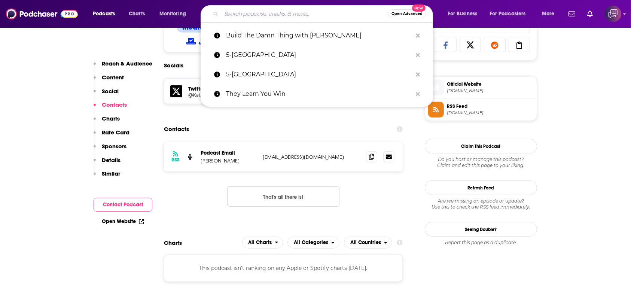
click at [294, 13] on input "Search podcasts, credits, & more..." at bounding box center [304, 14] width 167 height 12
paste input "Factory of the Future"
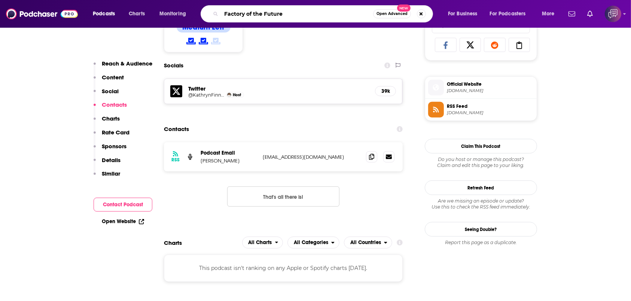
type input "Factory of the Future"
click at [381, 13] on span "Open Advanced" at bounding box center [392, 14] width 31 height 4
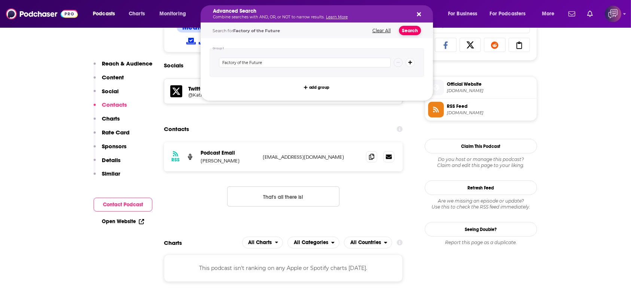
click at [407, 31] on button "Search" at bounding box center [410, 30] width 22 height 9
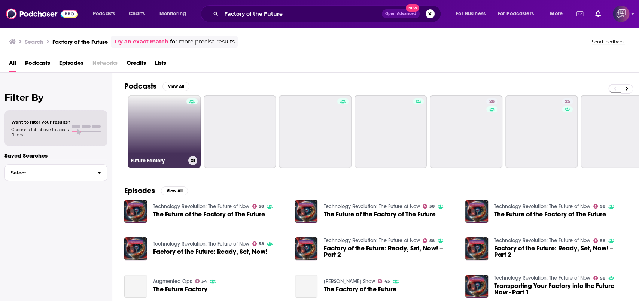
click at [173, 148] on link "Future Factory" at bounding box center [164, 131] width 73 height 73
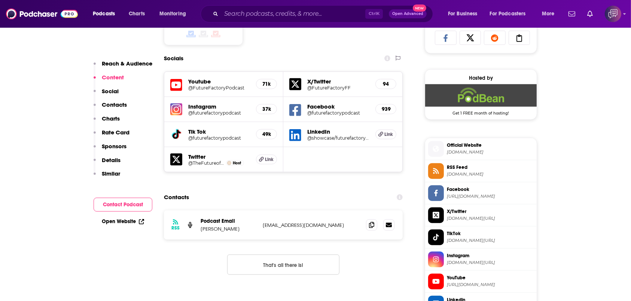
scroll to position [549, 0]
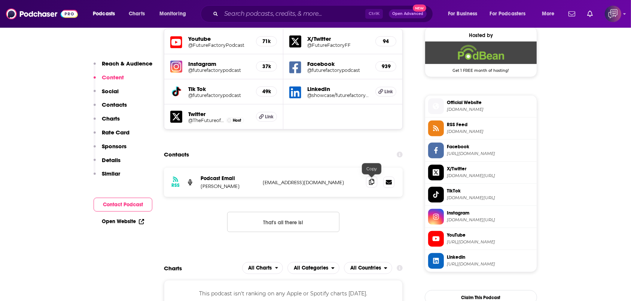
click at [367, 184] on span at bounding box center [371, 181] width 11 height 11
click at [328, 19] on div "Ctrl K Open Advanced New" at bounding box center [317, 13] width 233 height 17
click at [329, 17] on input "Search podcasts, credits, & more..." at bounding box center [293, 14] width 144 height 12
paste input "Prime Spark with [PERSON_NAME]"
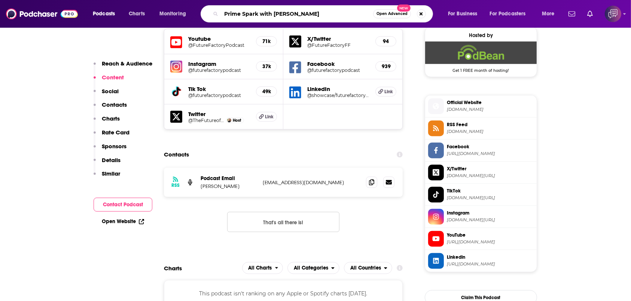
type input "Prime Spark with [PERSON_NAME]"
click at [395, 16] on button "Open Advanced New" at bounding box center [392, 13] width 38 height 9
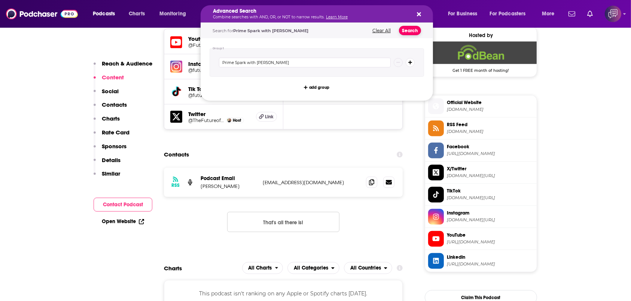
click at [404, 30] on button "Search" at bounding box center [410, 30] width 22 height 9
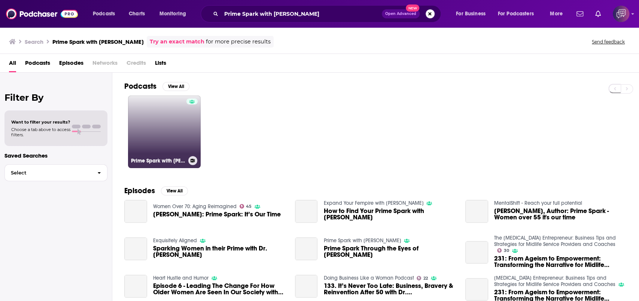
click at [172, 129] on link "Prime Spark with [PERSON_NAME]" at bounding box center [164, 131] width 73 height 73
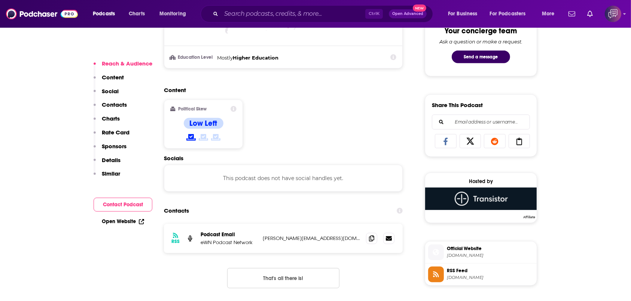
scroll to position [499, 0]
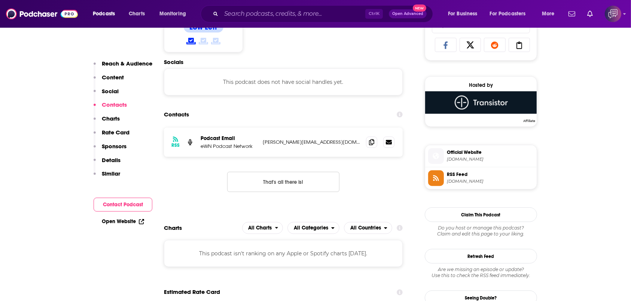
click at [242, 3] on div "Podcasts Charts Monitoring Ctrl K Open Advanced New For Business For Podcasters…" at bounding box center [315, 14] width 631 height 28
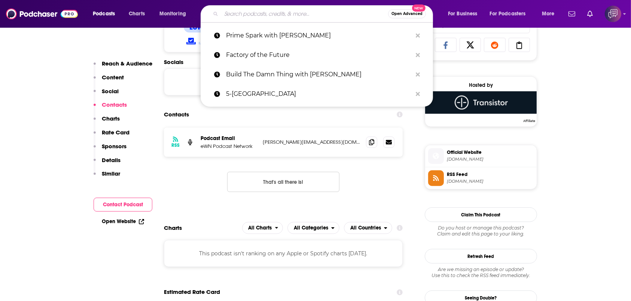
click at [240, 10] on input "Search podcasts, credits, & more..." at bounding box center [304, 14] width 167 height 12
paste input "OPENHOUSE with [PERSON_NAME] and leading therapists"
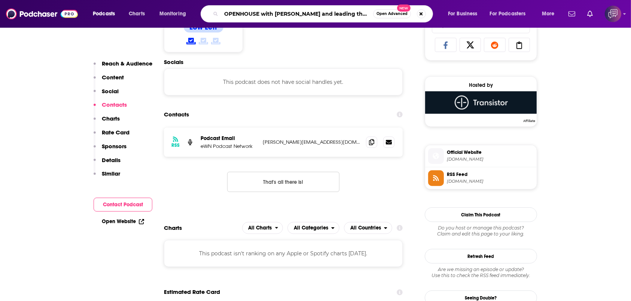
scroll to position [0, 11]
type input "OPENHOUSE with [PERSON_NAME] and leading therapists"
click at [384, 12] on span "Open Advanced" at bounding box center [392, 14] width 31 height 4
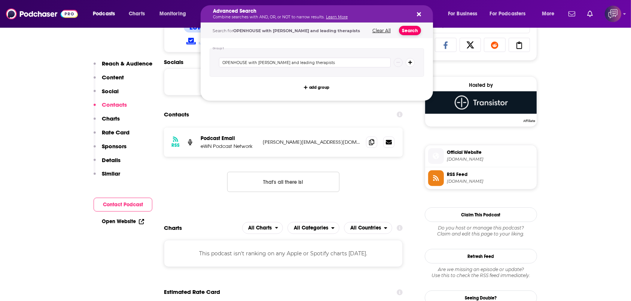
click at [416, 34] on button "Search" at bounding box center [410, 30] width 22 height 9
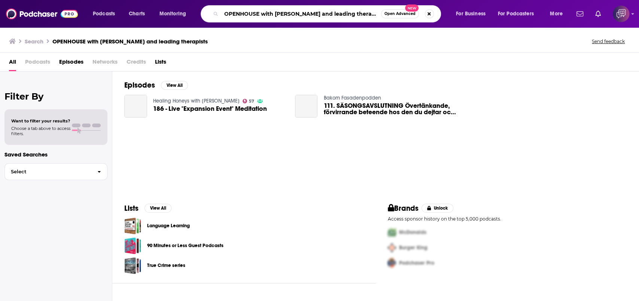
click at [251, 15] on input "OPENHOUSE with [PERSON_NAME] and leading therapists" at bounding box center [301, 14] width 160 height 12
drag, startPoint x: 261, startPoint y: 13, endPoint x: 403, endPoint y: 31, distance: 143.5
click at [403, 31] on div "Podcasts Charts Monitoring OPENHOUSE with [PERSON_NAME] and leading therapists …" at bounding box center [319, 150] width 639 height 301
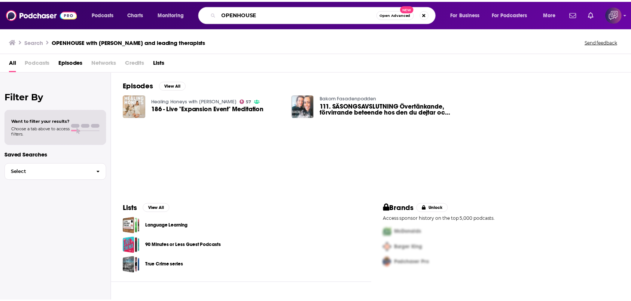
scroll to position [0, 0]
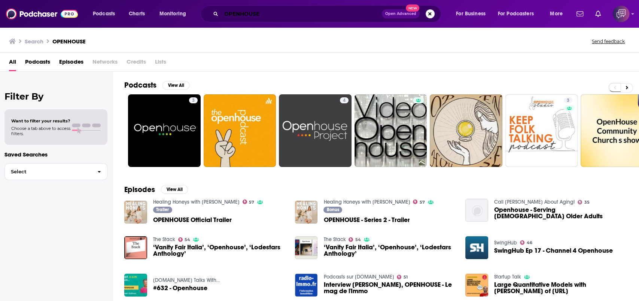
click at [341, 16] on input "OPENHOUSE" at bounding box center [301, 14] width 161 height 12
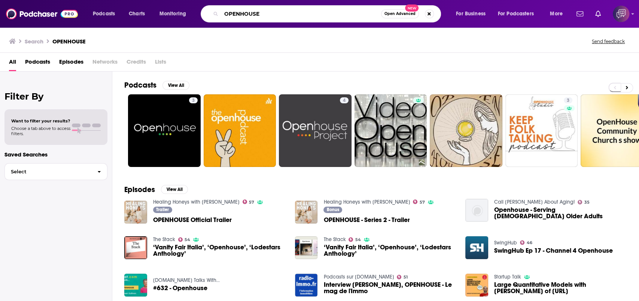
paste input "The Big Silence"
type input "The Big Silence"
click at [407, 9] on span "New" at bounding box center [411, 7] width 13 height 7
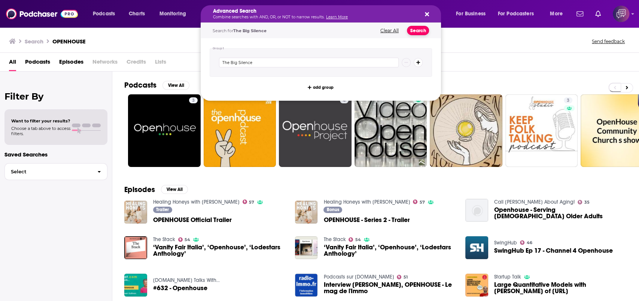
click at [418, 31] on button "Search" at bounding box center [418, 30] width 22 height 9
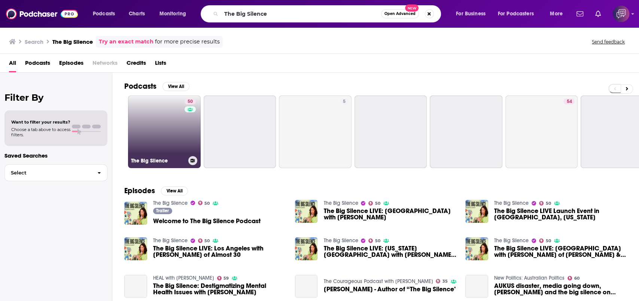
click at [161, 142] on link "50 The Big Silence" at bounding box center [164, 131] width 73 height 73
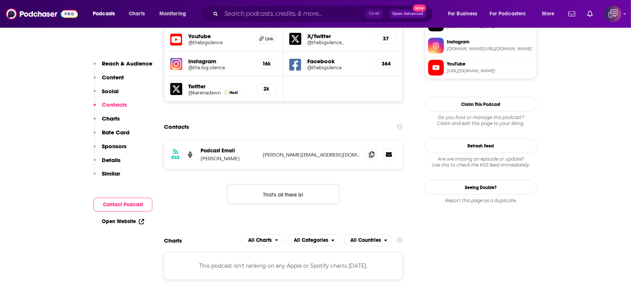
scroll to position [699, 0]
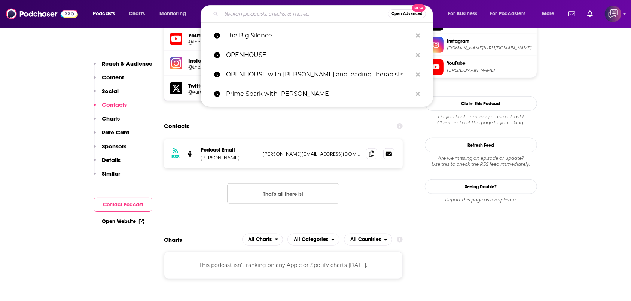
click at [353, 14] on input "Search podcasts, credits, & more..." at bounding box center [304, 14] width 167 height 12
paste input "The [PERSON_NAME] Podcast"
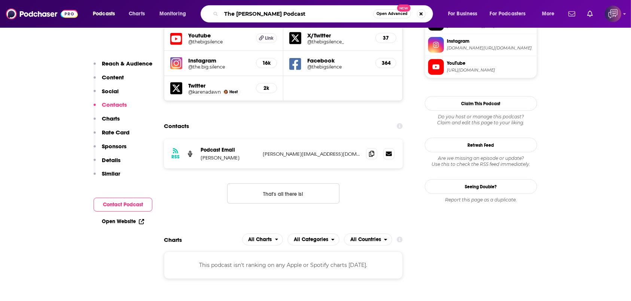
type input "The [PERSON_NAME] Podcast"
click at [404, 10] on span "New" at bounding box center [403, 7] width 13 height 7
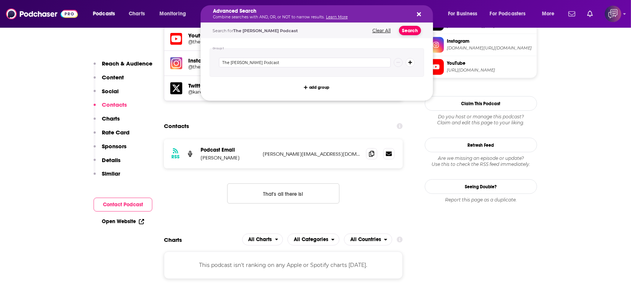
click at [409, 30] on button "Search" at bounding box center [410, 30] width 22 height 9
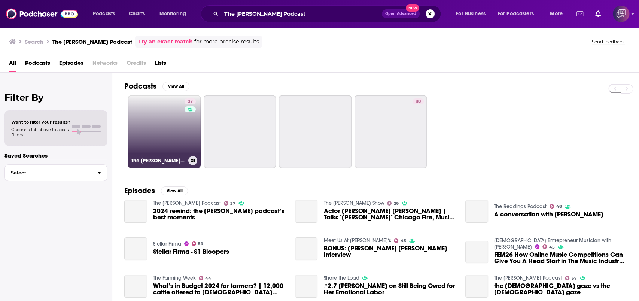
click at [169, 134] on link "37 The [PERSON_NAME] Podcast" at bounding box center [164, 131] width 73 height 73
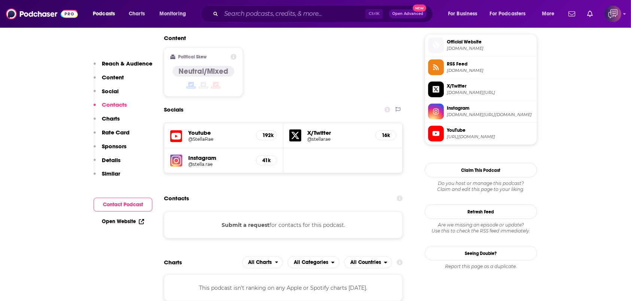
scroll to position [599, 0]
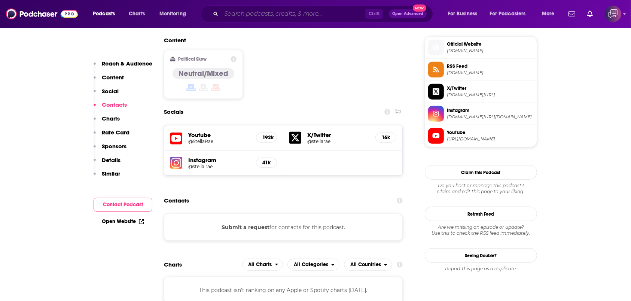
click at [297, 14] on input "Search podcasts, credits, & more..." at bounding box center [293, 14] width 144 height 12
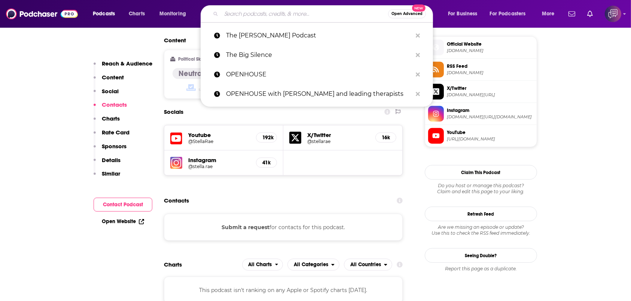
paste input "The Everygirl Podcast"
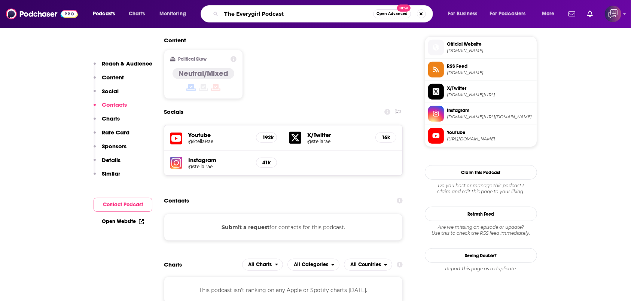
type input "The Everygirl Podcast"
click at [397, 13] on span "Open Advanced" at bounding box center [392, 14] width 31 height 4
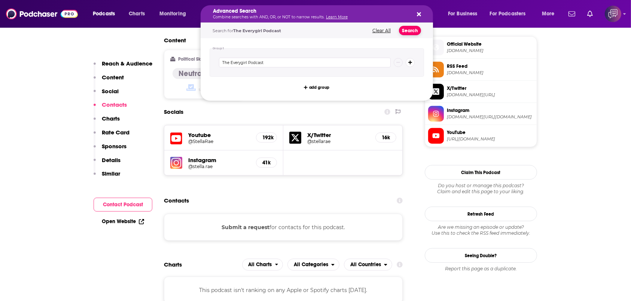
click at [407, 32] on button "Search" at bounding box center [410, 30] width 22 height 9
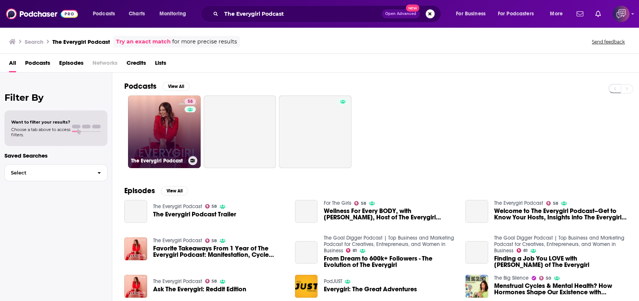
click at [176, 146] on link "58 The Everygirl Podcast" at bounding box center [164, 131] width 73 height 73
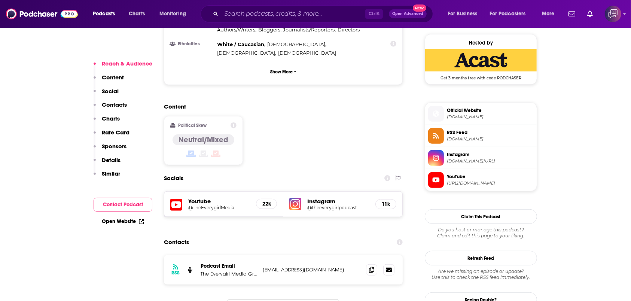
scroll to position [599, 0]
